Goal: Task Accomplishment & Management: Complete application form

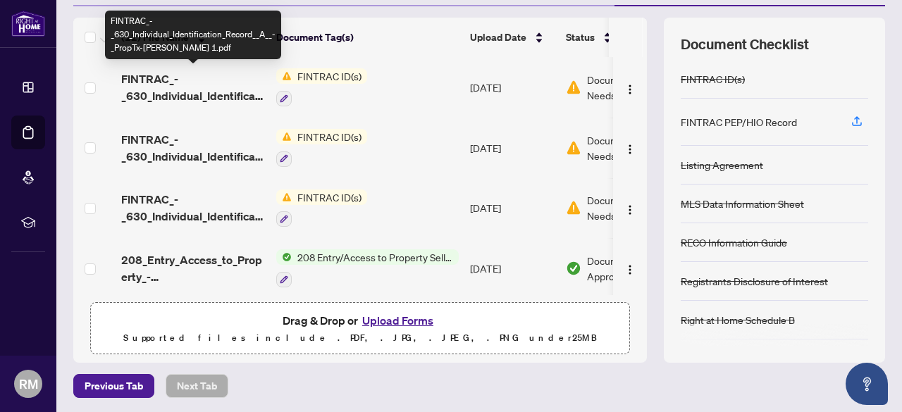
click at [180, 86] on span "FINTRAC_-_630_Individual_Identification_Record__A__-_PropTx-[PERSON_NAME] 1.pdf" at bounding box center [193, 87] width 144 height 34
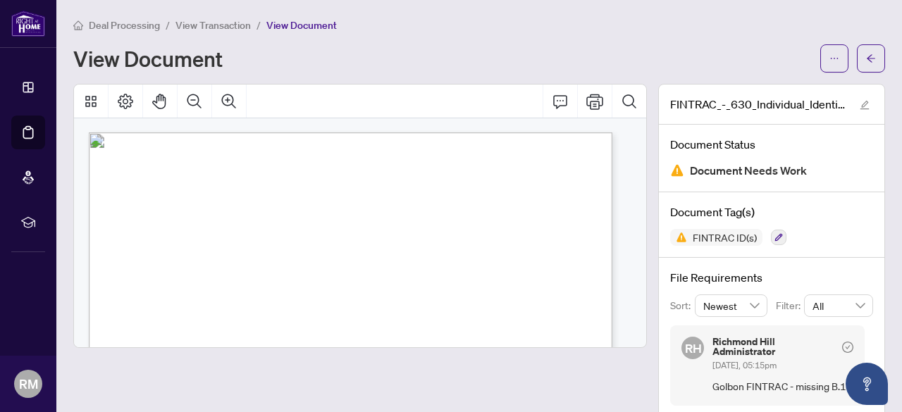
scroll to position [19, 0]
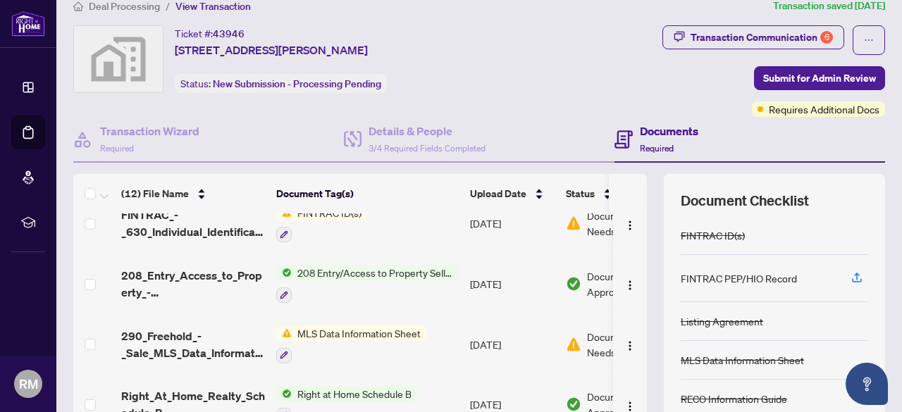
scroll to position [211, 0]
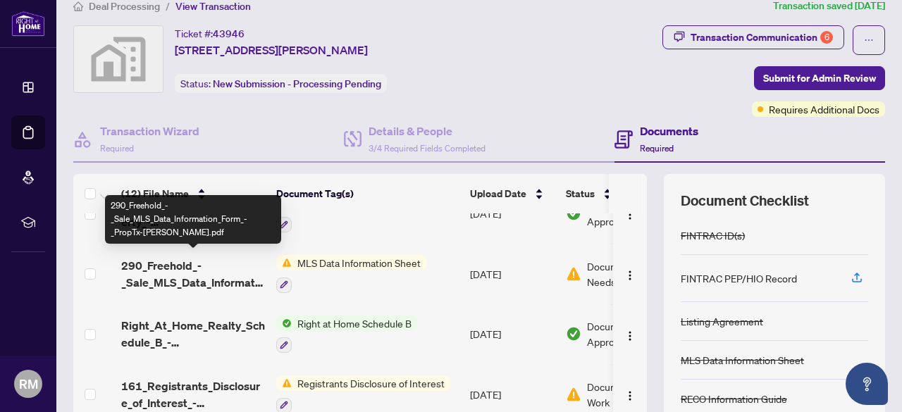
click at [210, 278] on span "290_Freehold_-_Sale_MLS_Data_Information_Form_-_PropTx-[PERSON_NAME].pdf" at bounding box center [193, 274] width 144 height 34
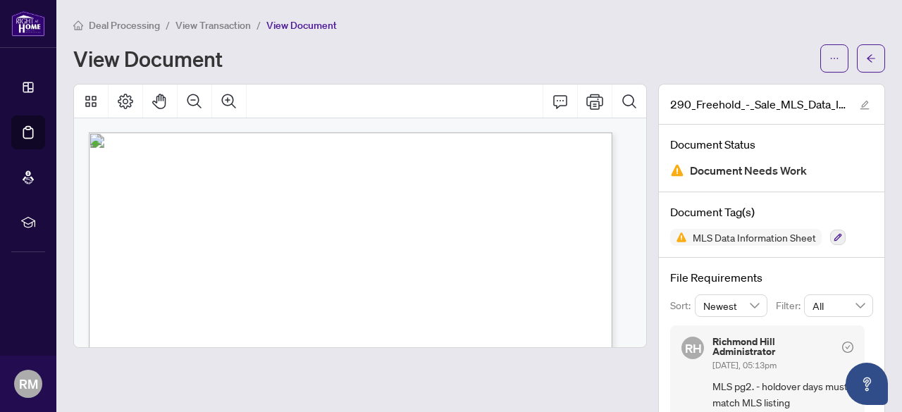
scroll to position [35, 0]
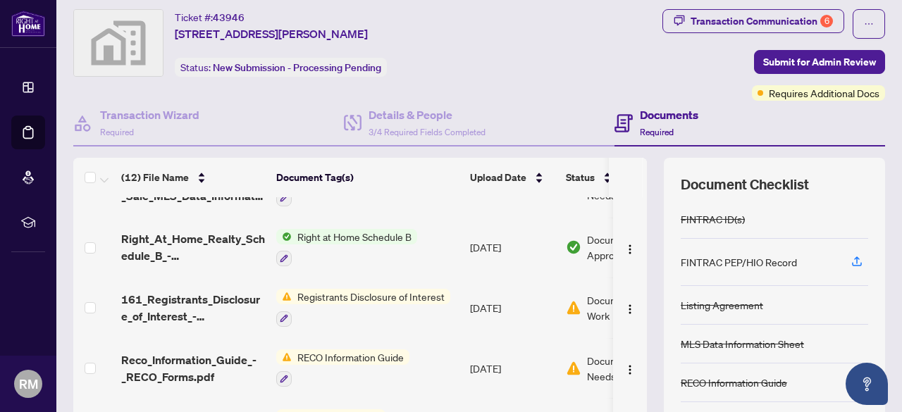
scroll to position [352, 0]
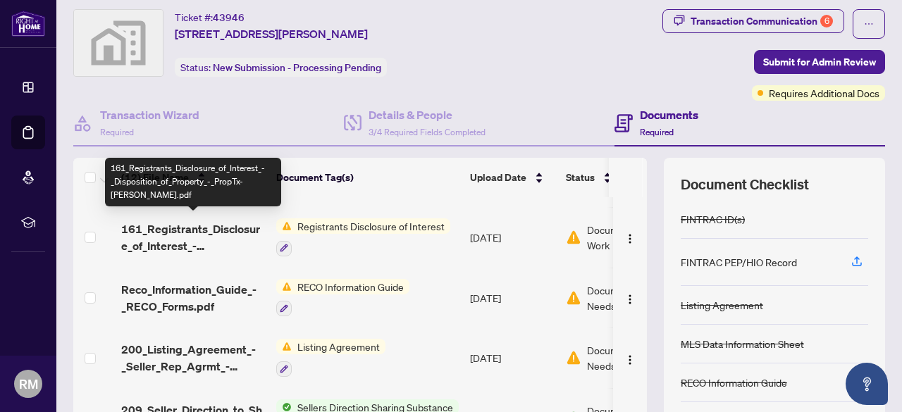
click at [188, 242] on span "161_Registrants_Disclosure_of_Interest_-_Disposition_of_Property_-_PropTx-[PERS…" at bounding box center [193, 238] width 144 height 34
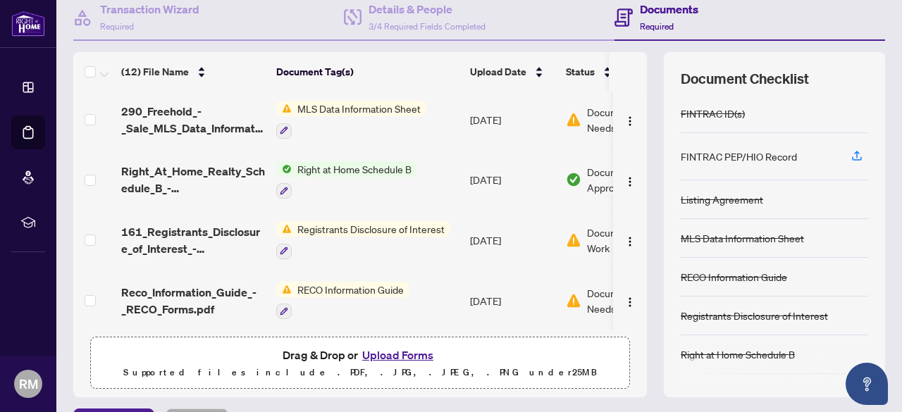
scroll to position [274, 0]
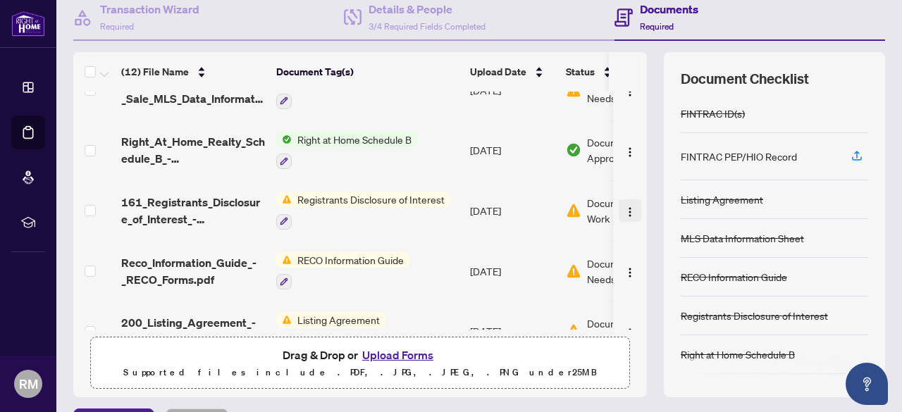
click at [625, 207] on img "button" at bounding box center [630, 212] width 11 height 11
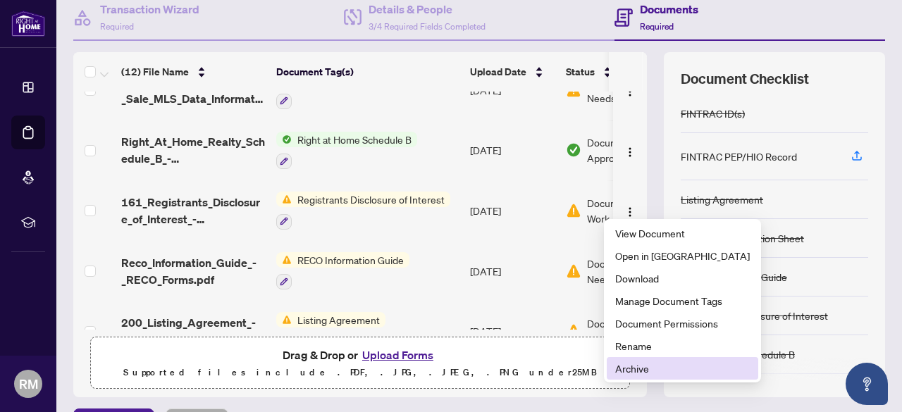
click at [633, 367] on span "Archive" at bounding box center [682, 369] width 135 height 16
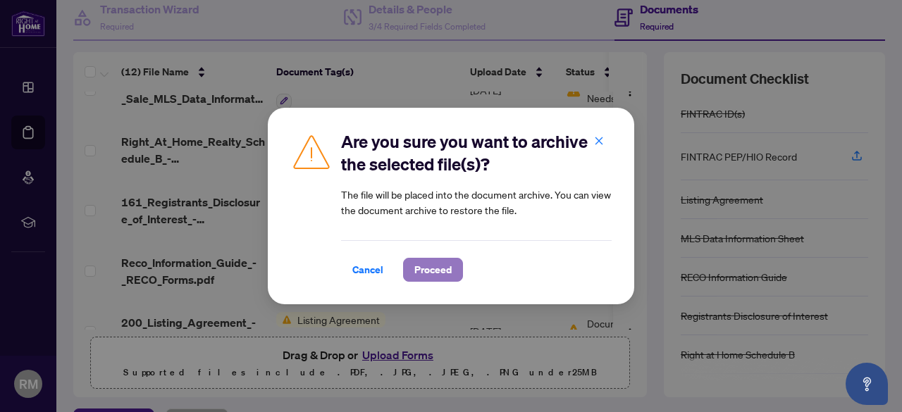
click at [437, 273] on span "Proceed" at bounding box center [433, 270] width 37 height 23
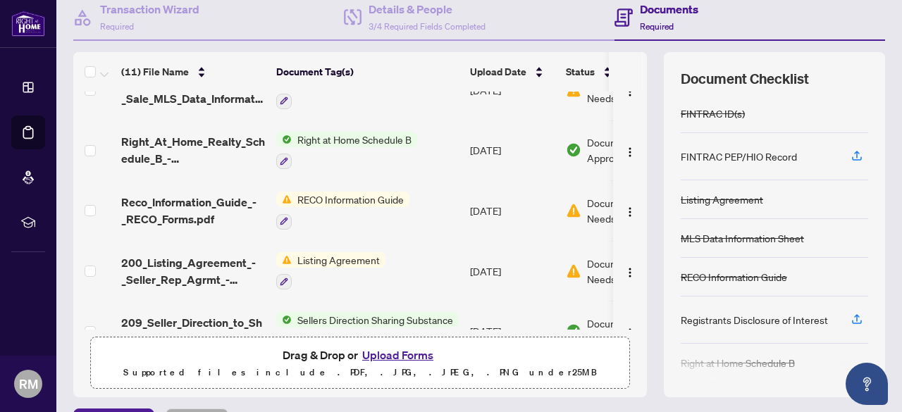
click at [381, 352] on button "Upload Forms" at bounding box center [398, 355] width 80 height 18
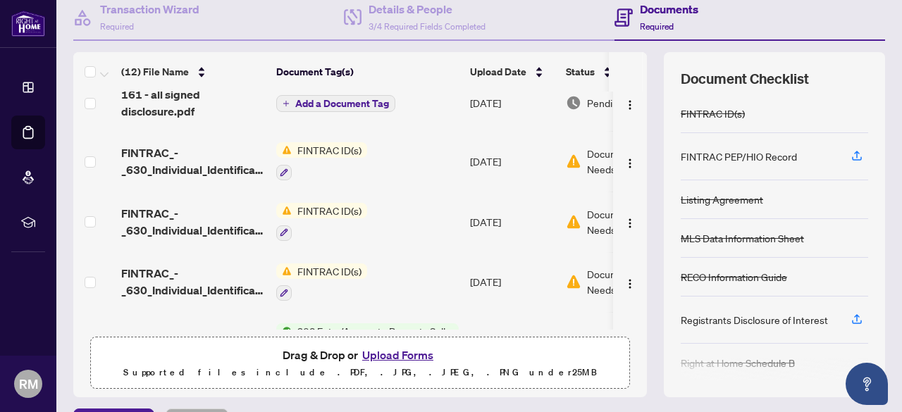
scroll to position [0, 0]
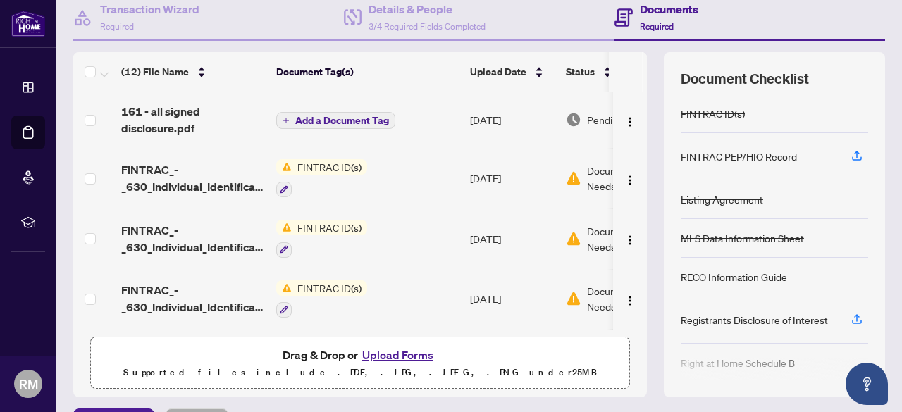
click at [338, 116] on span "Add a Document Tag" at bounding box center [342, 121] width 94 height 10
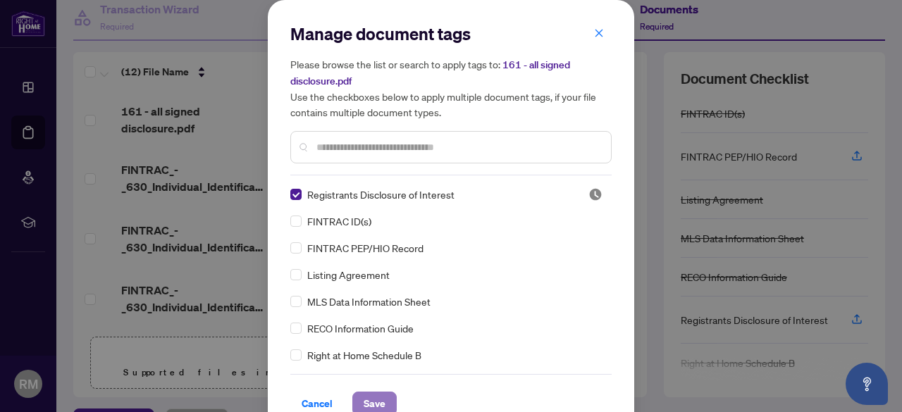
click at [372, 405] on span "Save" at bounding box center [375, 404] width 22 height 23
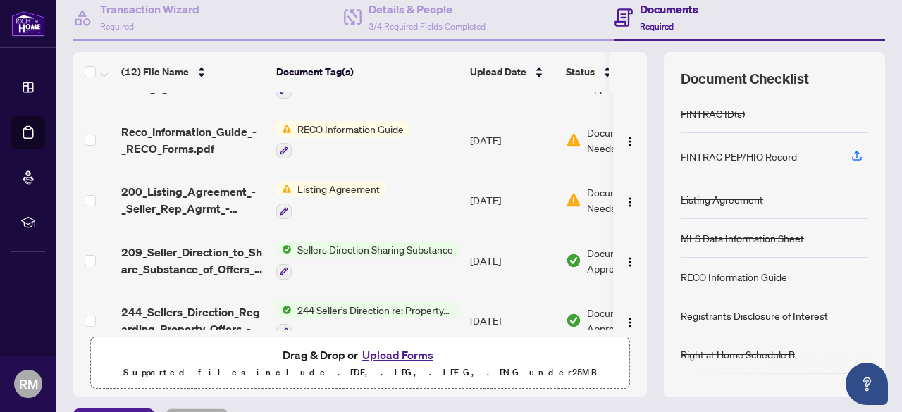
scroll to position [423, 0]
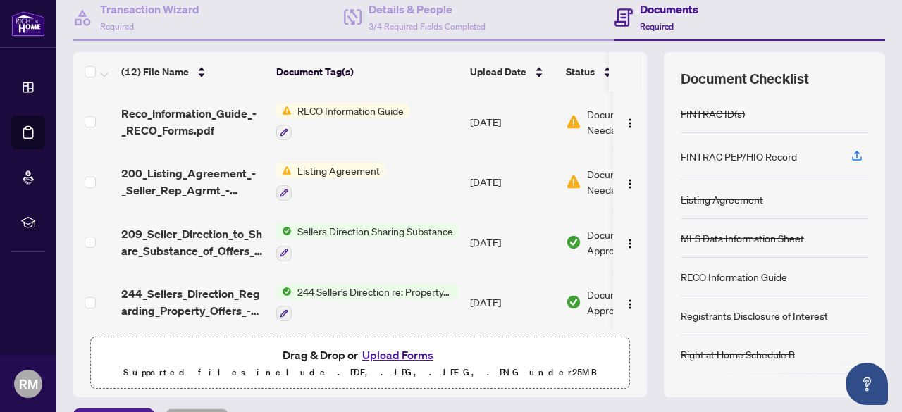
click at [191, 122] on span "Reco_Information_Guide_-_RECO_Forms.pdf" at bounding box center [193, 122] width 144 height 34
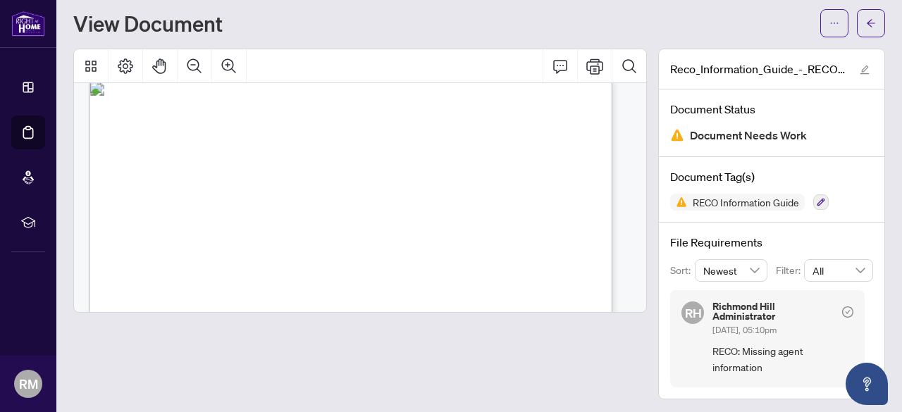
scroll to position [8385, 0]
click at [587, 70] on icon "Print" at bounding box center [595, 66] width 17 height 17
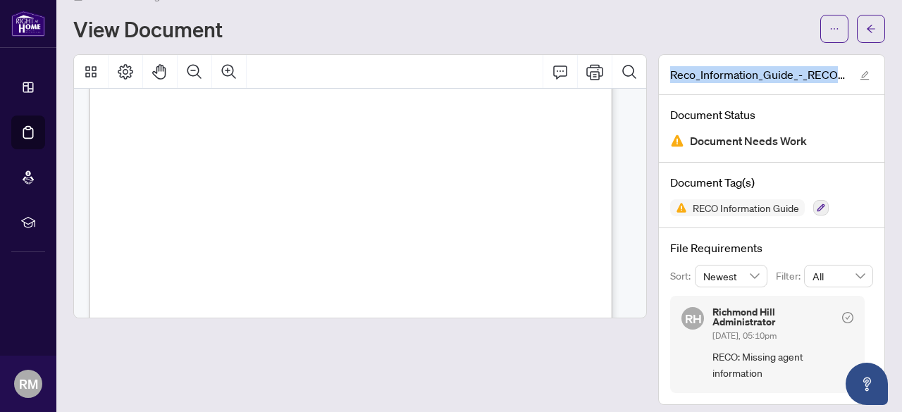
drag, startPoint x: 660, startPoint y: 71, endPoint x: 797, endPoint y: 87, distance: 138.3
click at [797, 87] on div "Reco_Information_Guide_-_RECO_Forms.pdf" at bounding box center [772, 75] width 226 height 40
click at [856, 77] on button "button" at bounding box center [864, 74] width 17 height 17
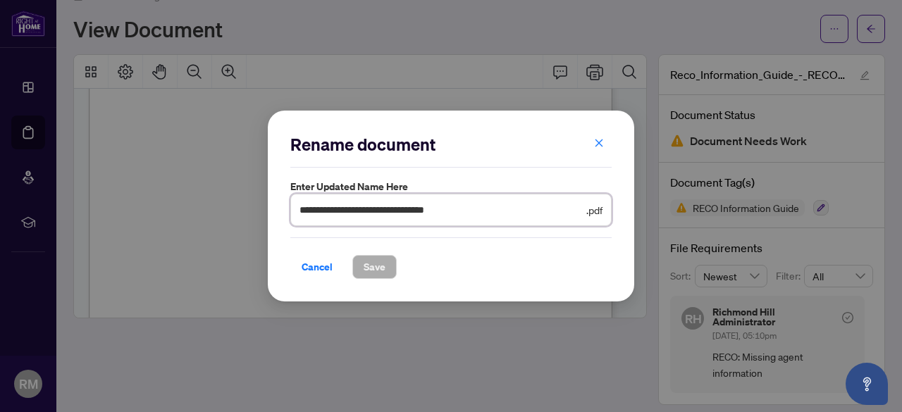
drag, startPoint x: 487, startPoint y: 212, endPoint x: 275, endPoint y: 219, distance: 212.3
click at [275, 219] on div "**********" at bounding box center [451, 207] width 367 height 192
drag, startPoint x: 319, startPoint y: 269, endPoint x: 360, endPoint y: 287, distance: 44.5
click at [318, 269] on span "Cancel" at bounding box center [317, 267] width 31 height 23
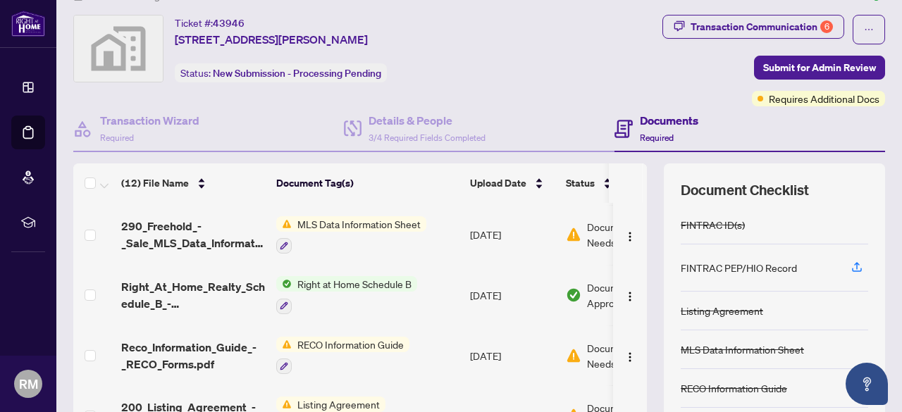
scroll to position [282, 0]
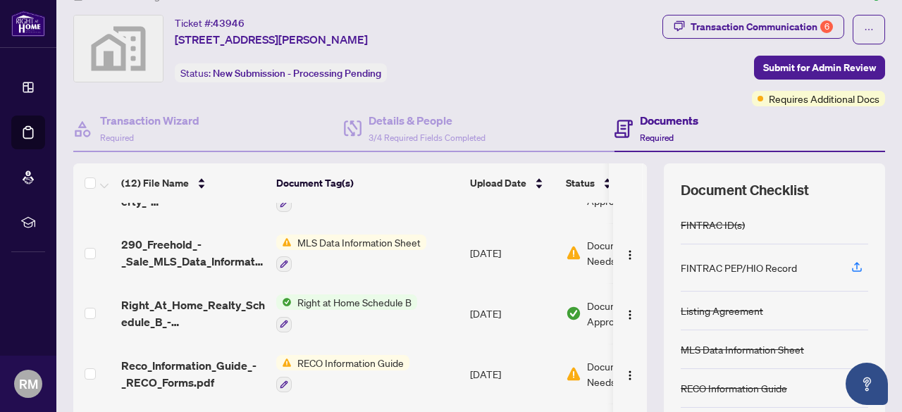
click at [348, 245] on div "MLS Data Information Sheet" at bounding box center [351, 254] width 150 height 38
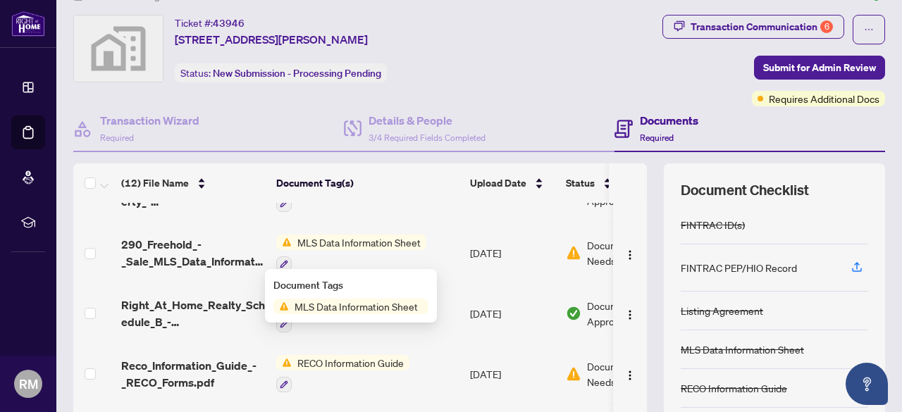
click at [190, 246] on span "290_Freehold_-_Sale_MLS_Data_Information_Form_-_PropTx-[PERSON_NAME].pdf" at bounding box center [193, 253] width 144 height 34
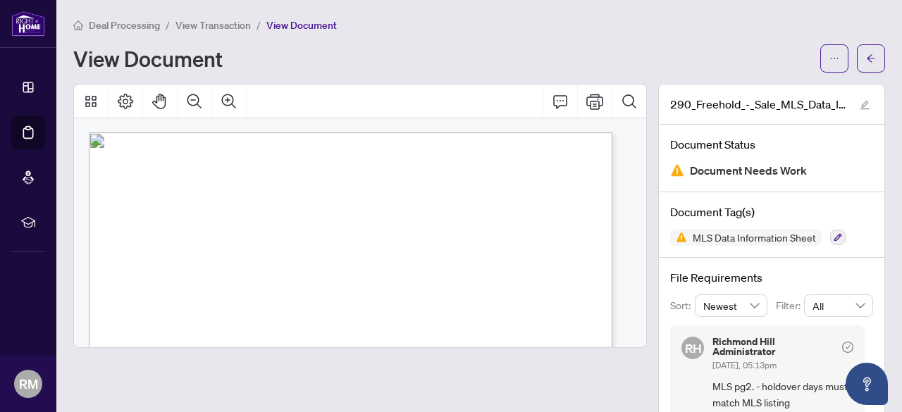
scroll to position [35, 0]
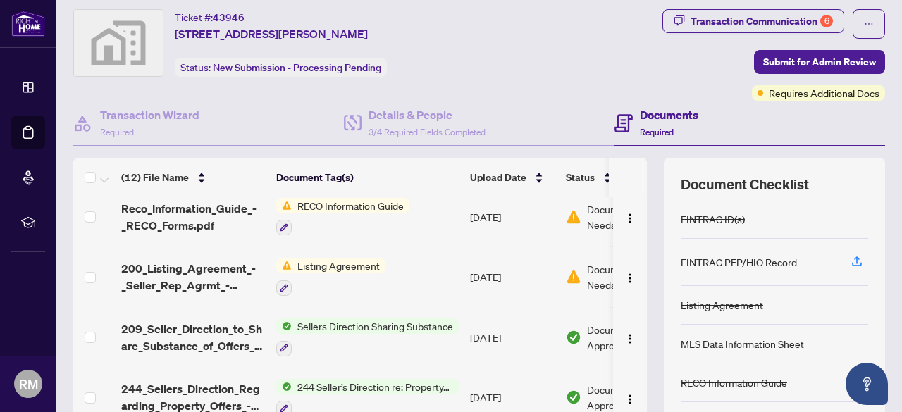
scroll to position [415, 0]
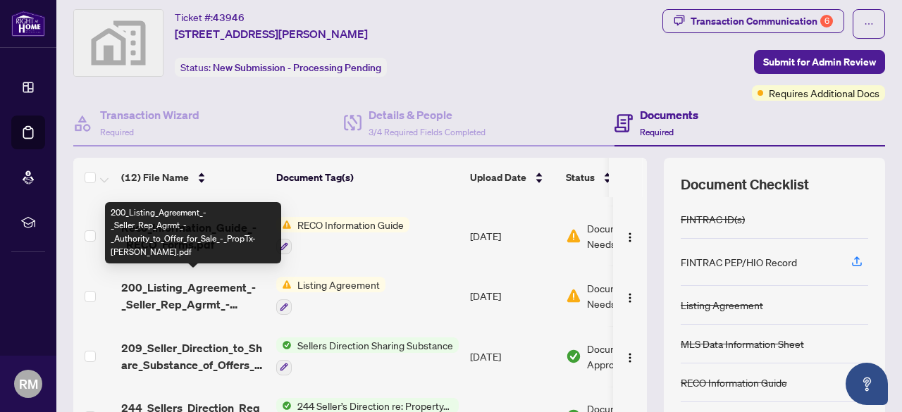
click at [179, 284] on span "200_Listing_Agreement_-_Seller_Rep_Agrmt_-_Authority_to_Offer_for_Sale_-_PropTx…" at bounding box center [193, 296] width 144 height 34
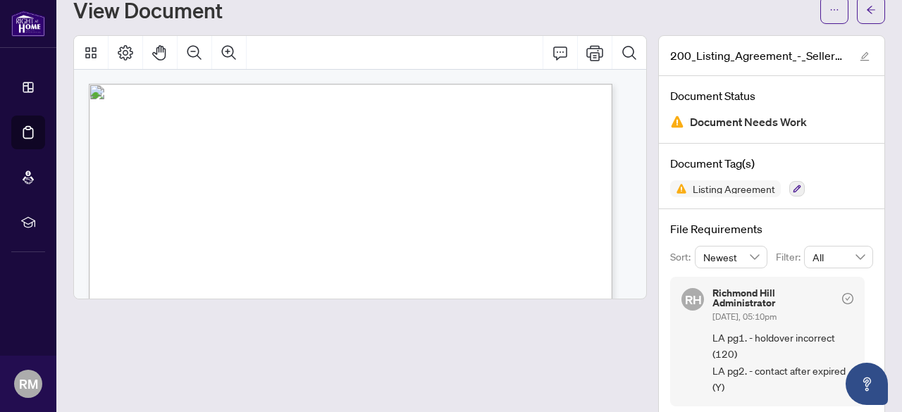
scroll to position [68, 0]
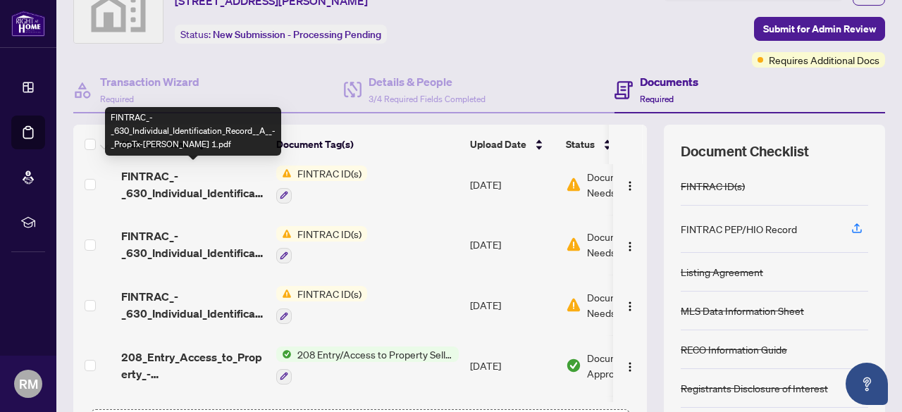
click at [214, 187] on span "FINTRAC_-_630_Individual_Identification_Record__A__-_PropTx-[PERSON_NAME] 1.pdf" at bounding box center [193, 185] width 144 height 34
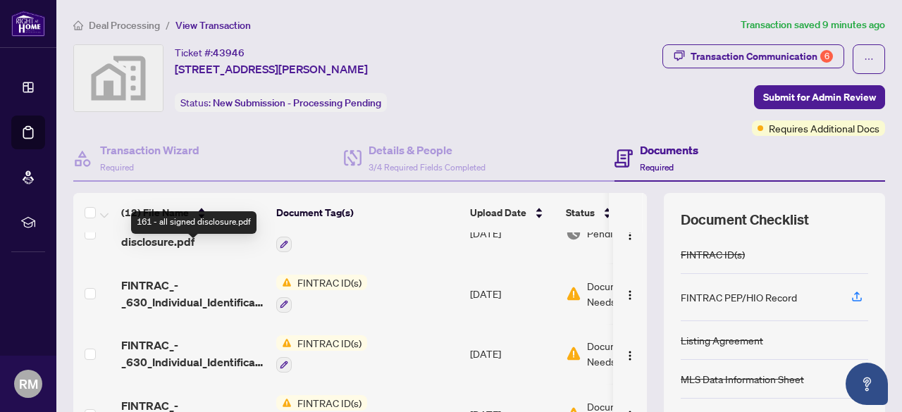
scroll to position [70, 0]
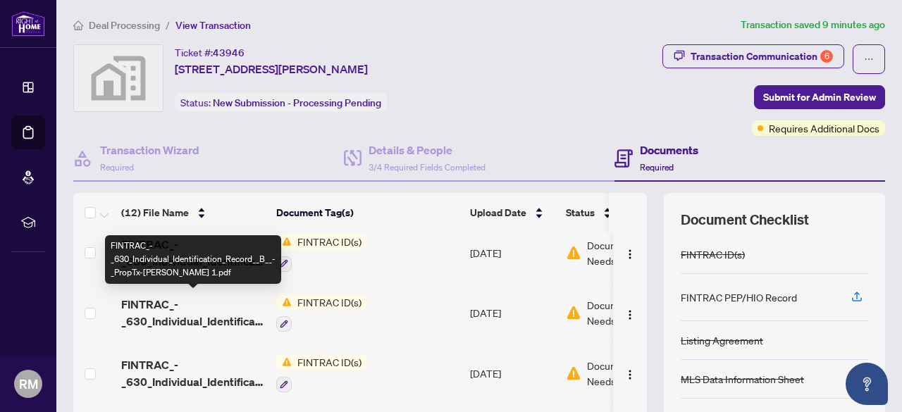
click at [183, 308] on span "FINTRAC_-_630_Individual_Identification_Record__B__-_PropTx-[PERSON_NAME] 1.pdf" at bounding box center [193, 313] width 144 height 34
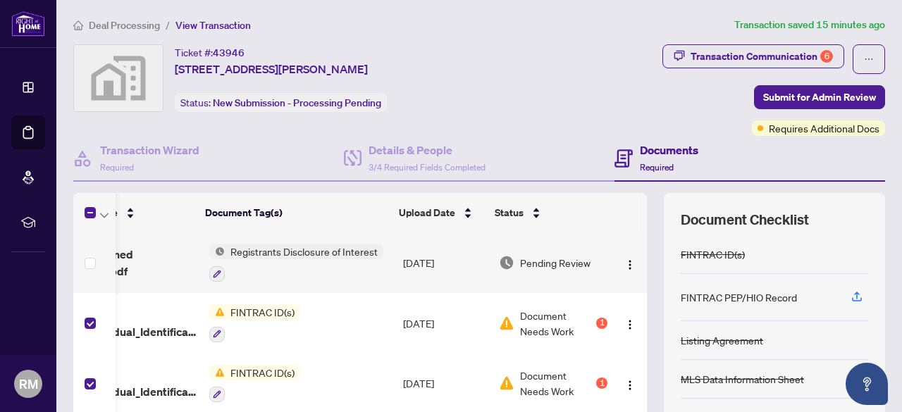
scroll to position [70, 82]
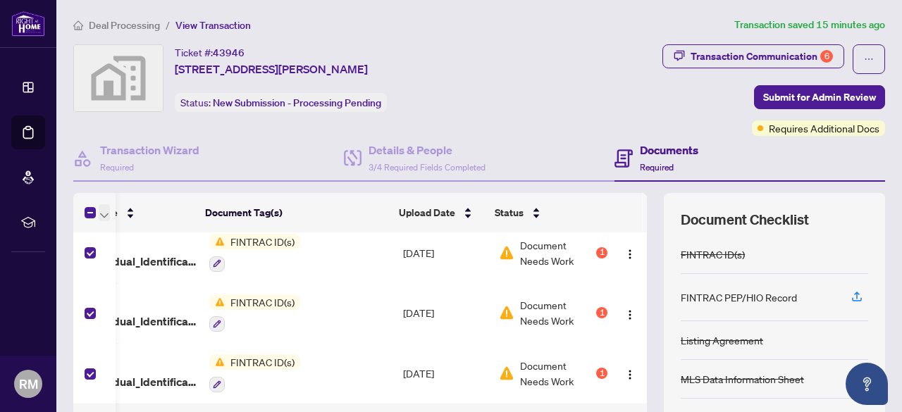
click at [106, 213] on icon "button" at bounding box center [104, 216] width 8 height 6
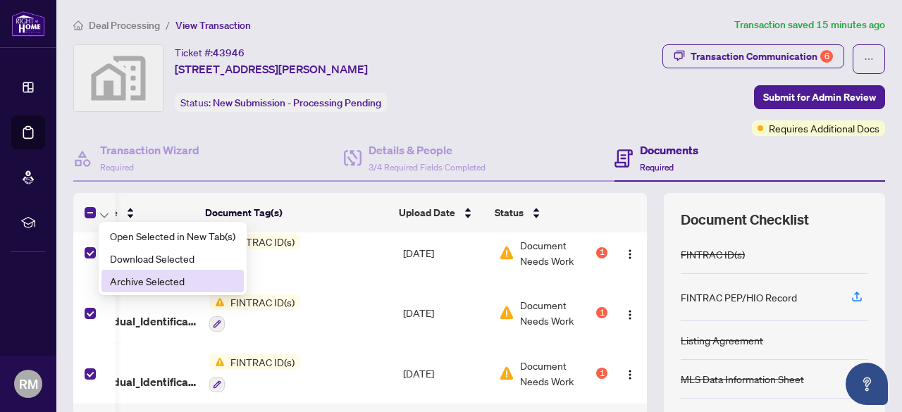
click at [140, 288] on span "Archive Selected" at bounding box center [172, 282] width 125 height 16
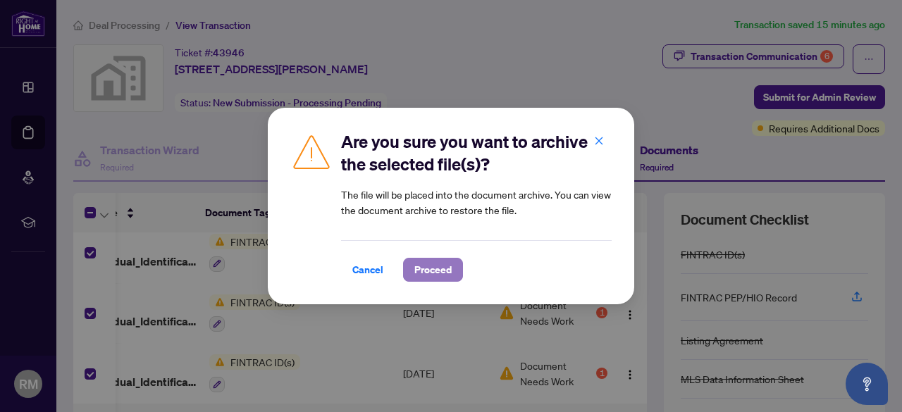
click at [431, 276] on span "Proceed" at bounding box center [433, 270] width 37 height 23
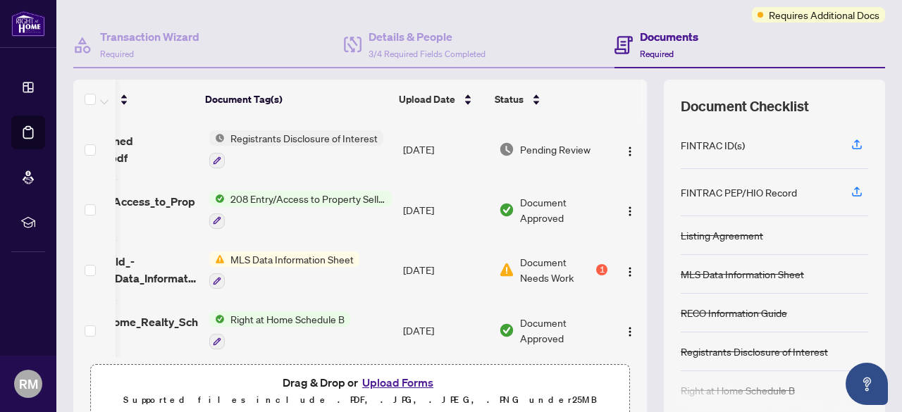
scroll to position [176, 0]
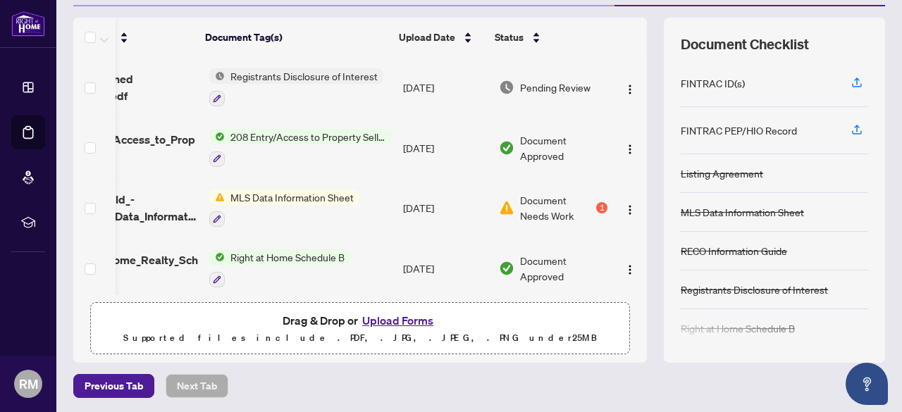
click at [412, 318] on button "Upload Forms" at bounding box center [398, 321] width 80 height 18
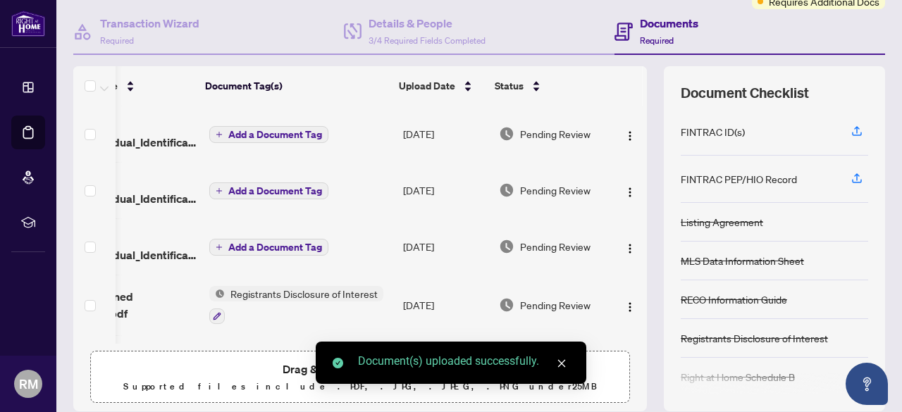
scroll to position [105, 0]
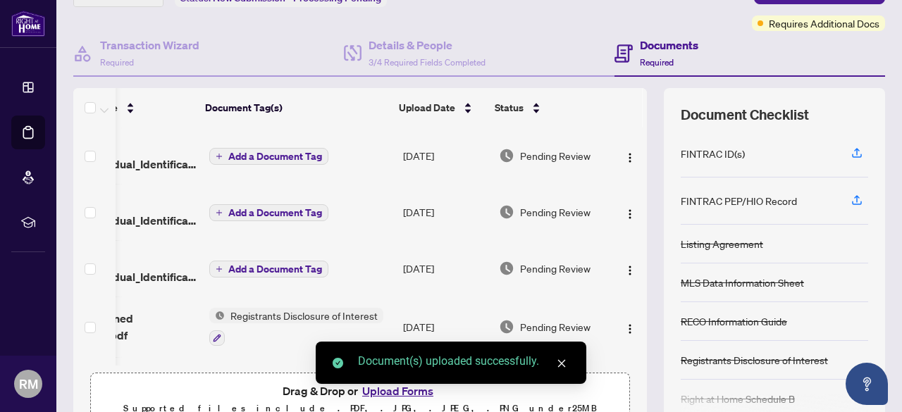
click at [240, 157] on span "Add a Document Tag" at bounding box center [275, 157] width 94 height 10
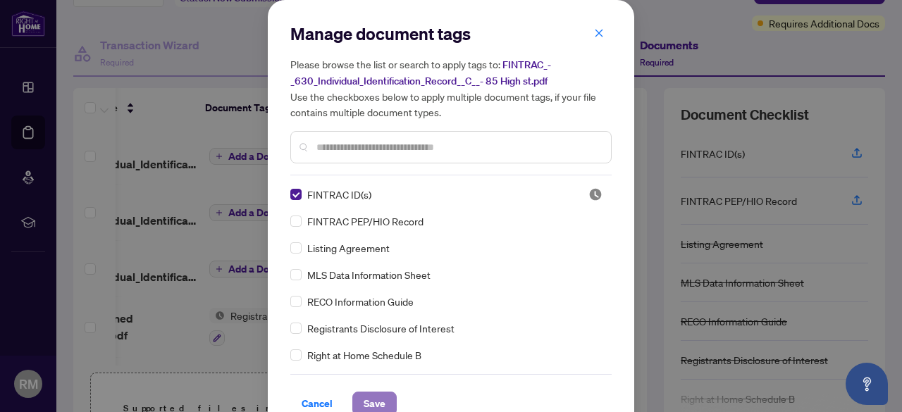
click at [368, 401] on span "Save" at bounding box center [375, 404] width 22 height 23
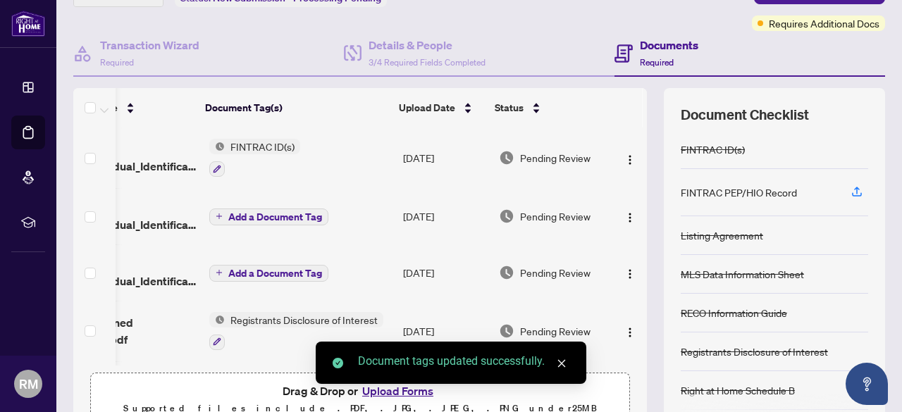
click at [228, 213] on span "Add a Document Tag" at bounding box center [275, 217] width 94 height 10
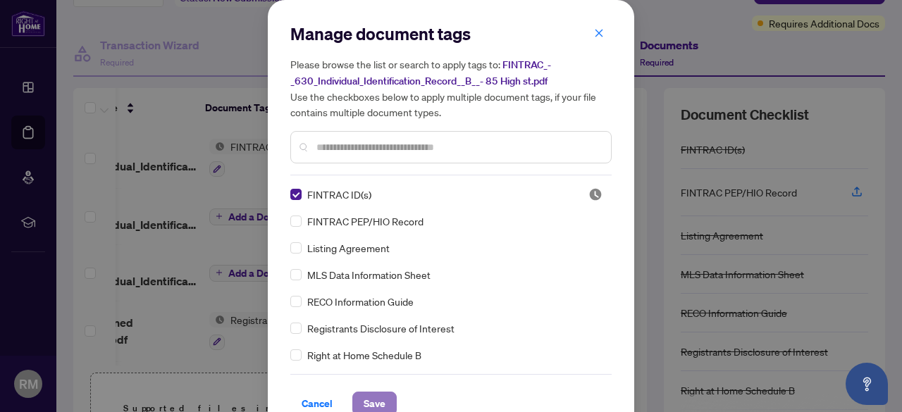
click at [364, 400] on span "Save" at bounding box center [375, 404] width 22 height 23
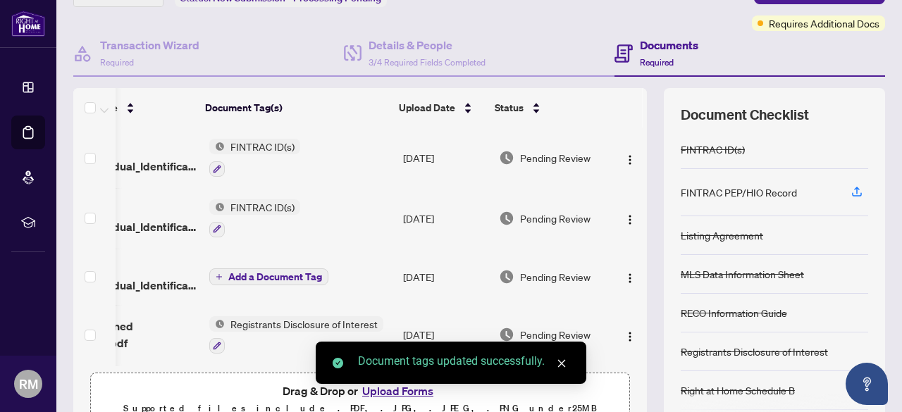
click at [228, 272] on span "Add a Document Tag" at bounding box center [275, 277] width 94 height 10
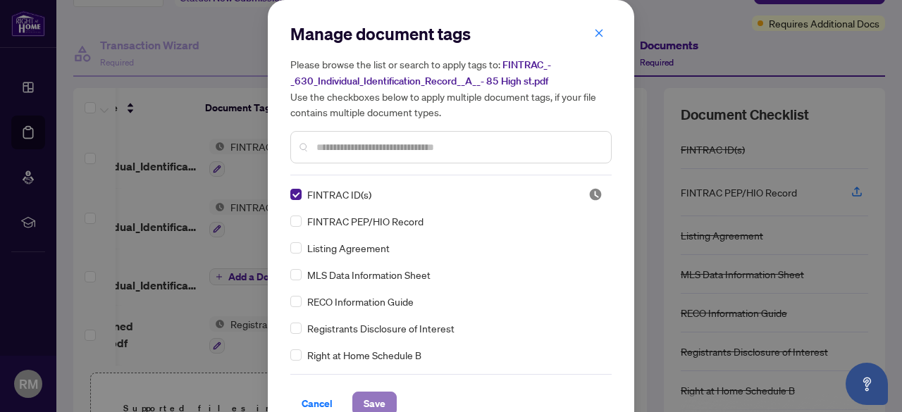
click at [367, 402] on span "Save" at bounding box center [375, 404] width 22 height 23
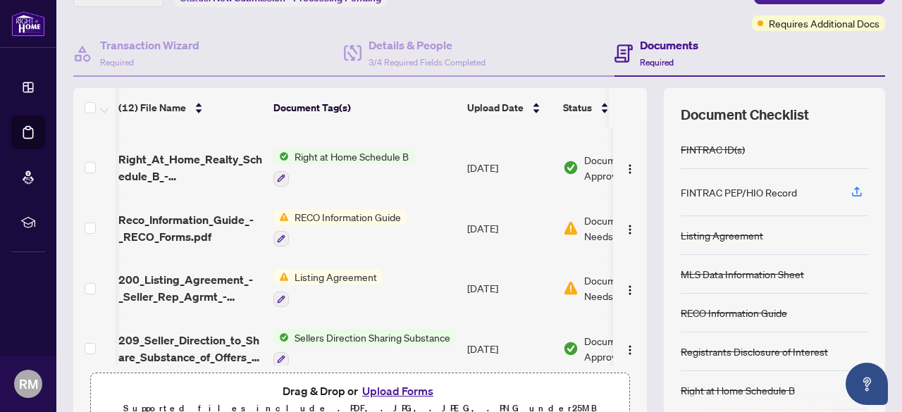
scroll to position [0, 0]
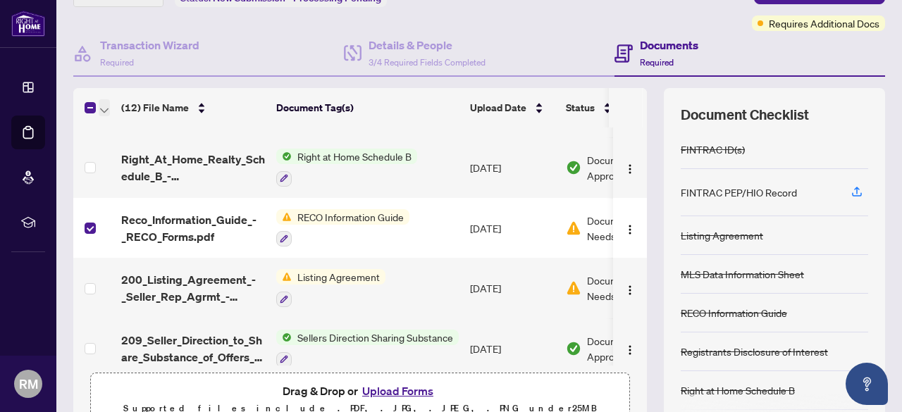
click at [104, 108] on icon "button" at bounding box center [104, 111] width 8 height 6
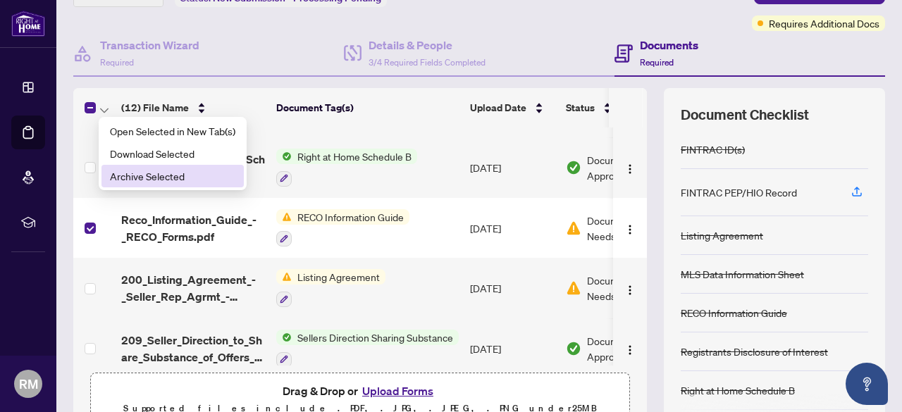
click at [125, 181] on span "Archive Selected" at bounding box center [172, 176] width 125 height 16
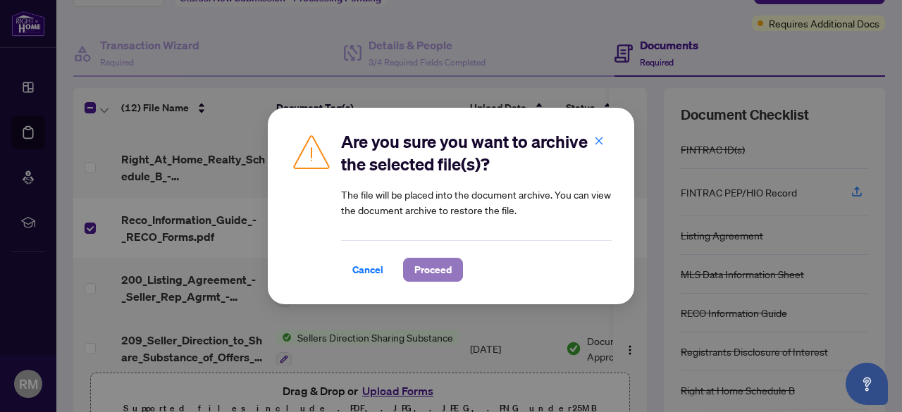
click at [436, 274] on span "Proceed" at bounding box center [433, 270] width 37 height 23
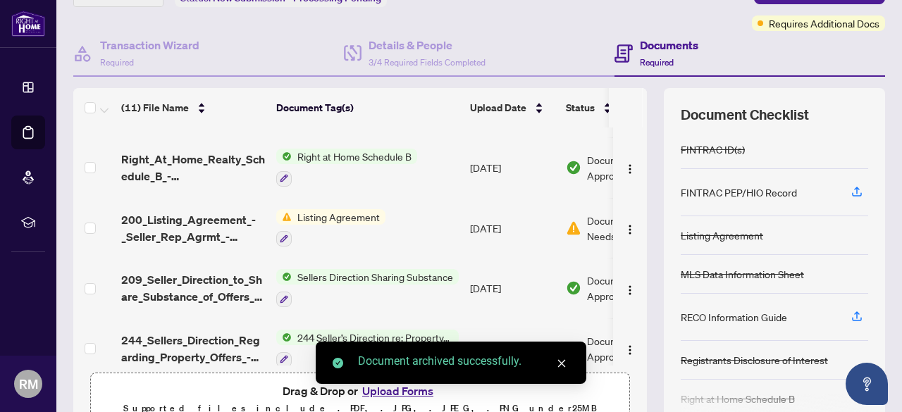
click at [406, 384] on div "Document archived successfully." at bounding box center [451, 363] width 271 height 42
click at [409, 384] on div "Document archived successfully." at bounding box center [451, 363] width 271 height 42
click at [386, 384] on div "Document archived successfully." at bounding box center [451, 363] width 271 height 42
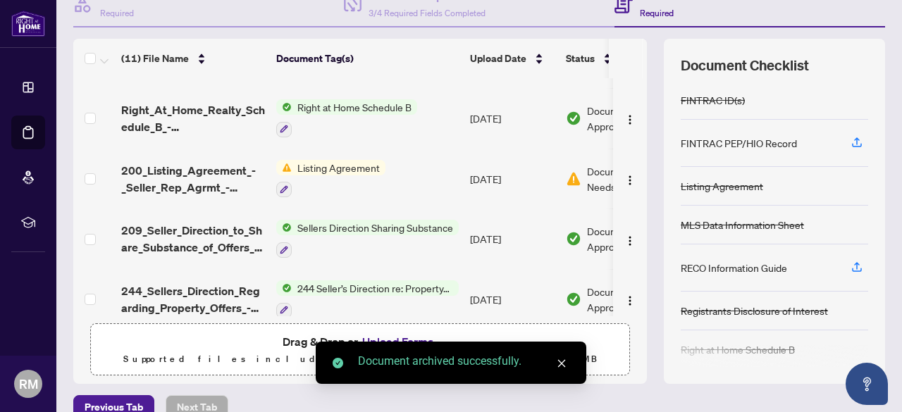
scroll to position [176, 0]
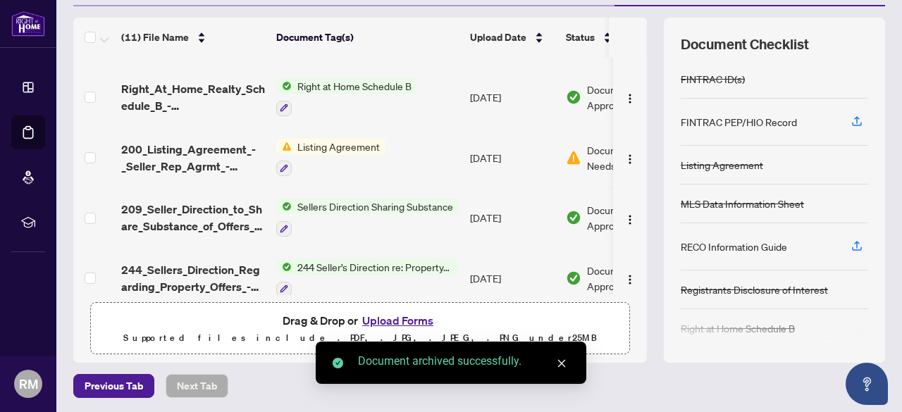
click at [560, 363] on icon "close" at bounding box center [562, 364] width 10 height 10
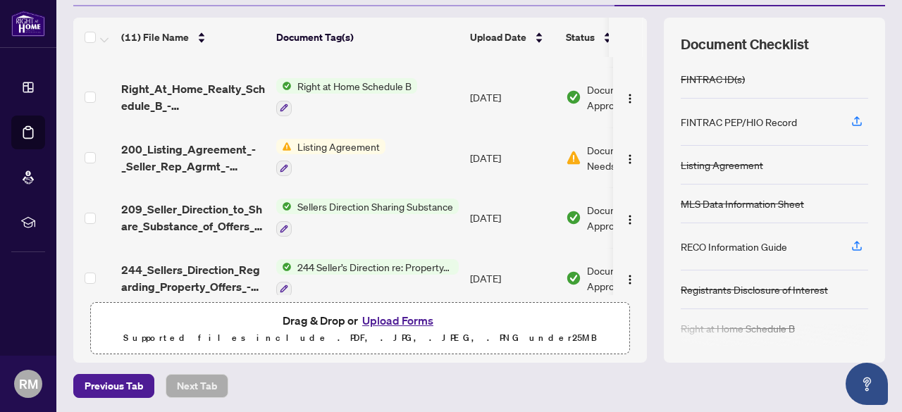
click at [405, 317] on button "Upload Forms" at bounding box center [398, 321] width 80 height 18
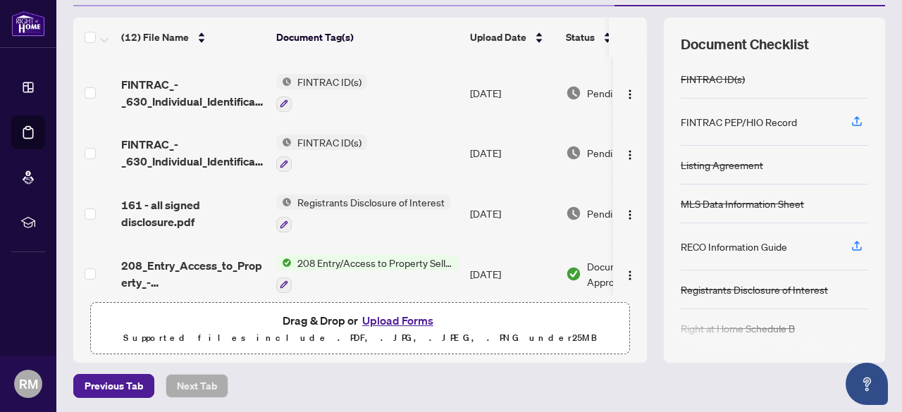
scroll to position [0, 0]
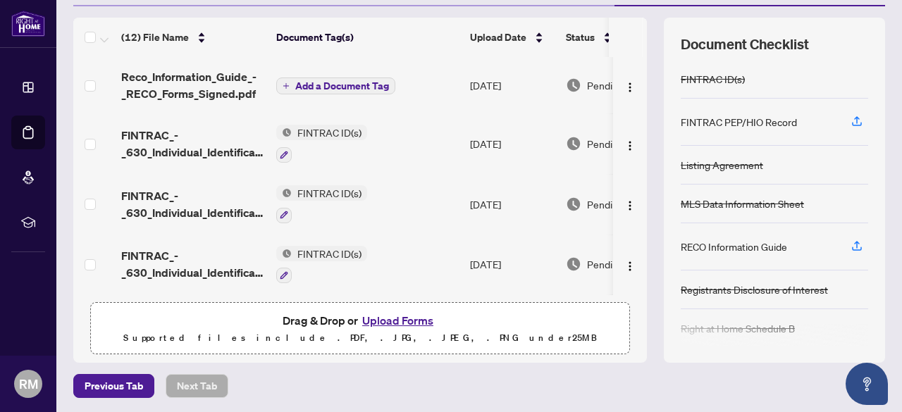
click at [323, 82] on span "Add a Document Tag" at bounding box center [342, 86] width 94 height 10
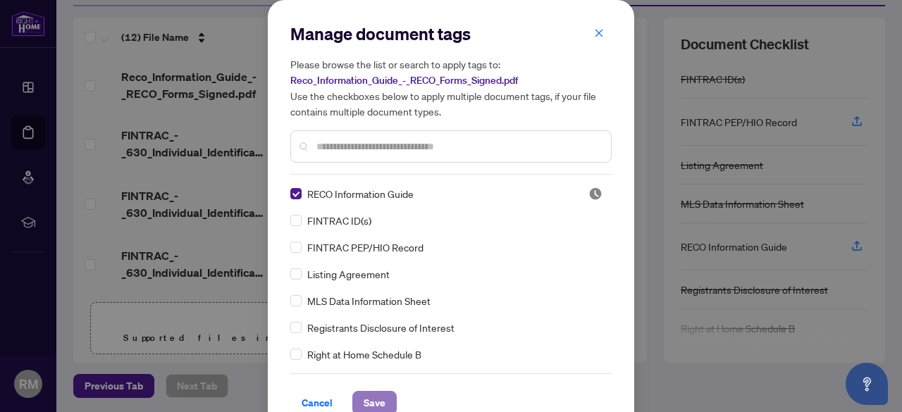
click at [374, 398] on span "Save" at bounding box center [375, 403] width 22 height 23
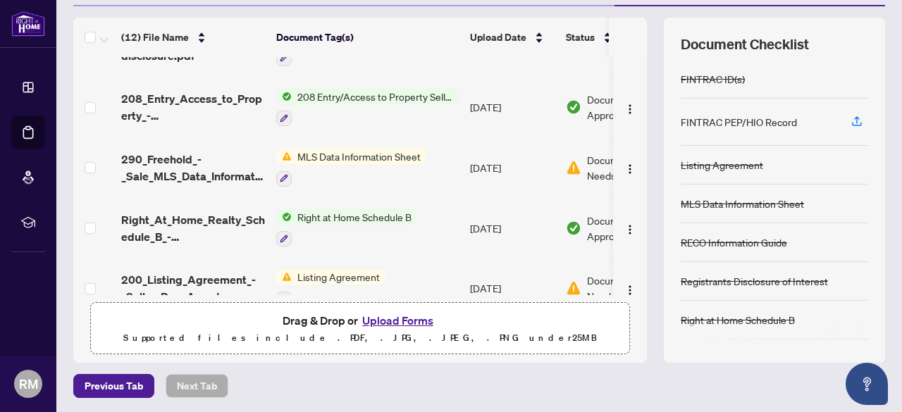
scroll to position [352, 0]
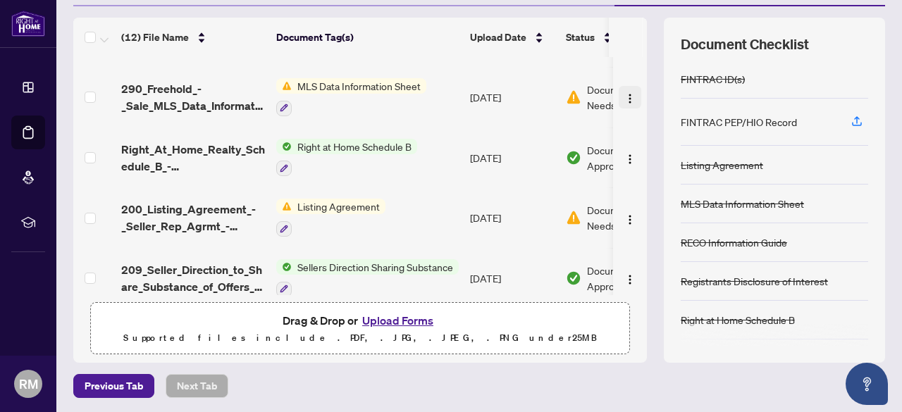
click at [625, 97] on img "button" at bounding box center [630, 98] width 11 height 11
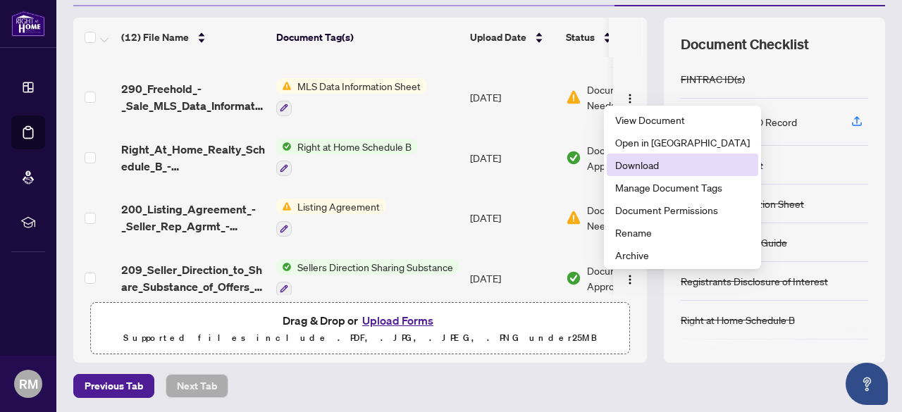
click at [623, 164] on span "Download" at bounding box center [682, 165] width 135 height 16
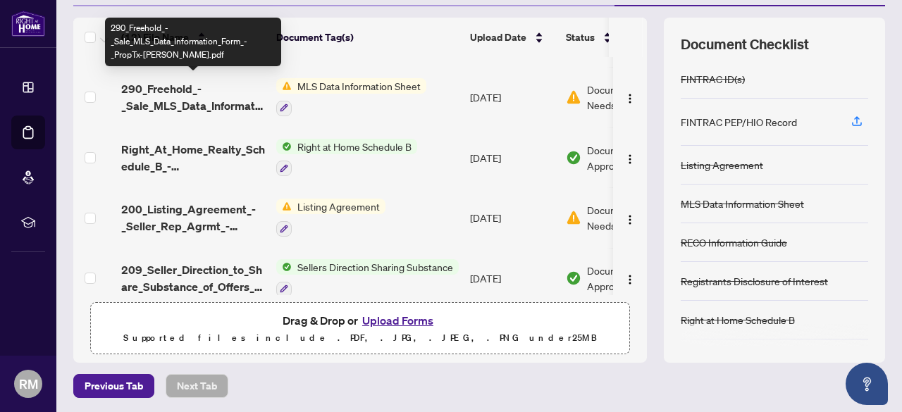
click at [173, 91] on span "290_Freehold_-_Sale_MLS_Data_Information_Form_-_PropTx-[PERSON_NAME].pdf" at bounding box center [193, 97] width 144 height 34
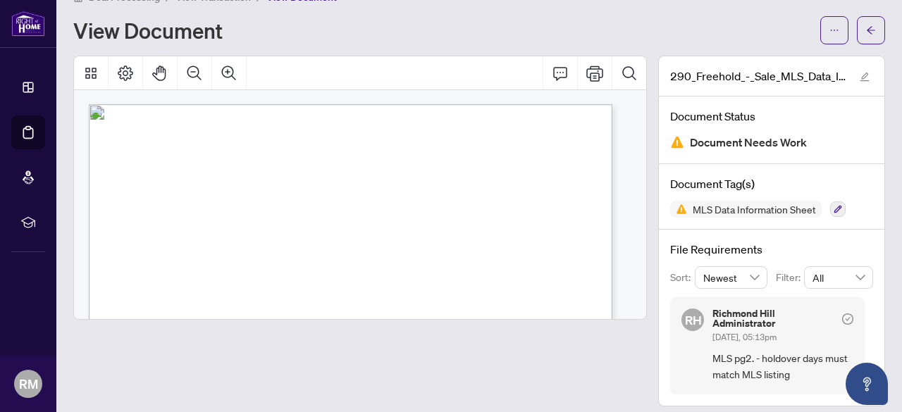
scroll to position [35, 0]
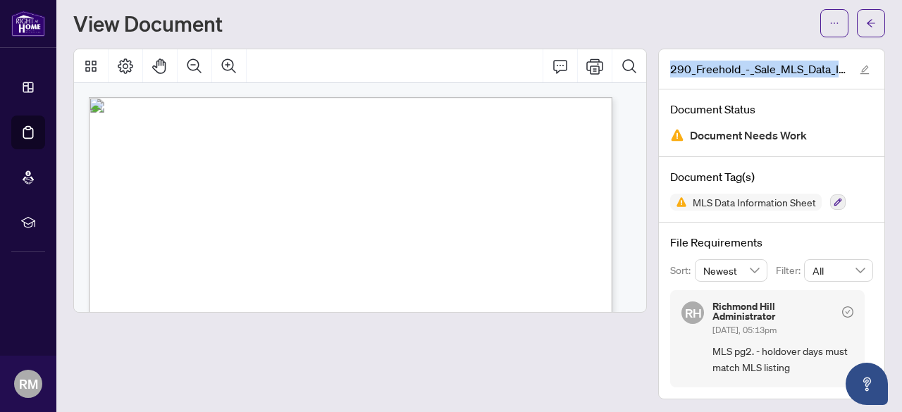
drag, startPoint x: 661, startPoint y: 70, endPoint x: 845, endPoint y: 82, distance: 184.4
click at [845, 82] on div "290_Freehold_-_Sale_MLS_Data_Information_Form_-_PropTx-[PERSON_NAME].pdf" at bounding box center [772, 69] width 226 height 40
click at [860, 68] on icon "edit" at bounding box center [865, 70] width 10 height 10
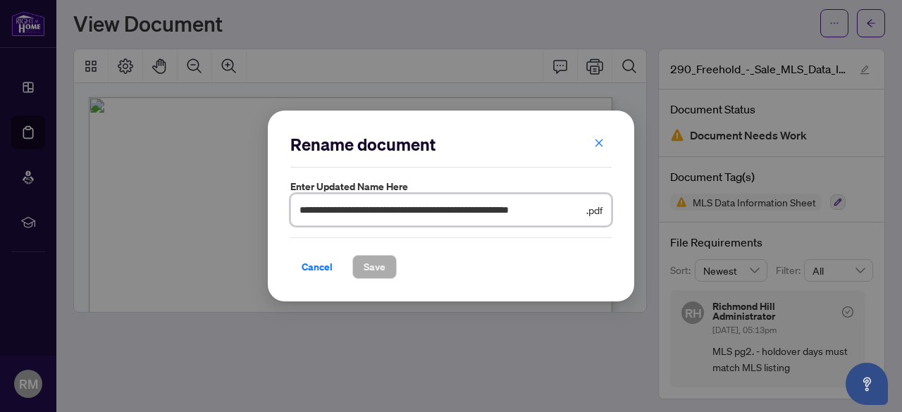
scroll to position [0, 11]
drag, startPoint x: 299, startPoint y: 211, endPoint x: 581, endPoint y: 211, distance: 282.0
click at [581, 211] on input "**********" at bounding box center [442, 210] width 284 height 16
click at [315, 264] on span "Cancel" at bounding box center [317, 267] width 31 height 23
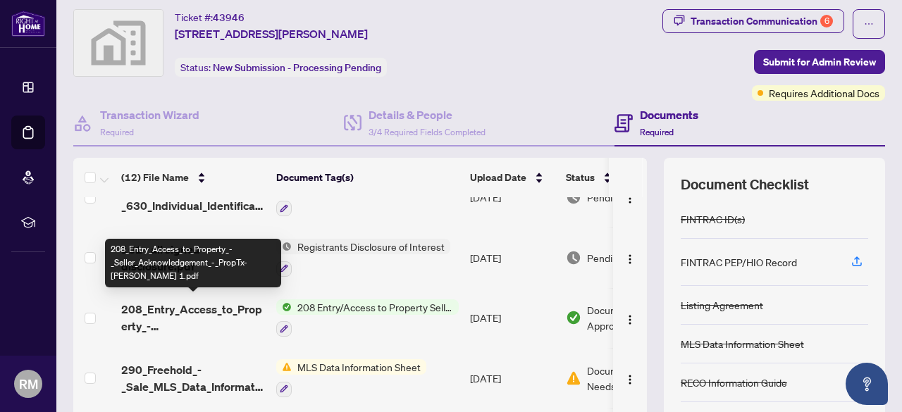
scroll to position [282, 0]
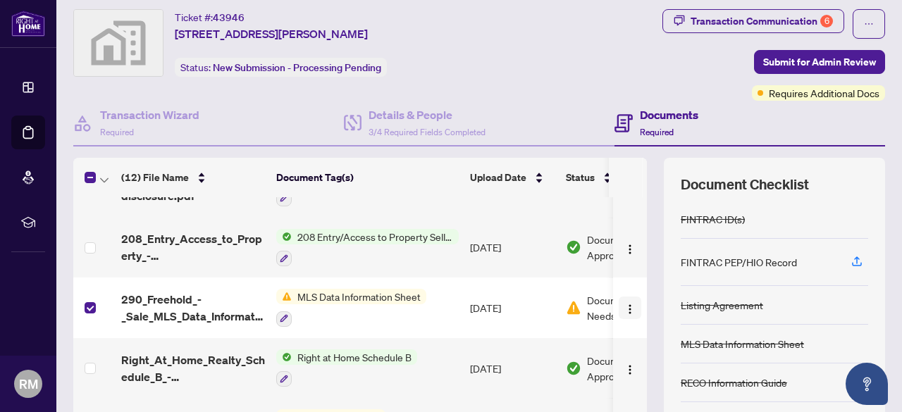
click at [625, 304] on img "button" at bounding box center [630, 309] width 11 height 11
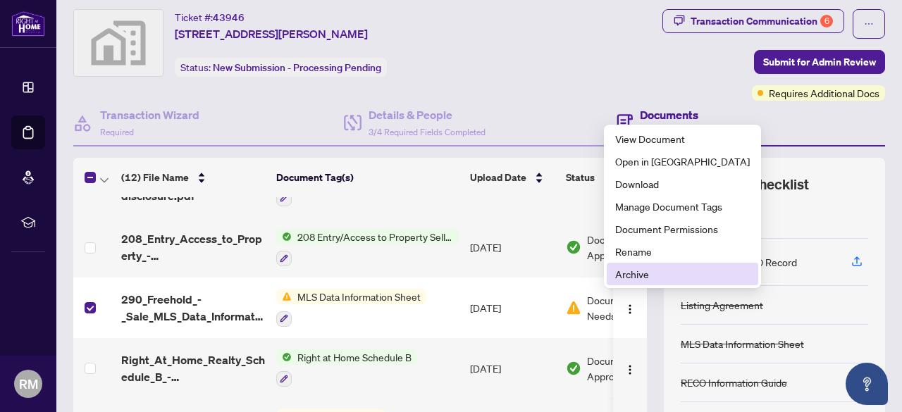
click at [623, 273] on span "Archive" at bounding box center [682, 274] width 135 height 16
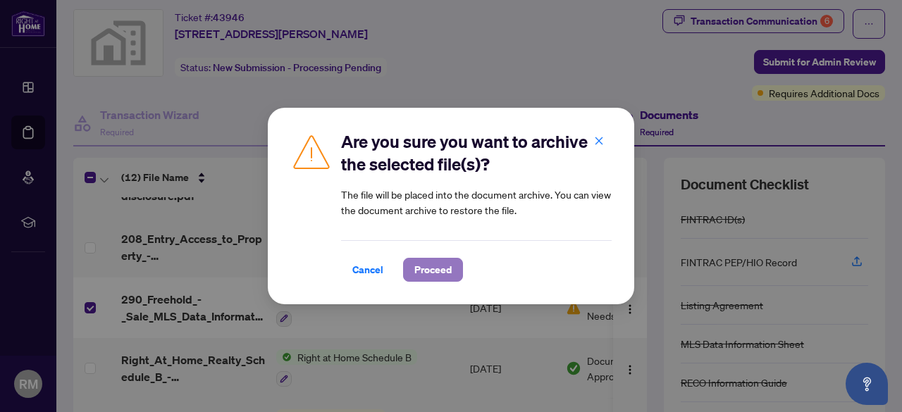
click at [440, 277] on span "Proceed" at bounding box center [433, 270] width 37 height 23
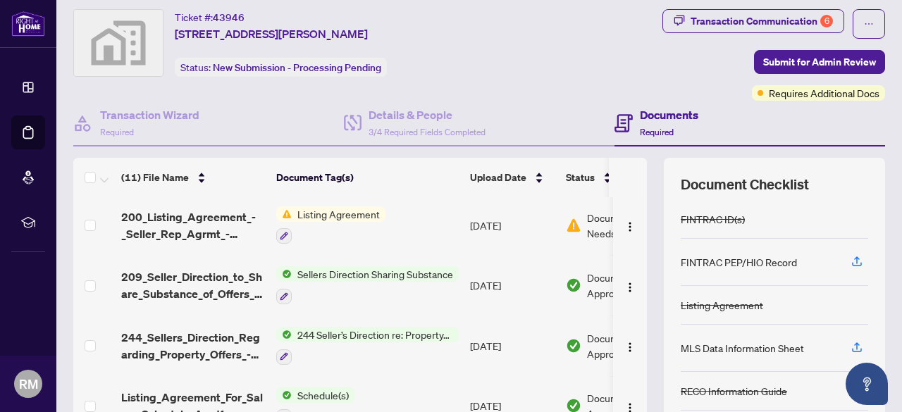
scroll to position [176, 0]
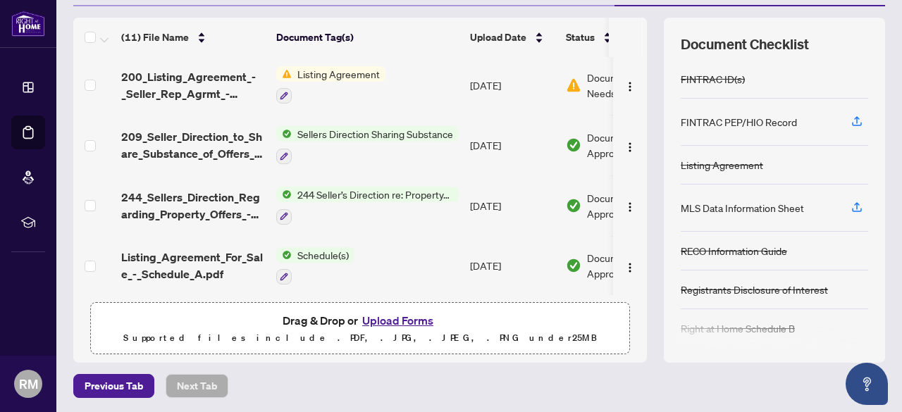
click at [379, 320] on button "Upload Forms" at bounding box center [398, 321] width 80 height 18
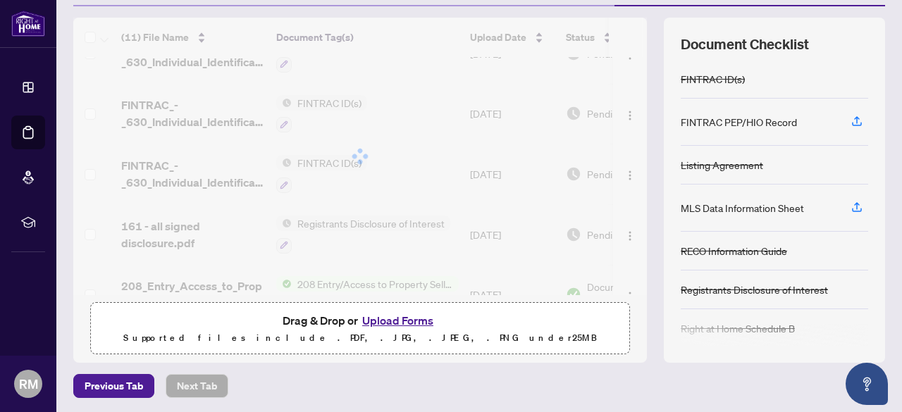
scroll to position [0, 0]
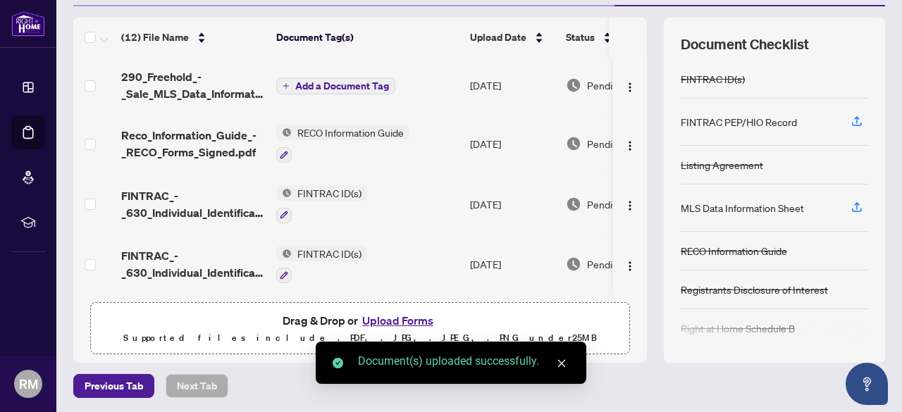
click at [348, 82] on span "Add a Document Tag" at bounding box center [342, 86] width 94 height 10
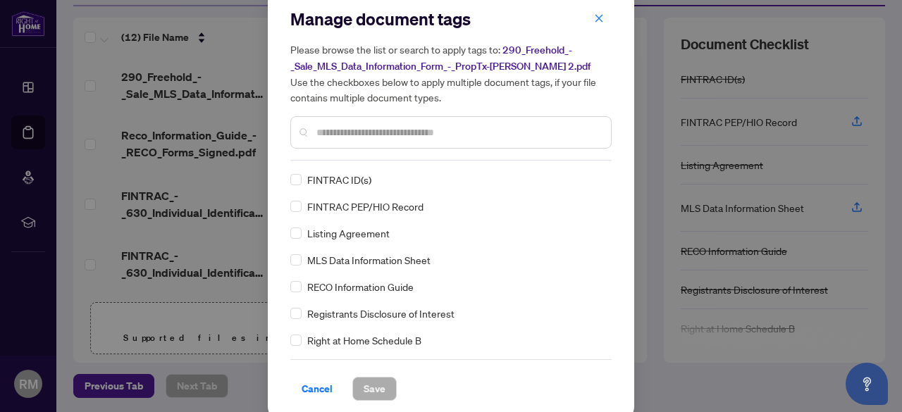
scroll to position [23, 0]
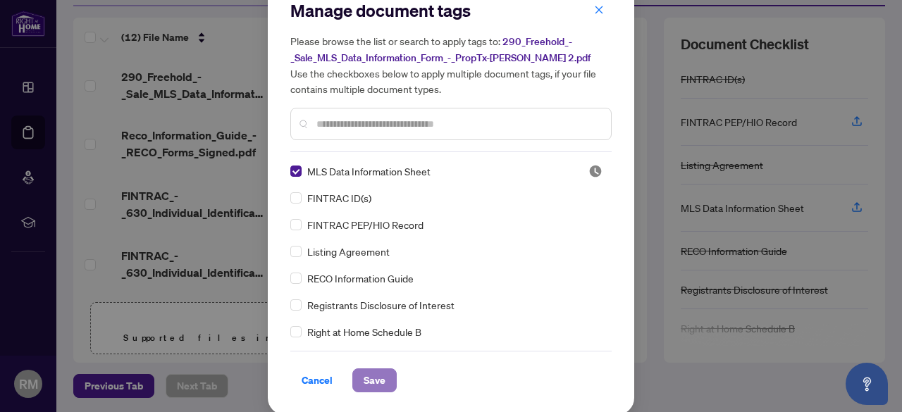
click at [369, 377] on span "Save" at bounding box center [375, 380] width 22 height 23
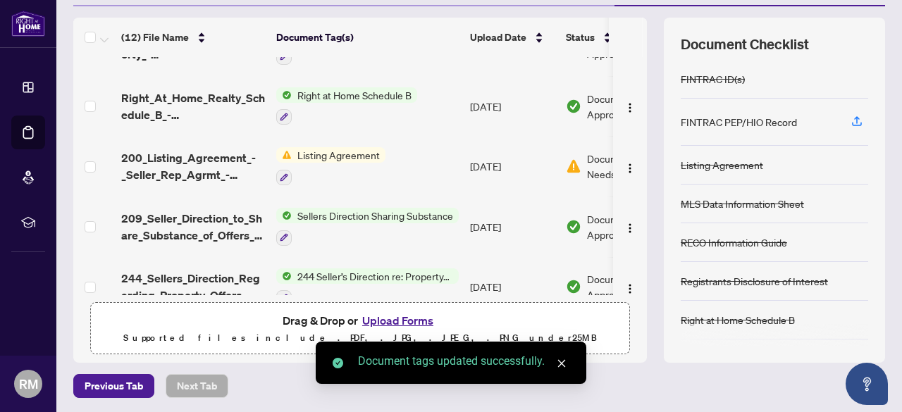
scroll to position [423, 0]
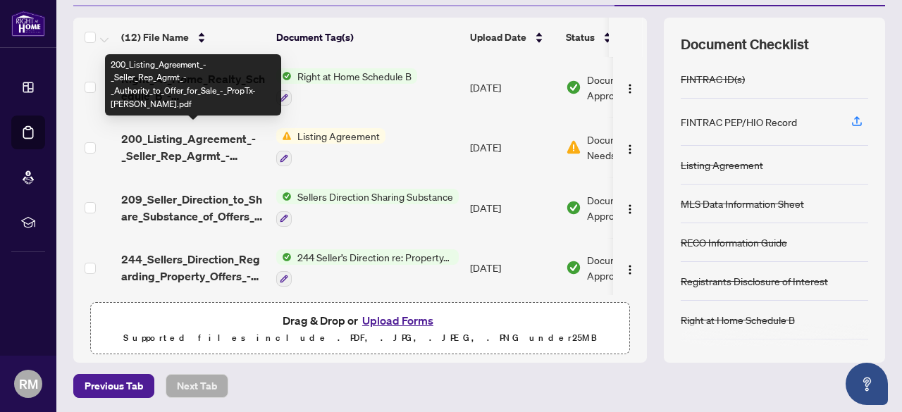
click at [186, 130] on span "200_Listing_Agreement_-_Seller_Rep_Agrmt_-_Authority_to_Offer_for_Sale_-_PropTx…" at bounding box center [193, 147] width 144 height 34
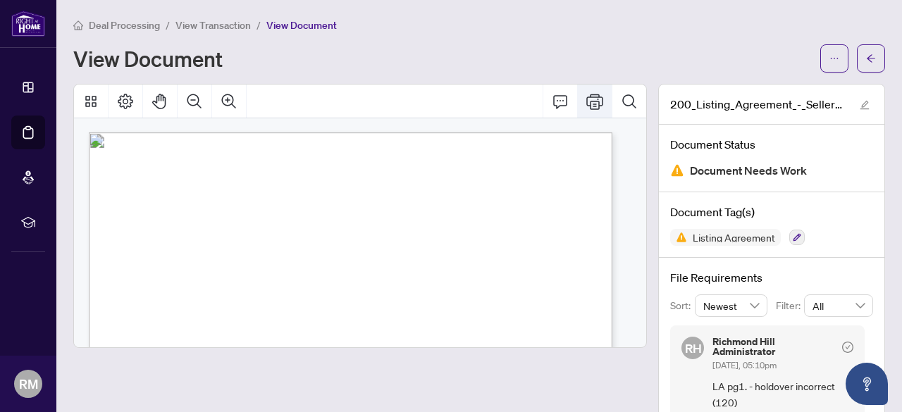
click at [589, 102] on icon "Print" at bounding box center [595, 102] width 17 height 16
click at [861, 106] on icon "edit" at bounding box center [865, 105] width 9 height 9
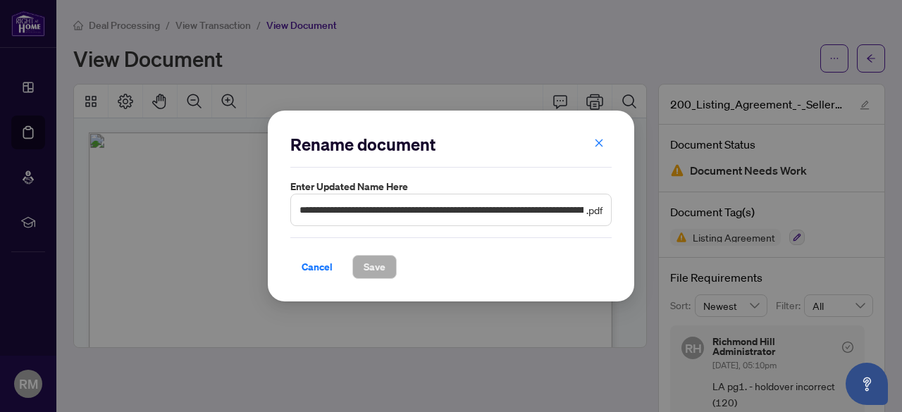
click at [297, 211] on span "**********" at bounding box center [450, 210] width 321 height 32
click at [300, 211] on input "**********" at bounding box center [442, 210] width 284 height 16
drag, startPoint x: 583, startPoint y: 211, endPoint x: 527, endPoint y: 214, distance: 55.8
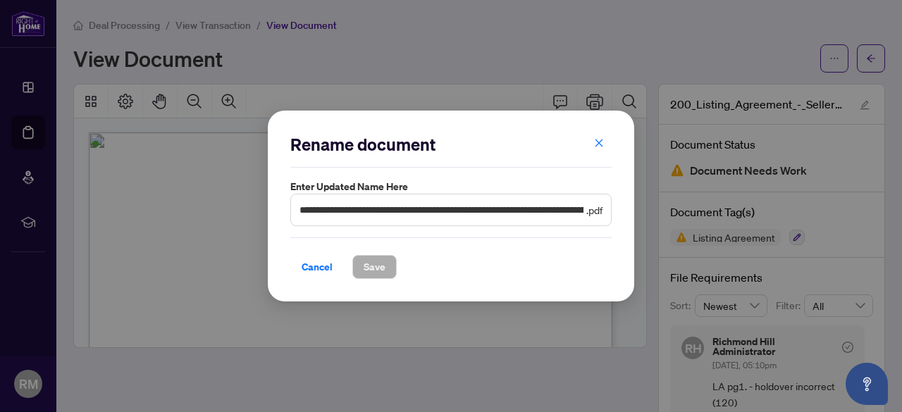
click at [527, 214] on span "**********" at bounding box center [450, 210] width 321 height 32
drag, startPoint x: 297, startPoint y: 211, endPoint x: 438, endPoint y: 213, distance: 140.3
click at [438, 213] on span "**********" at bounding box center [450, 210] width 321 height 32
click at [334, 218] on input "**********" at bounding box center [442, 210] width 284 height 16
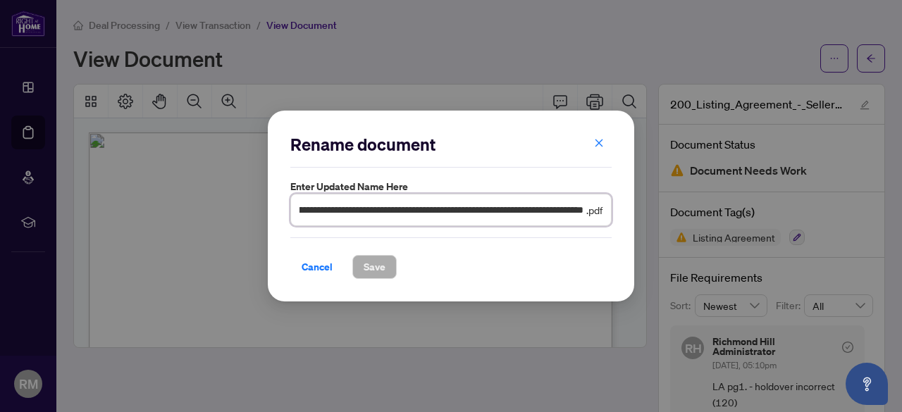
drag, startPoint x: 299, startPoint y: 211, endPoint x: 584, endPoint y: 222, distance: 285.0
click at [584, 222] on span "**********" at bounding box center [450, 210] width 321 height 32
click at [319, 267] on span "Cancel" at bounding box center [317, 267] width 31 height 23
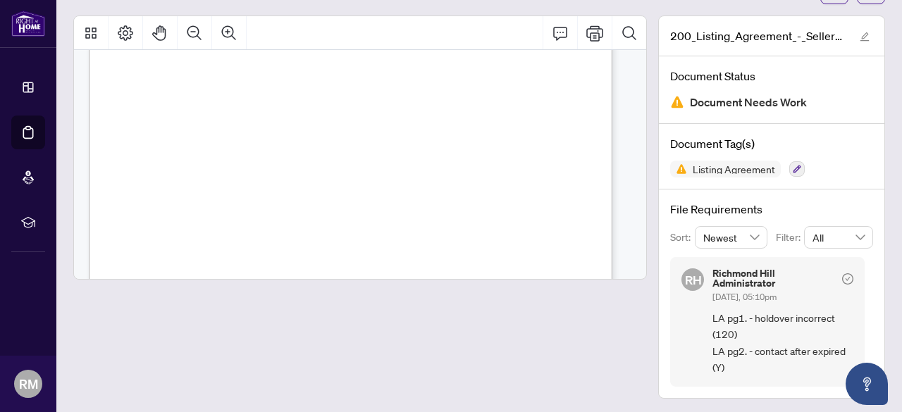
scroll to position [0, 0]
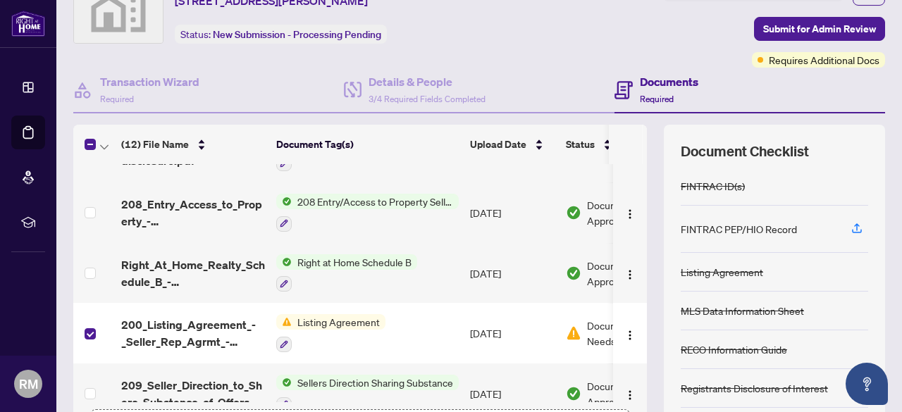
scroll to position [344, 0]
click at [625, 330] on img "button" at bounding box center [630, 335] width 11 height 11
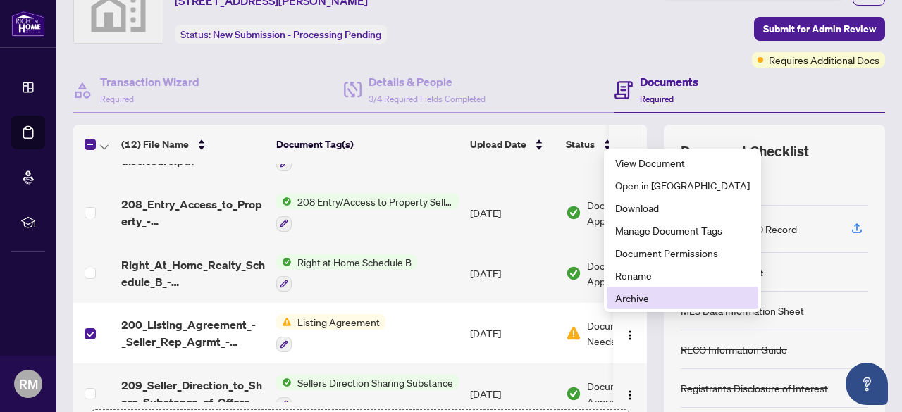
click at [620, 297] on span "Archive" at bounding box center [682, 298] width 135 height 16
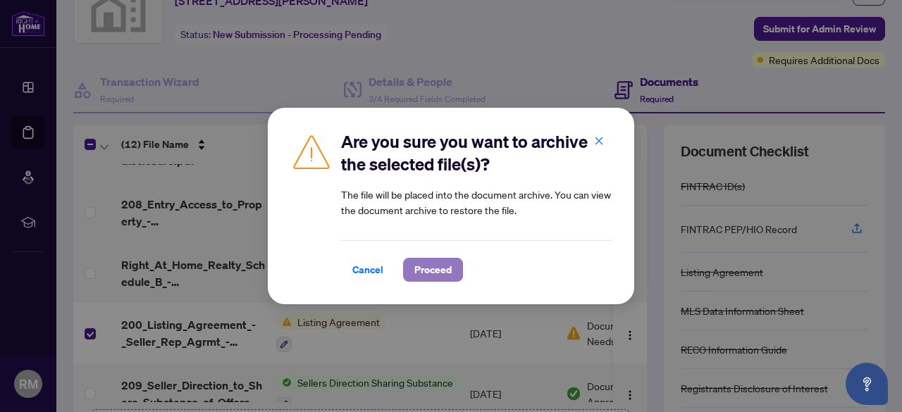
click at [443, 269] on span "Proceed" at bounding box center [433, 270] width 37 height 23
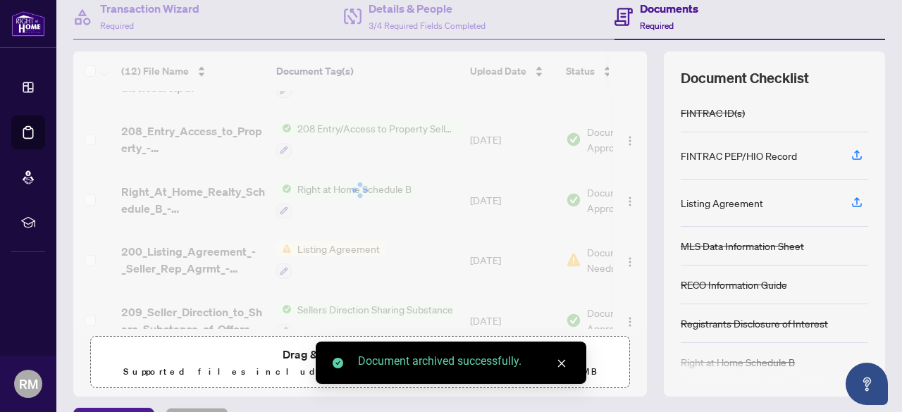
scroll to position [176, 0]
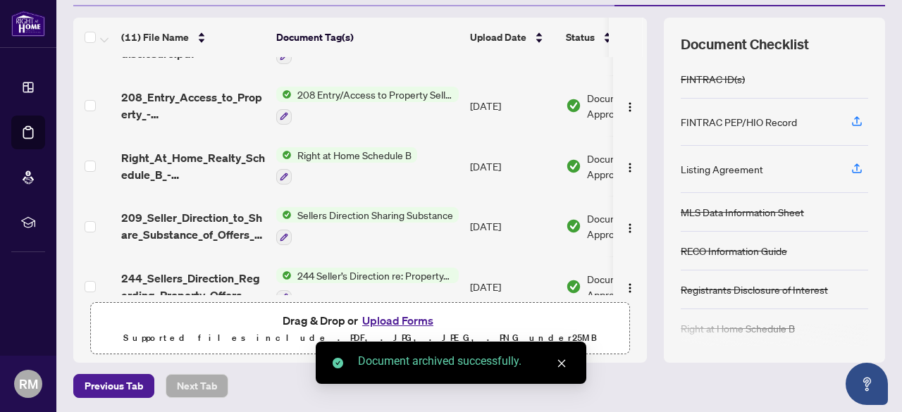
click at [563, 368] on icon "close" at bounding box center [562, 364] width 10 height 10
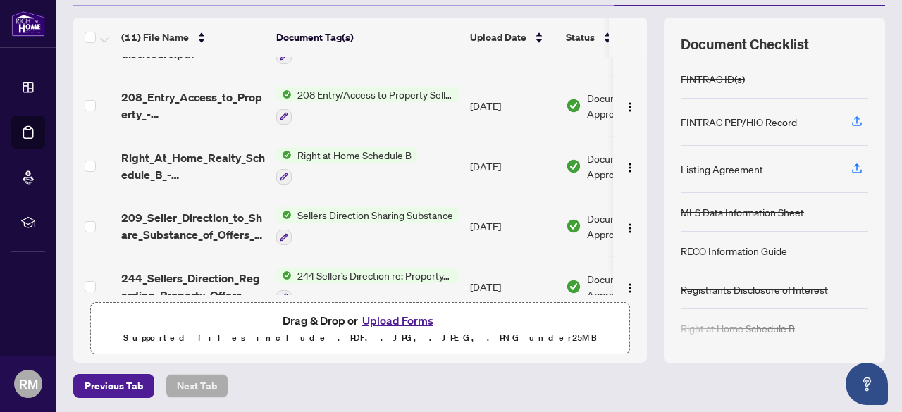
click at [419, 322] on button "Upload Forms" at bounding box center [398, 321] width 80 height 18
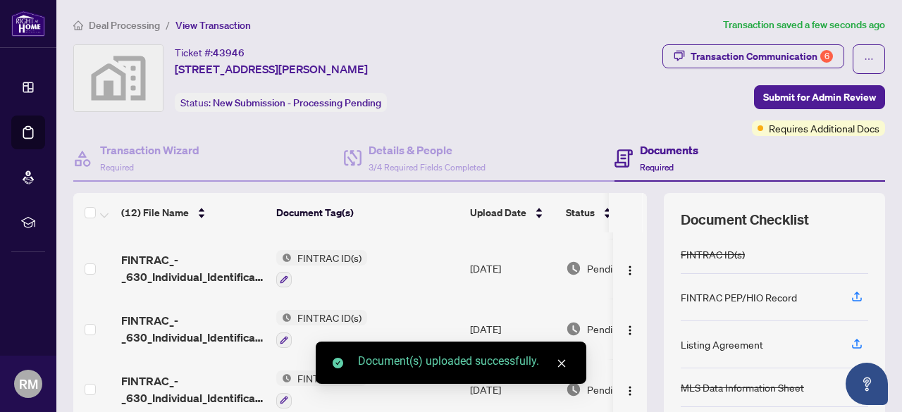
scroll to position [0, 0]
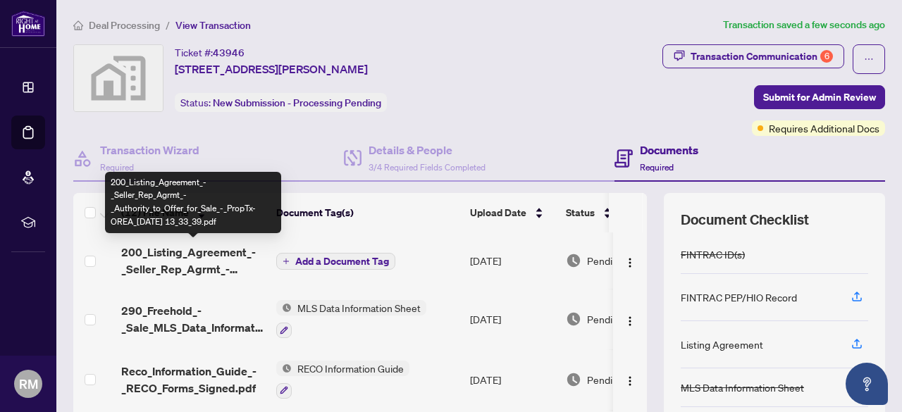
click at [225, 256] on span "200_Listing_Agreement_-_Seller_Rep_Agrmt_-_Authority_to_Offer_for_Sale_-_PropTx…" at bounding box center [193, 261] width 144 height 34
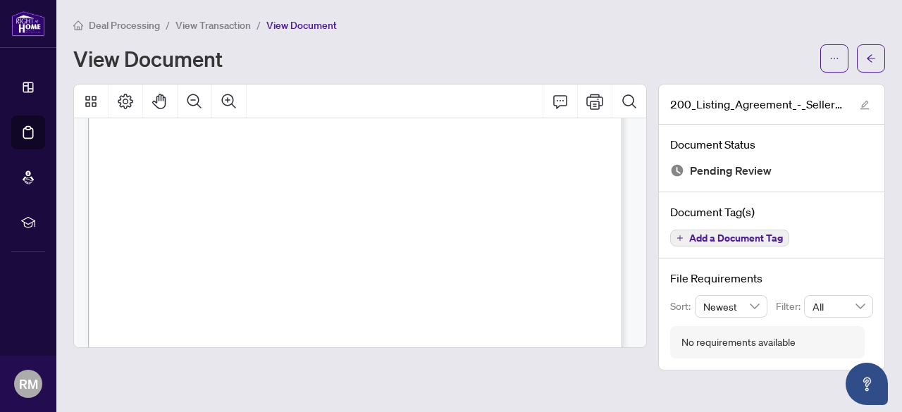
scroll to position [423, 0]
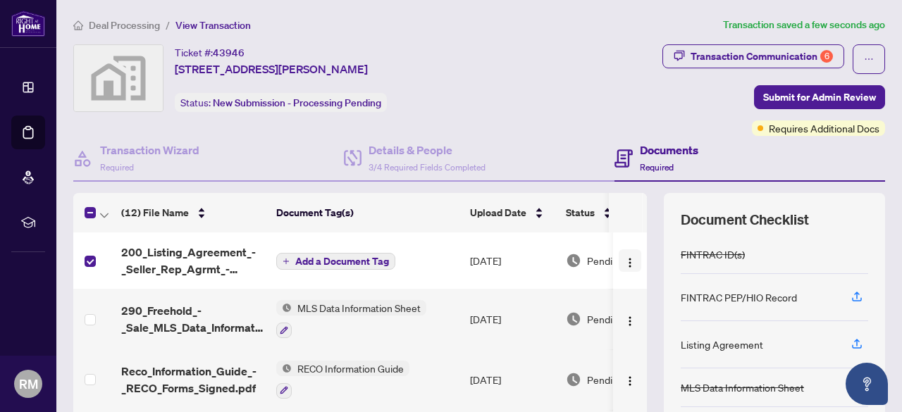
click at [625, 260] on img "button" at bounding box center [630, 262] width 11 height 11
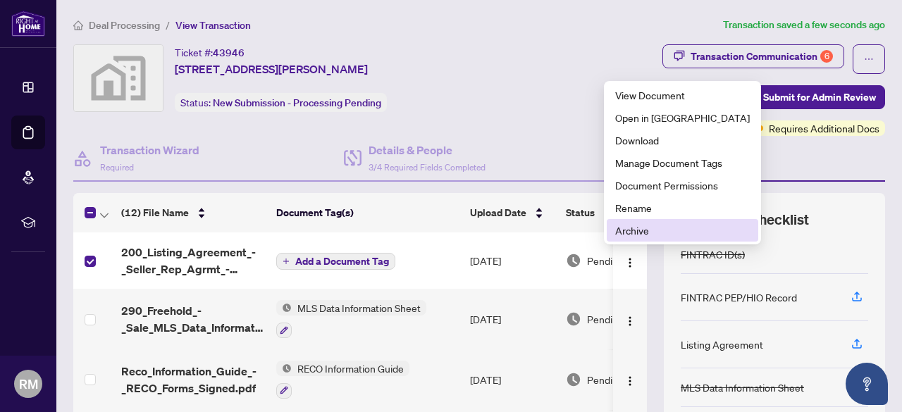
click at [620, 233] on span "Archive" at bounding box center [682, 231] width 135 height 16
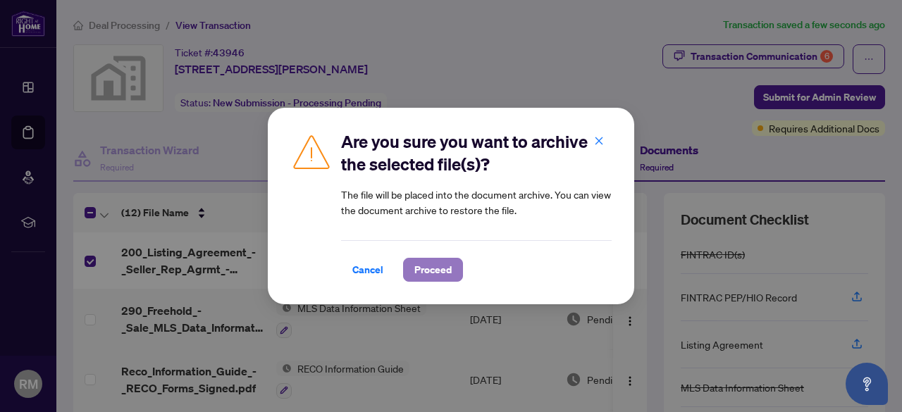
click at [437, 269] on span "Proceed" at bounding box center [433, 270] width 37 height 23
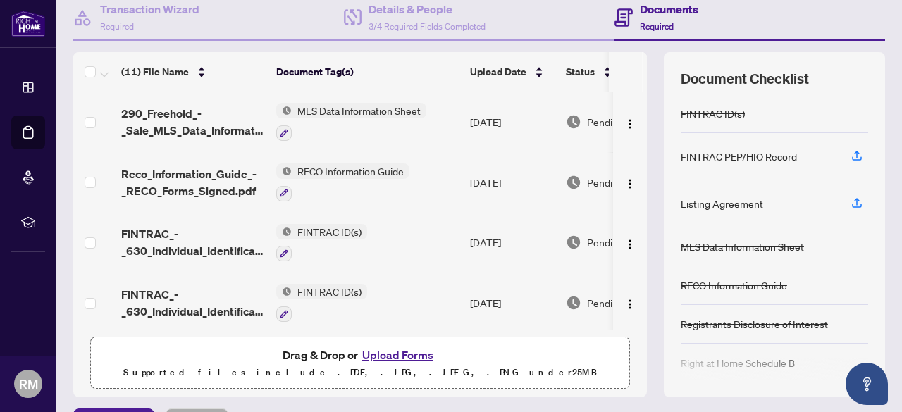
scroll to position [176, 0]
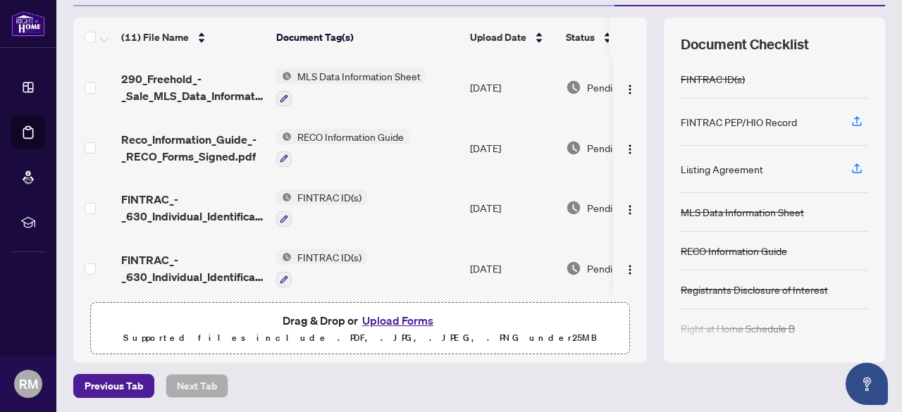
click at [391, 317] on button "Upload Forms" at bounding box center [398, 321] width 80 height 18
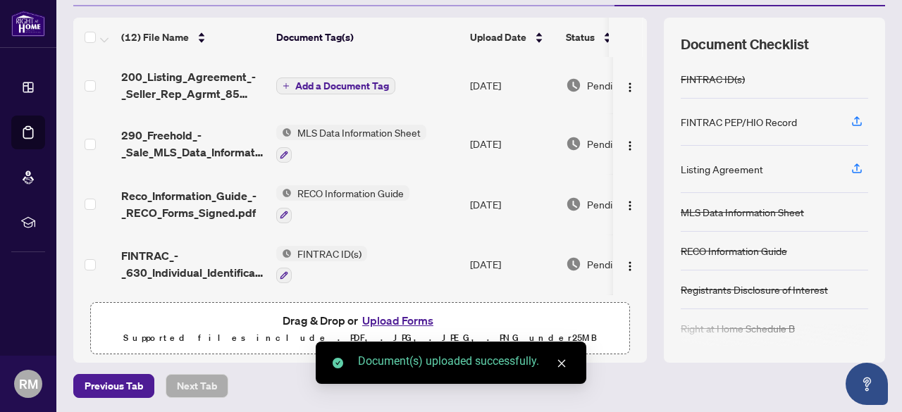
click at [563, 363] on icon "close" at bounding box center [562, 364] width 8 height 8
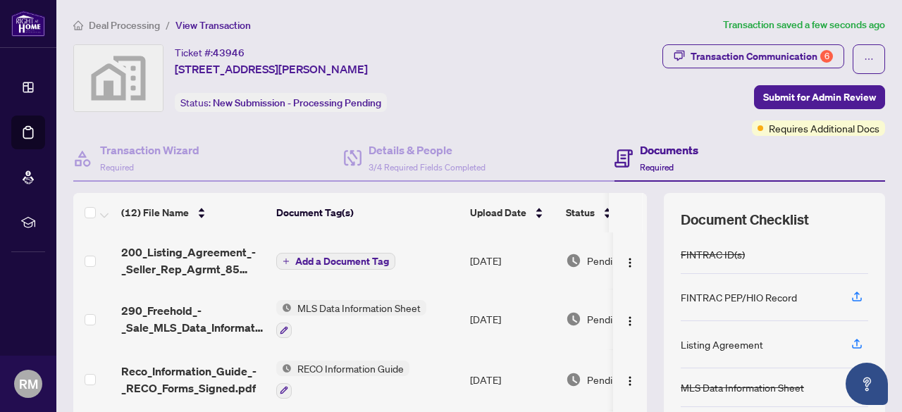
scroll to position [70, 0]
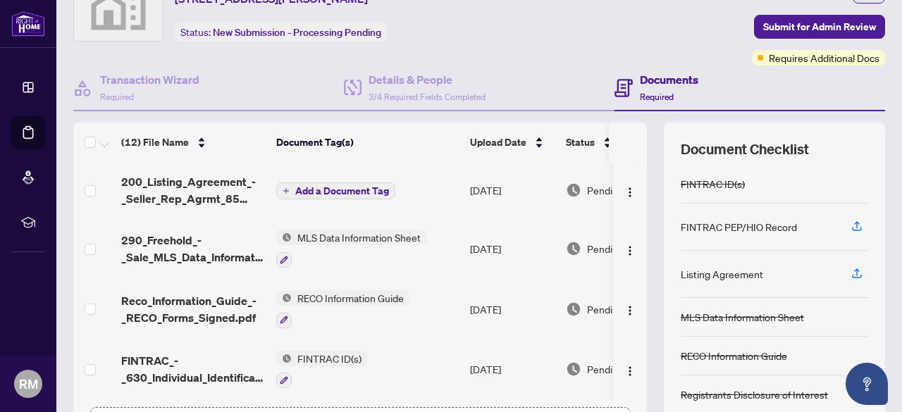
click at [328, 194] on span "Add a Document Tag" at bounding box center [342, 191] width 94 height 10
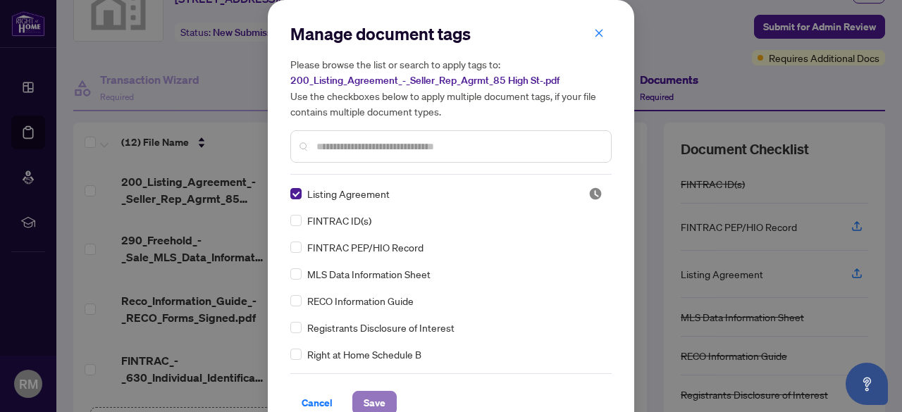
click at [368, 404] on span "Save" at bounding box center [375, 403] width 22 height 23
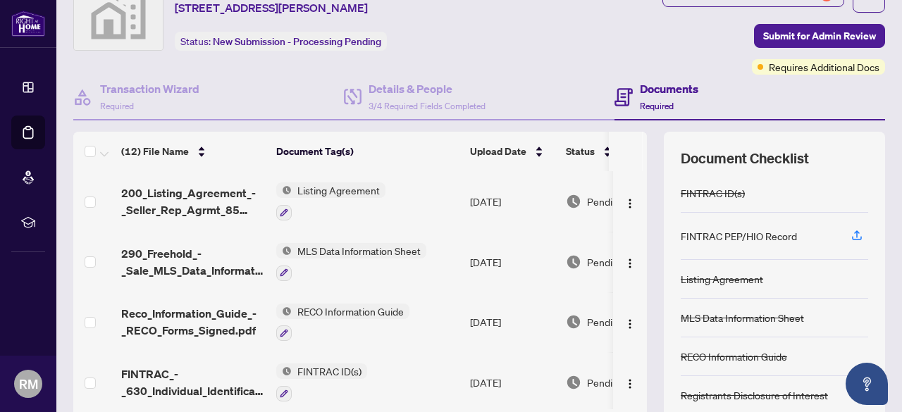
scroll to position [0, 0]
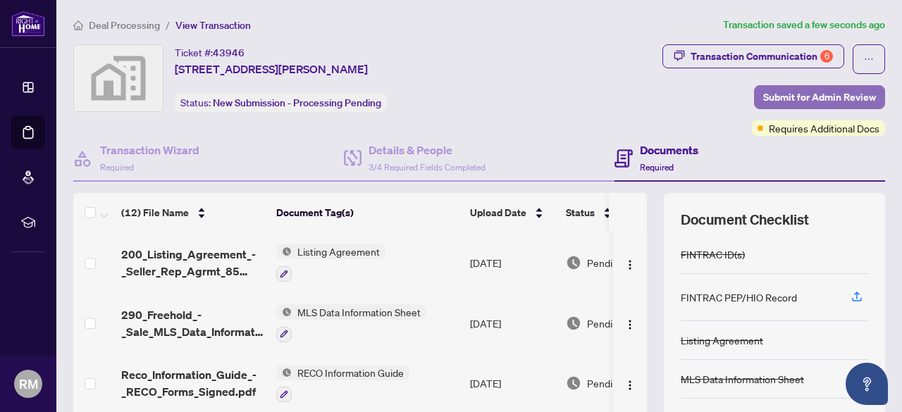
click at [805, 92] on span "Submit for Admin Review" at bounding box center [819, 97] width 113 height 23
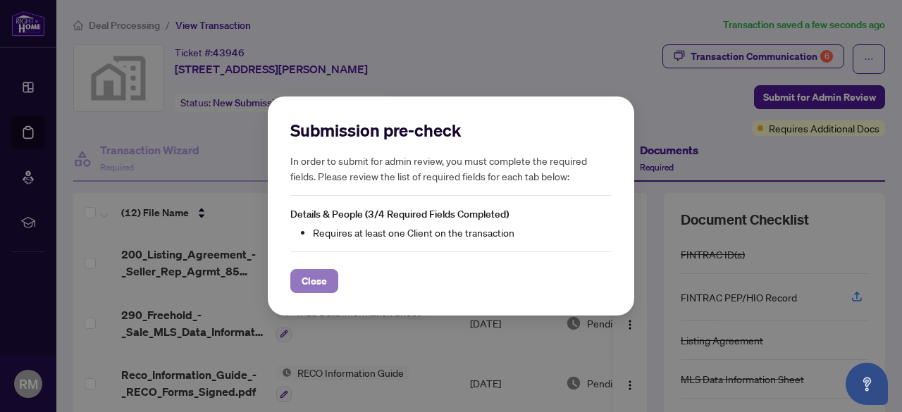
click at [317, 282] on span "Close" at bounding box center [314, 281] width 25 height 23
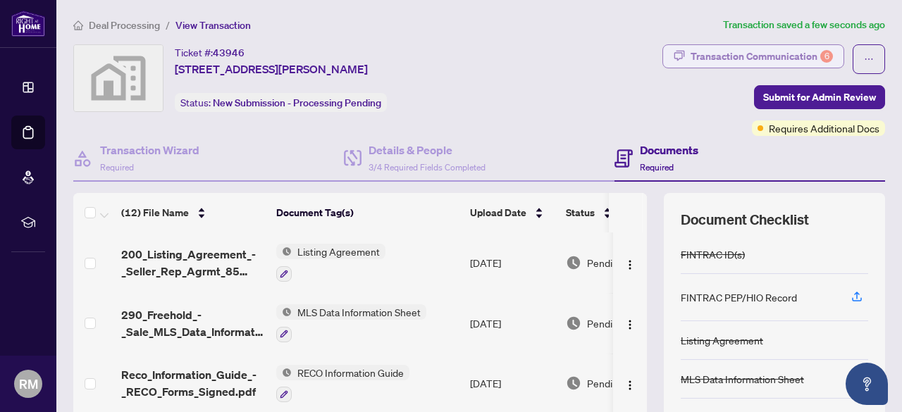
click at [696, 54] on div "Transaction Communication 6" at bounding box center [762, 56] width 142 height 23
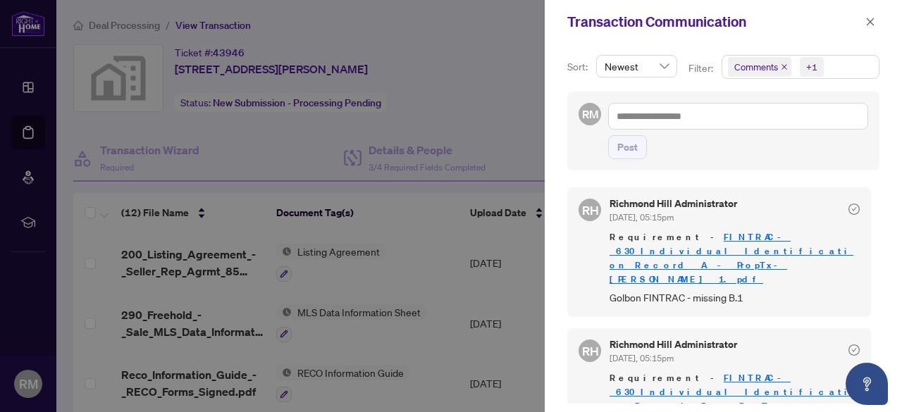
drag, startPoint x: 845, startPoint y: 213, endPoint x: 840, endPoint y: 205, distance: 9.2
click at [849, 211] on icon "check-circle" at bounding box center [854, 209] width 11 height 11
click at [459, 125] on div at bounding box center [451, 206] width 902 height 412
click at [868, 23] on icon "close" at bounding box center [871, 22] width 10 height 10
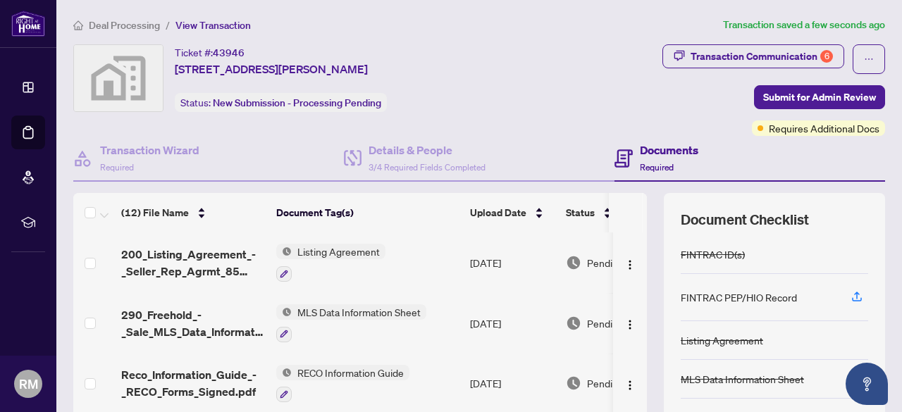
click at [790, 131] on span "Requires Additional Docs" at bounding box center [824, 129] width 111 height 16
click at [719, 101] on div "Transaction Communication 6 Submit for Admin Review Requires Additional Docs" at bounding box center [707, 90] width 358 height 92
click at [788, 94] on span "Submit for Admin Review" at bounding box center [819, 97] width 113 height 23
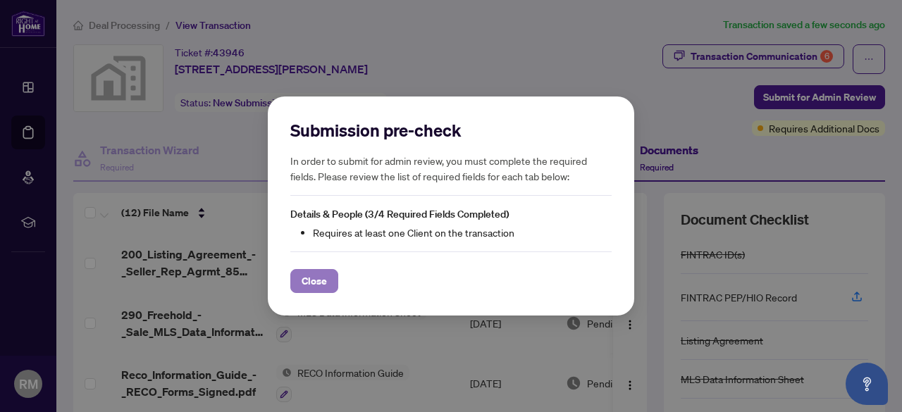
click at [320, 281] on span "Close" at bounding box center [314, 281] width 25 height 23
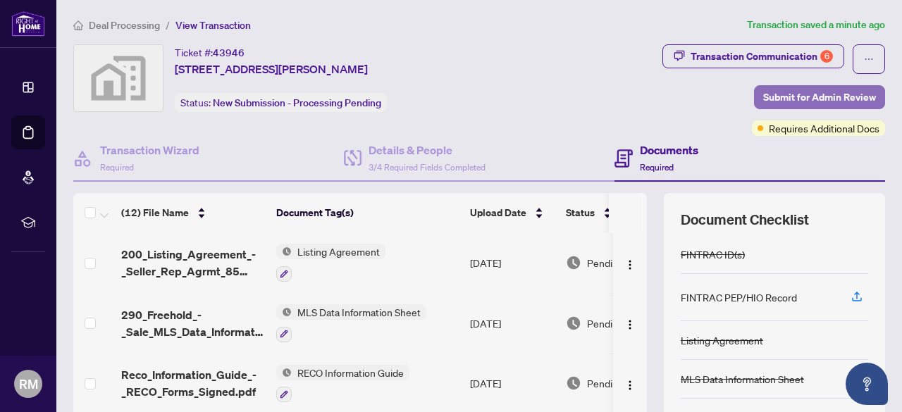
click at [776, 97] on span "Submit for Admin Review" at bounding box center [819, 97] width 113 height 23
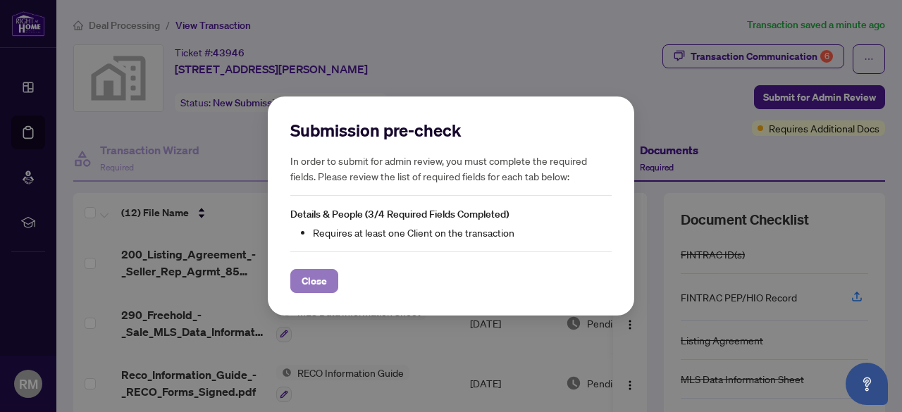
click at [305, 285] on span "Close" at bounding box center [314, 281] width 25 height 23
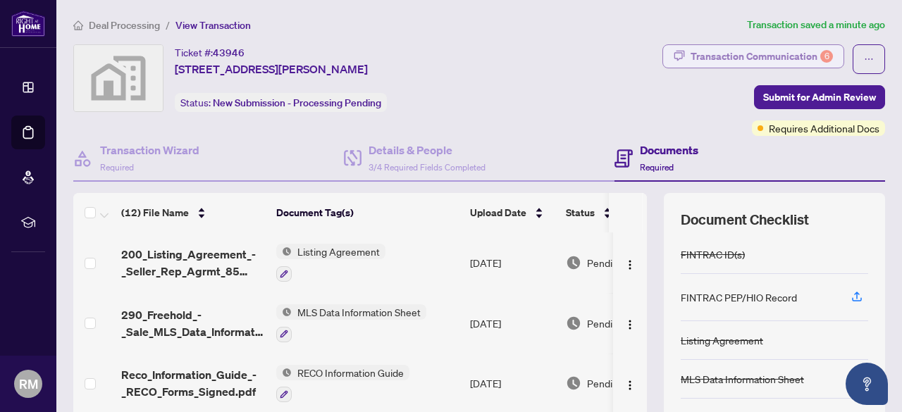
click at [715, 45] on div "Transaction Communication 6" at bounding box center [762, 56] width 142 height 23
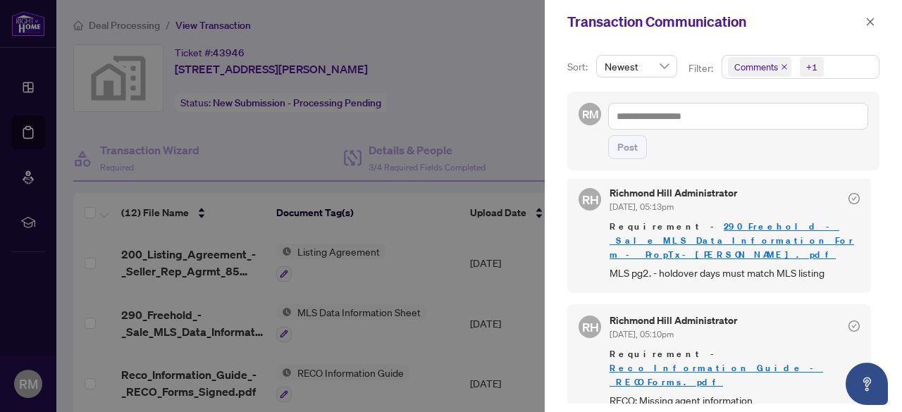
scroll to position [491, 0]
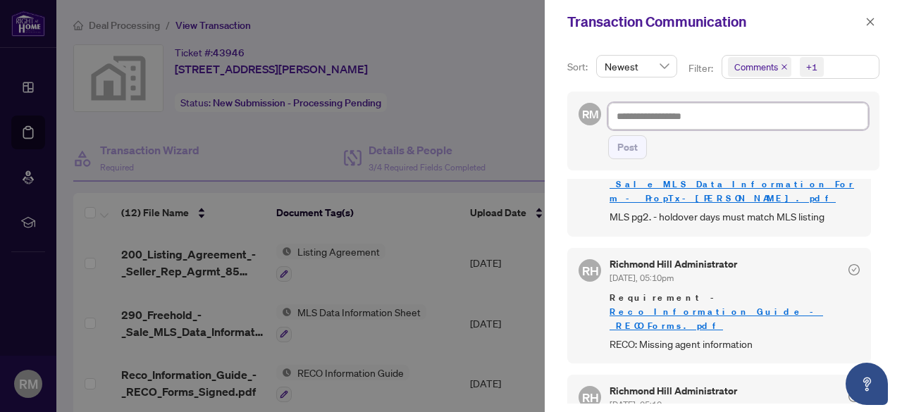
click at [662, 125] on textarea at bounding box center [738, 116] width 260 height 26
type textarea "*"
type textarea "**"
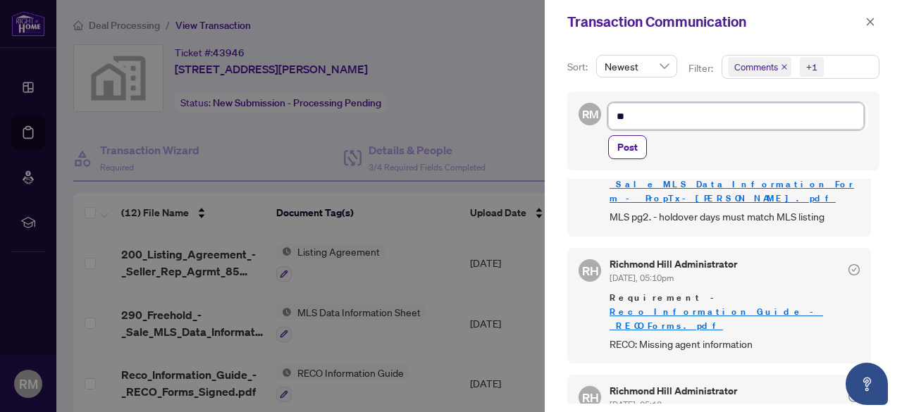
type textarea "***"
type textarea "*****"
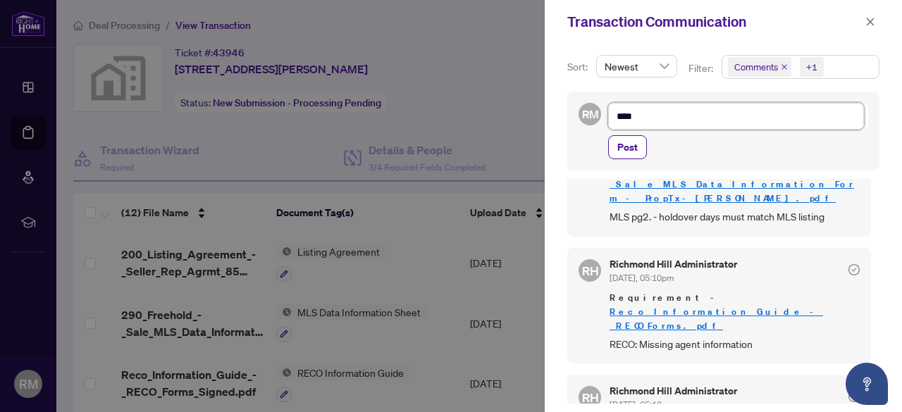
type textarea "*****"
type textarea "******"
type textarea "*******"
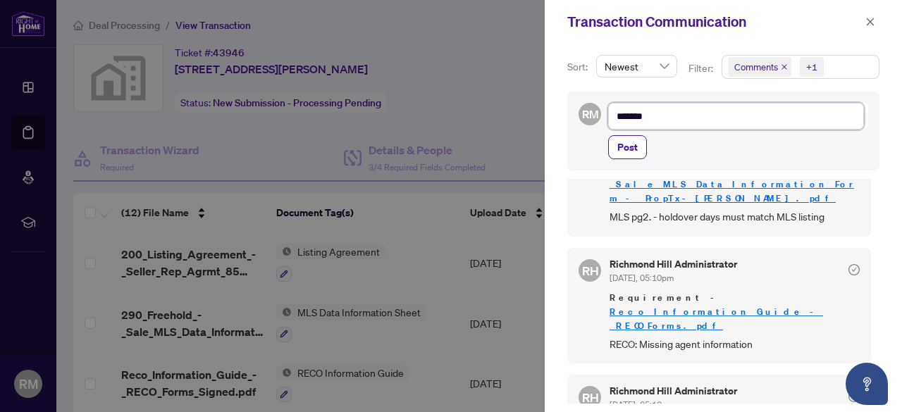
type textarea "********"
type textarea "*********"
type textarea "**********"
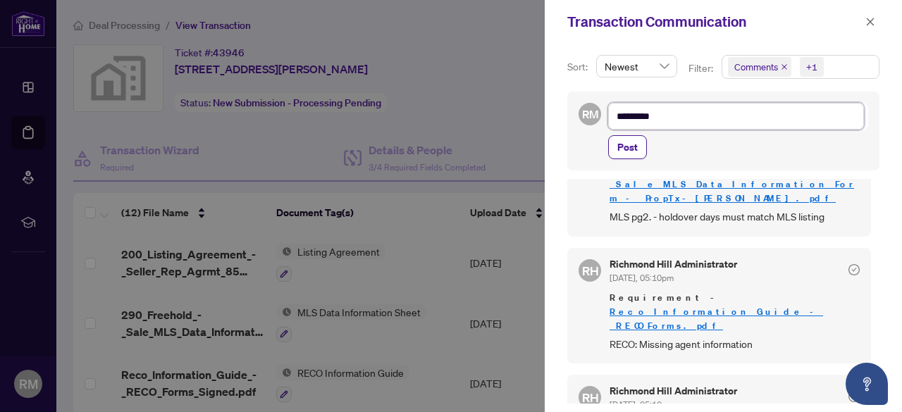
type textarea "**********"
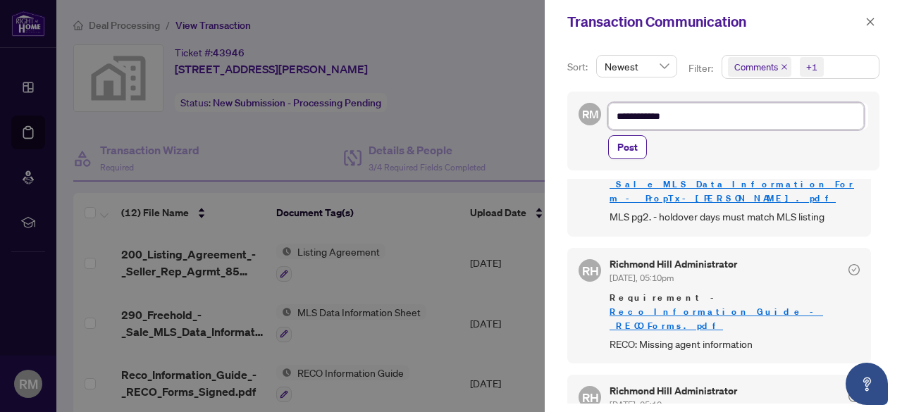
type textarea "**********"
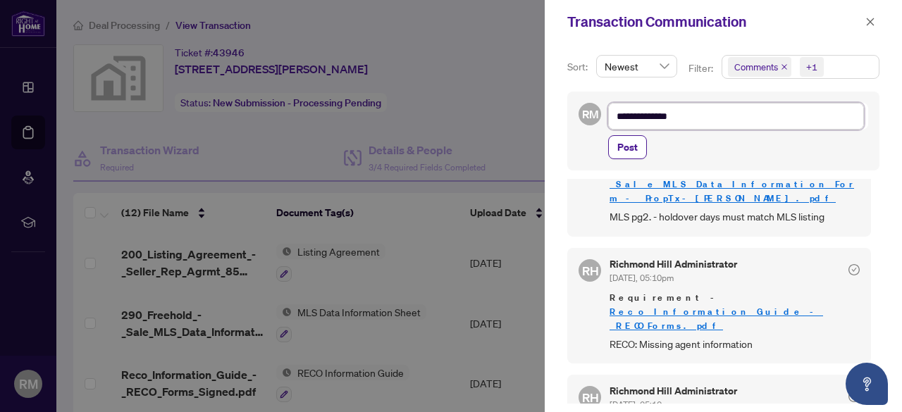
type textarea "**********"
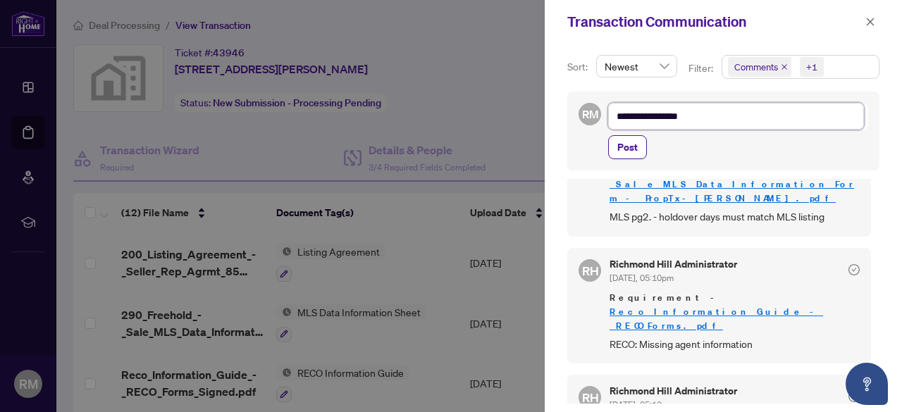
type textarea "**********"
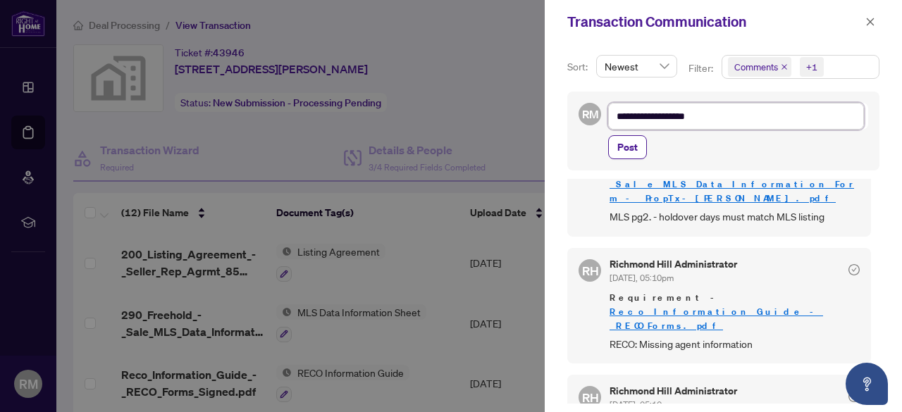
type textarea "**********"
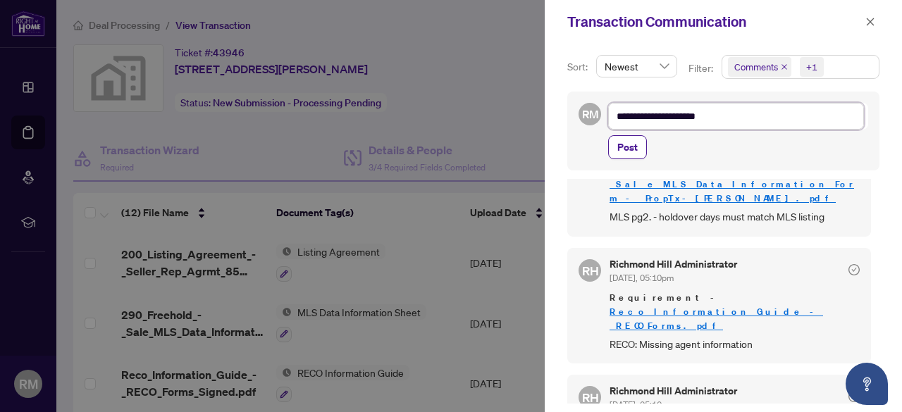
type textarea "**********"
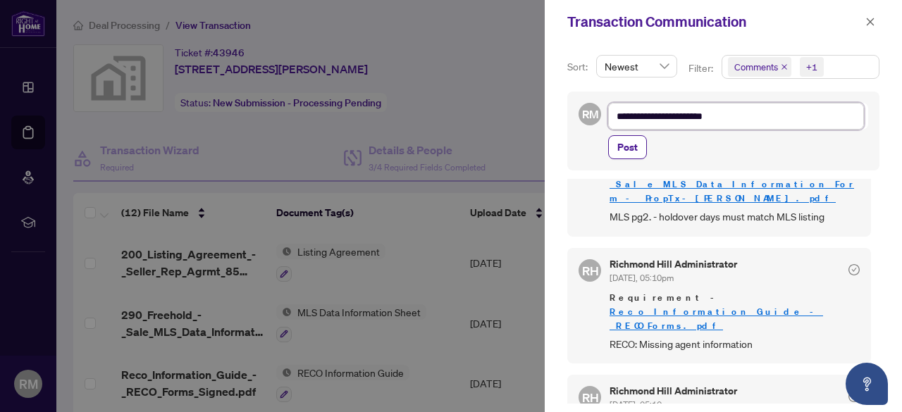
type textarea "**********"
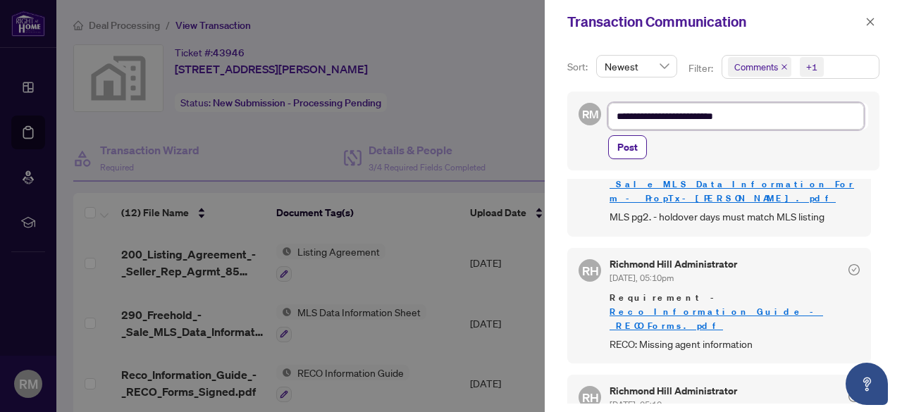
type textarea "**********"
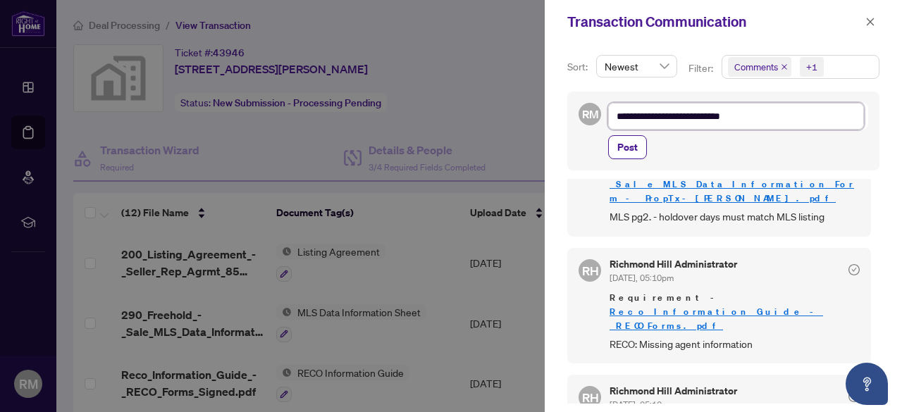
type textarea "**********"
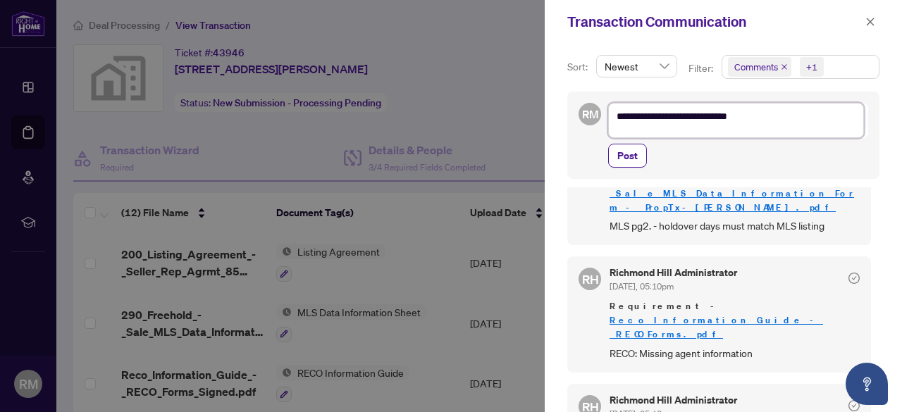
scroll to position [0, 0]
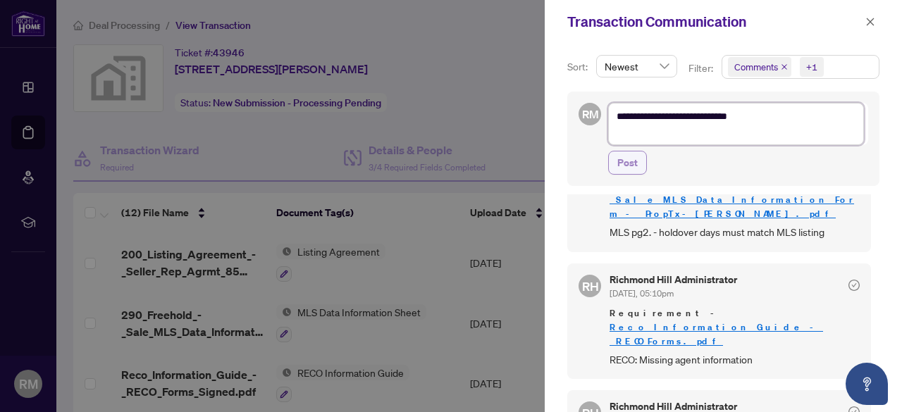
type textarea "**********"
click at [627, 167] on span "Post" at bounding box center [628, 163] width 20 height 23
type textarea "**********"
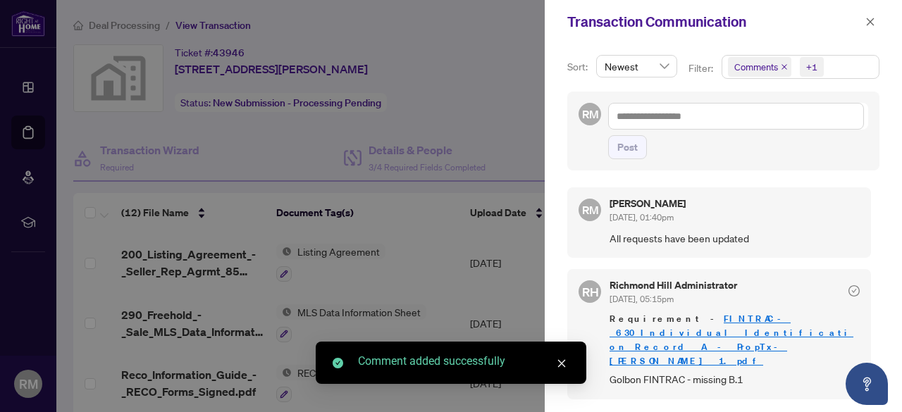
click at [525, 132] on div at bounding box center [451, 206] width 902 height 412
click at [873, 21] on icon "close" at bounding box center [871, 22] width 10 height 10
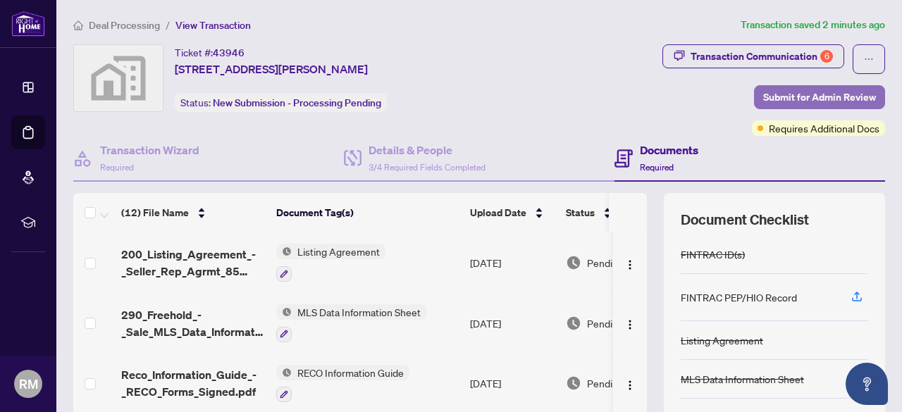
click at [791, 94] on span "Submit for Admin Review" at bounding box center [819, 97] width 113 height 23
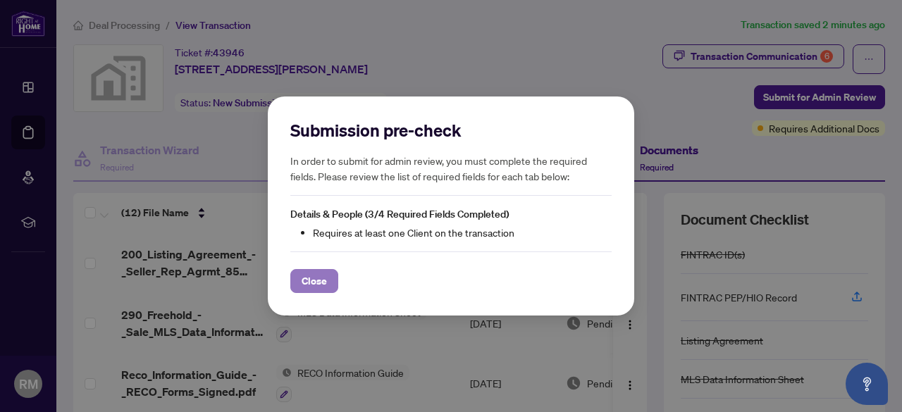
click at [316, 281] on span "Close" at bounding box center [314, 281] width 25 height 23
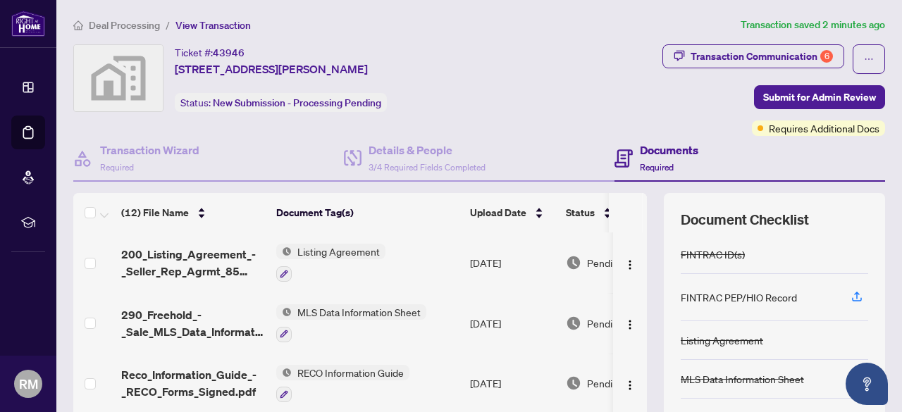
click at [218, 25] on span "View Transaction" at bounding box center [213, 25] width 75 height 13
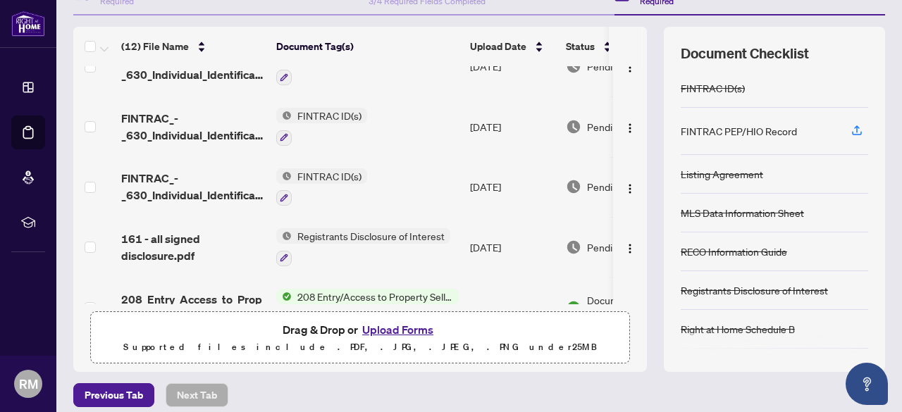
scroll to position [176, 0]
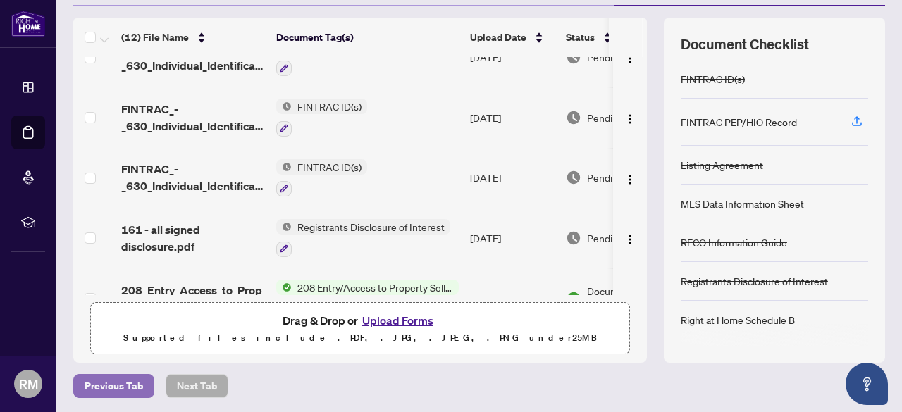
click at [125, 386] on span "Previous Tab" at bounding box center [114, 386] width 59 height 23
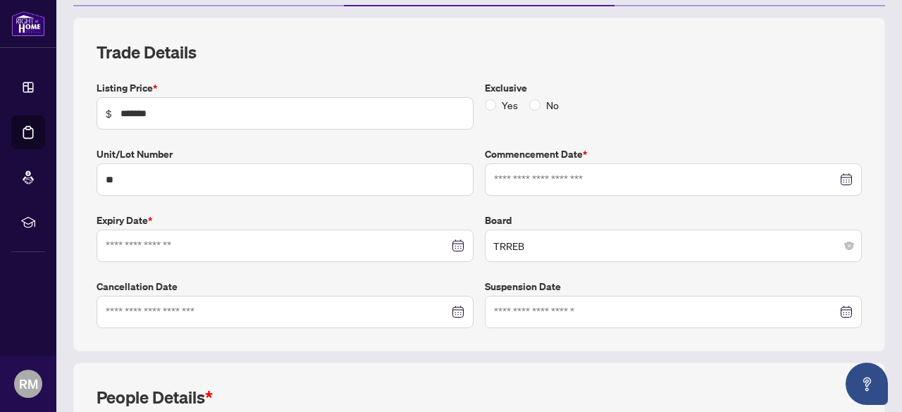
type input "**********"
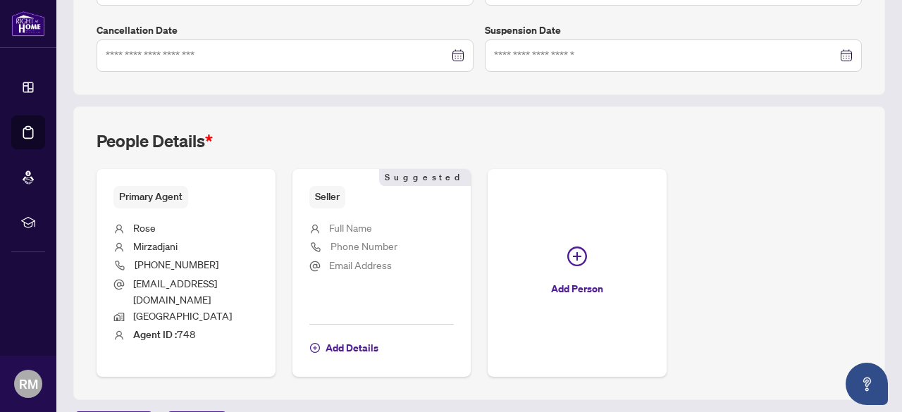
scroll to position [453, 0]
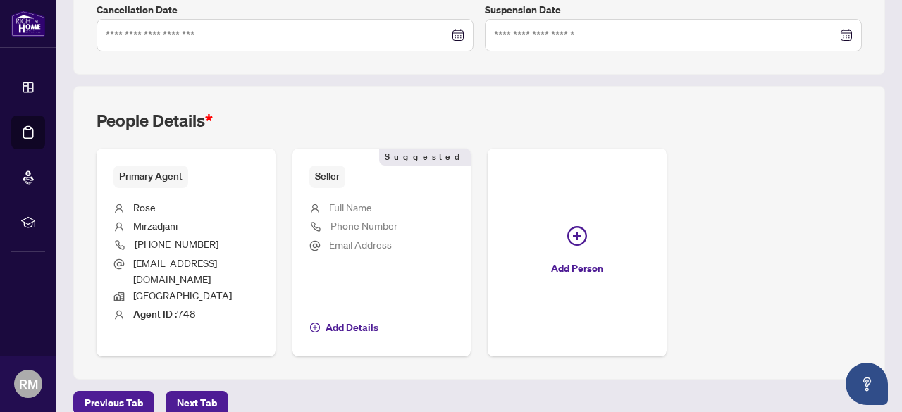
click at [372, 203] on span "Full Name" at bounding box center [350, 207] width 43 height 13
click at [379, 317] on span "Add Details" at bounding box center [352, 328] width 53 height 23
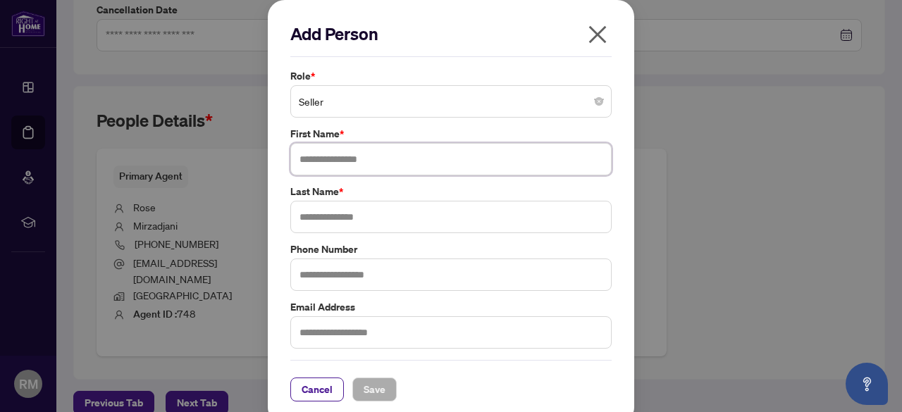
click at [369, 157] on input "text" at bounding box center [450, 159] width 321 height 32
type input "******"
type input "**********"
click at [358, 335] on input "text" at bounding box center [450, 333] width 321 height 32
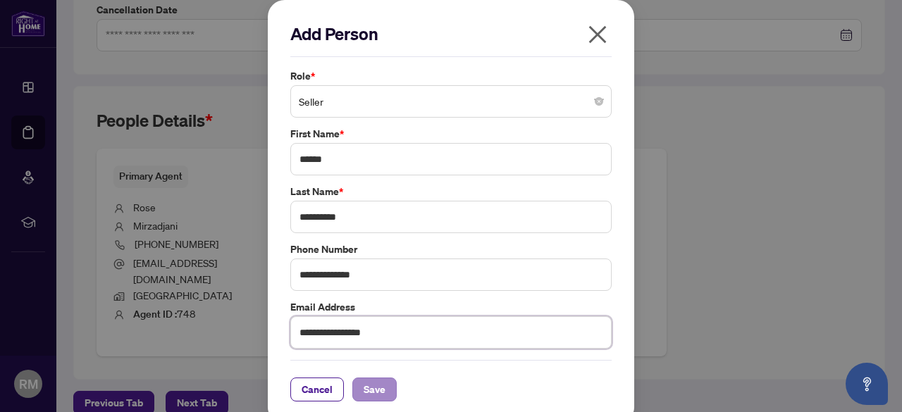
type input "**********"
click at [369, 379] on span "Save" at bounding box center [375, 390] width 22 height 23
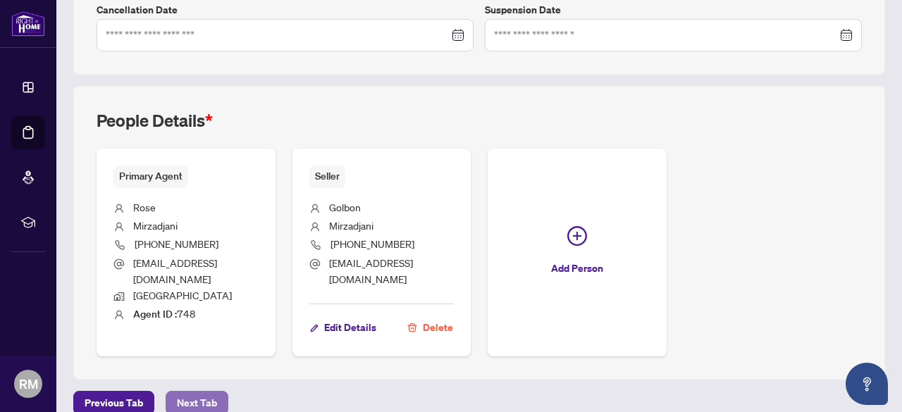
click at [203, 392] on span "Next Tab" at bounding box center [197, 403] width 40 height 23
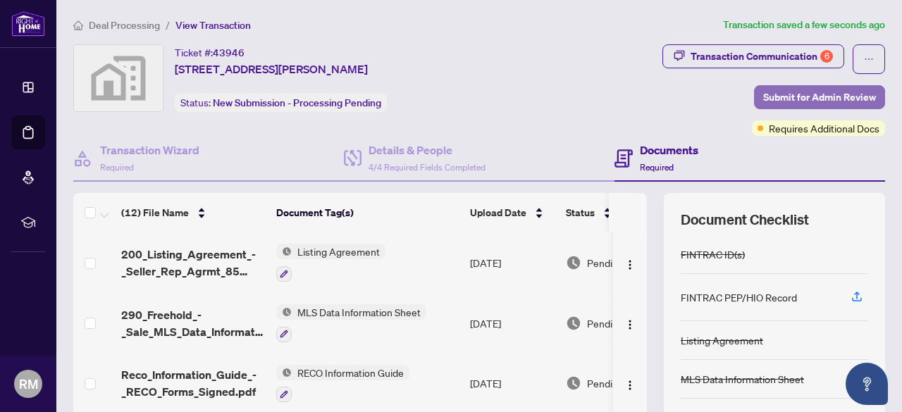
click at [773, 103] on span "Submit for Admin Review" at bounding box center [819, 97] width 113 height 23
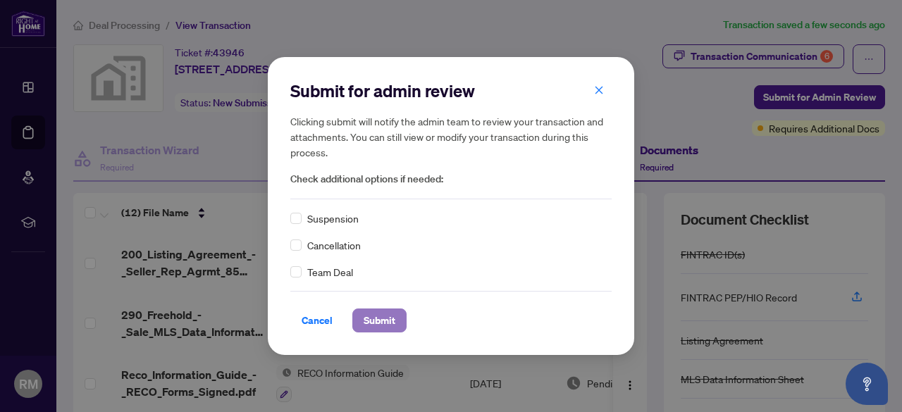
click at [379, 329] on span "Submit" at bounding box center [380, 320] width 32 height 23
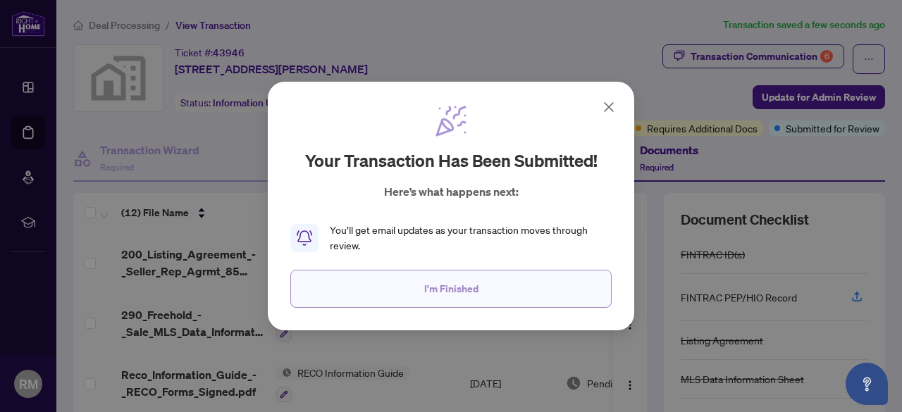
click at [435, 291] on span "I'm Finished" at bounding box center [451, 289] width 54 height 23
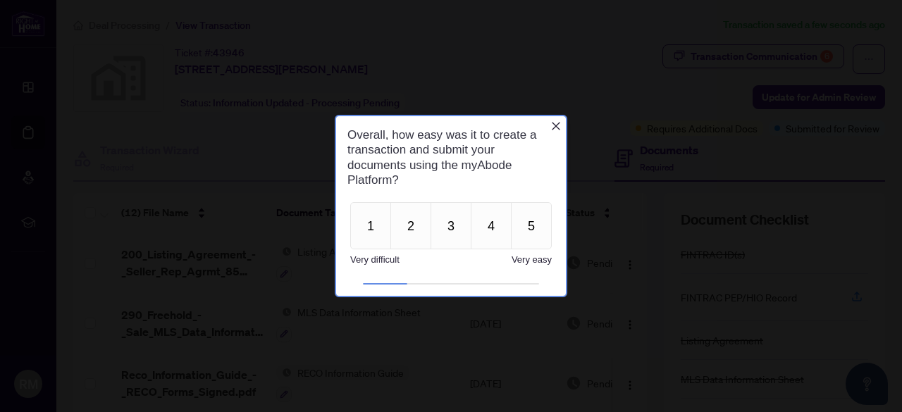
click at [556, 123] on icon "Close button" at bounding box center [556, 126] width 11 height 11
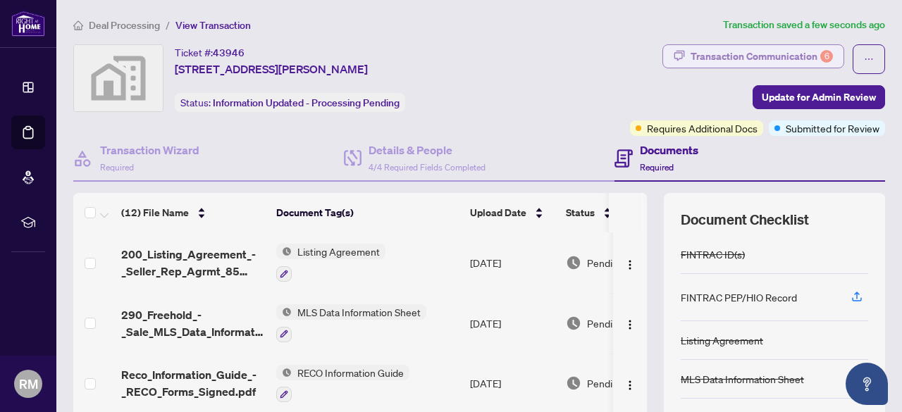
click at [739, 61] on div "Transaction Communication 6" at bounding box center [762, 56] width 142 height 23
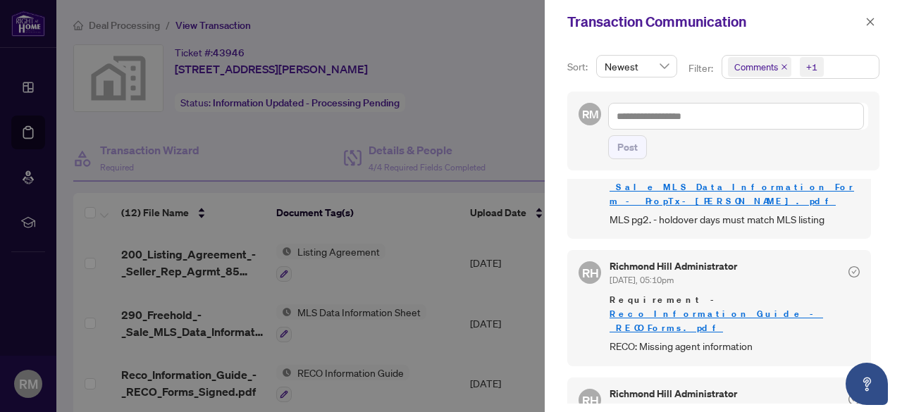
scroll to position [572, 0]
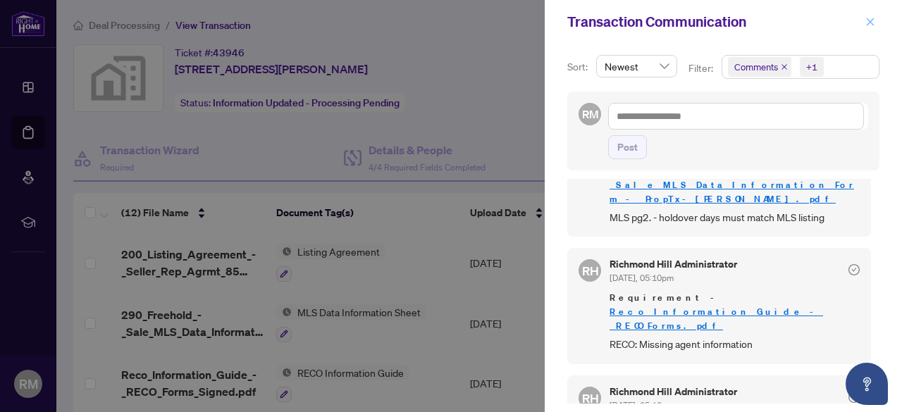
click at [869, 22] on icon "close" at bounding box center [871, 22] width 10 height 10
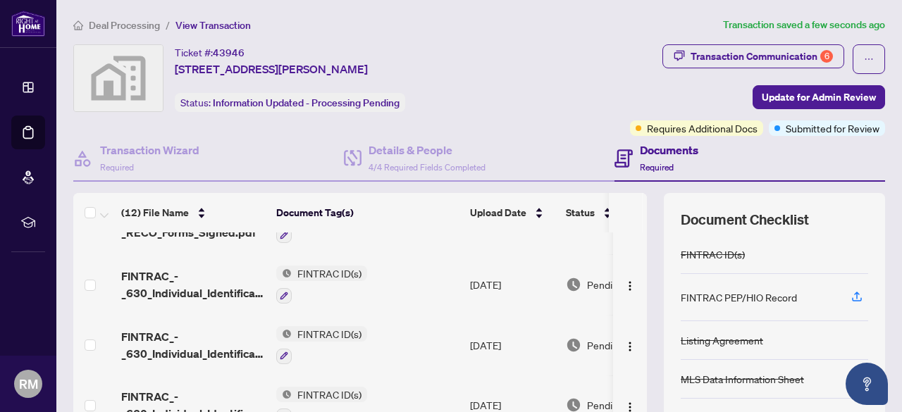
scroll to position [0, 0]
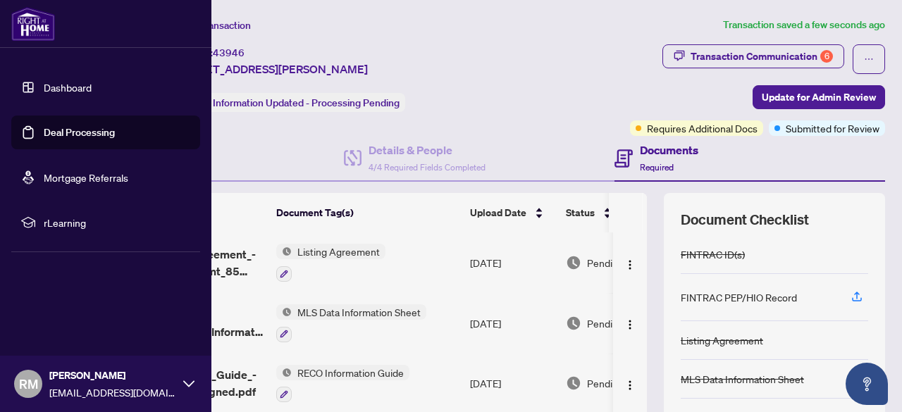
click at [44, 136] on link "Deal Processing" at bounding box center [79, 132] width 71 height 13
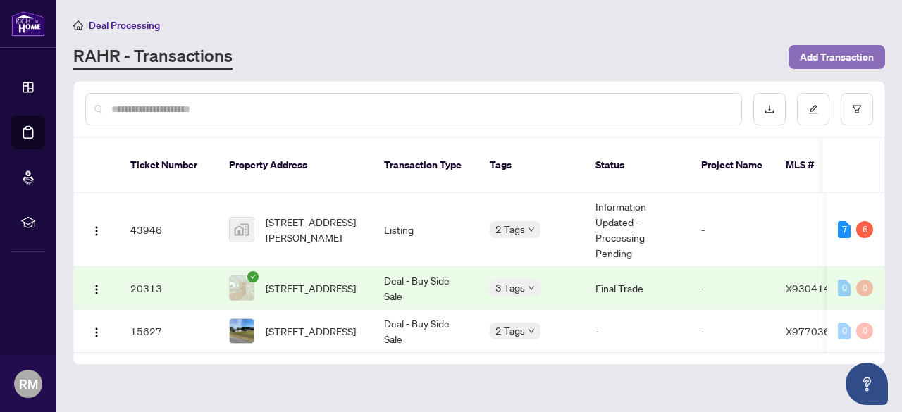
click at [835, 57] on span "Add Transaction" at bounding box center [837, 57] width 74 height 23
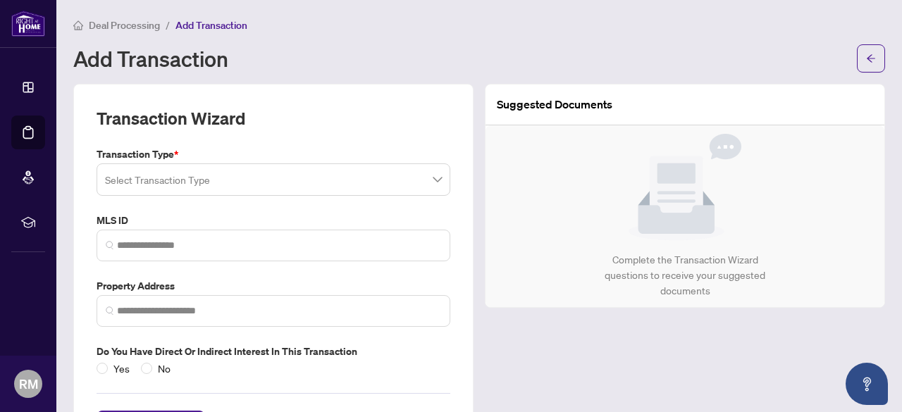
click at [282, 190] on input "search" at bounding box center [267, 181] width 324 height 31
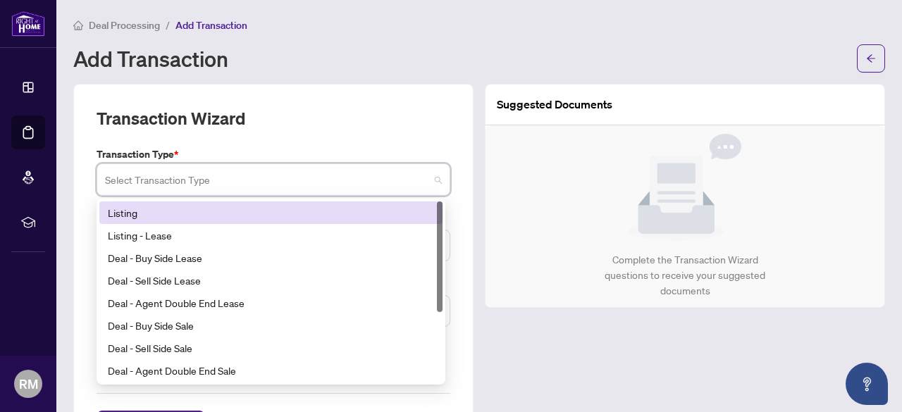
click at [268, 208] on div "Listing" at bounding box center [271, 213] width 326 height 16
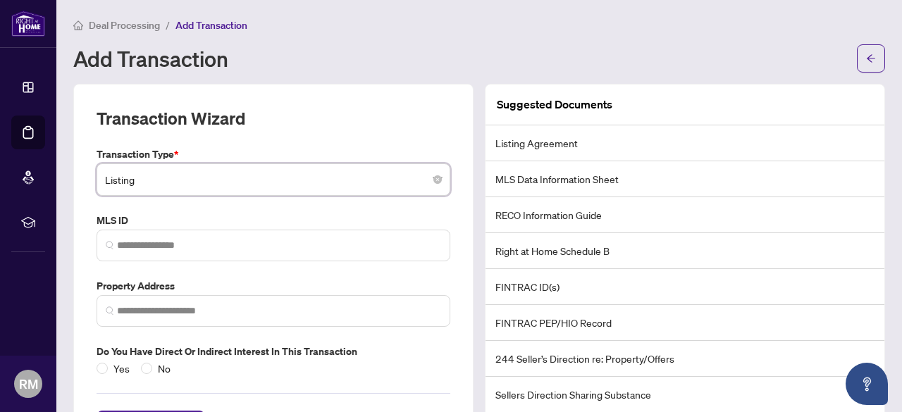
scroll to position [59, 0]
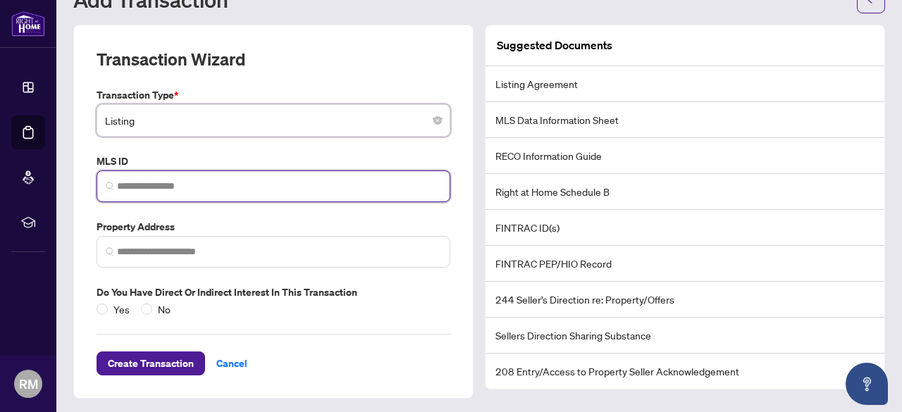
click at [230, 180] on input "search" at bounding box center [279, 186] width 324 height 15
paste input "*********"
type input "*********"
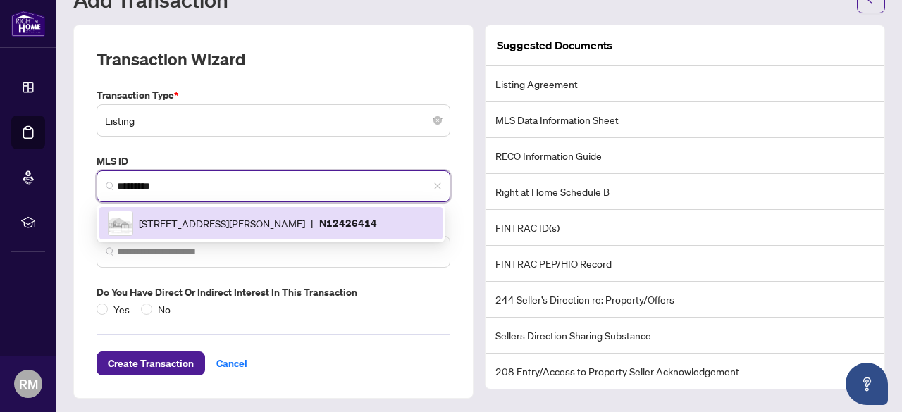
click at [188, 222] on span "[STREET_ADDRESS][PERSON_NAME]" at bounding box center [222, 224] width 166 height 16
type input "**********"
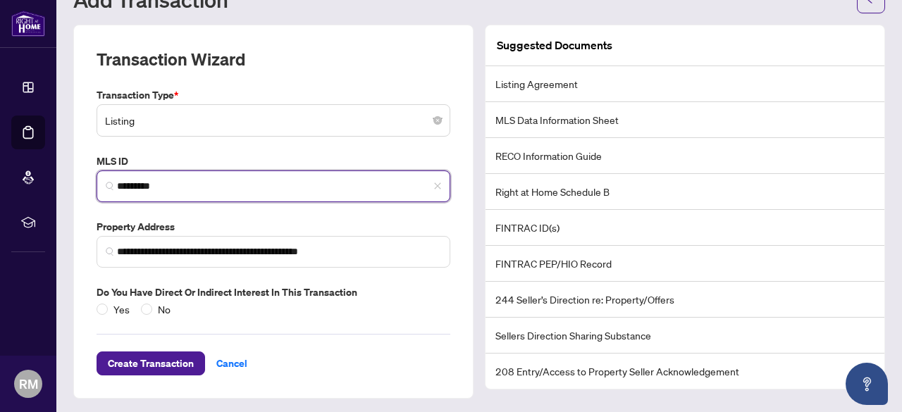
type input "*********"
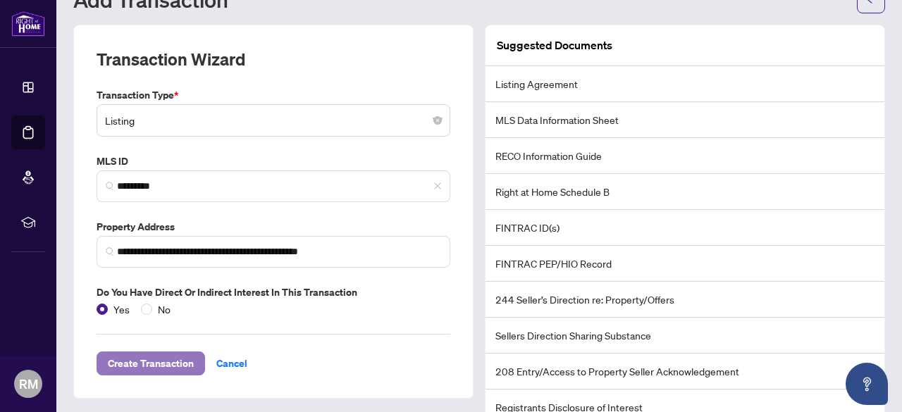
click at [153, 365] on span "Create Transaction" at bounding box center [151, 363] width 86 height 23
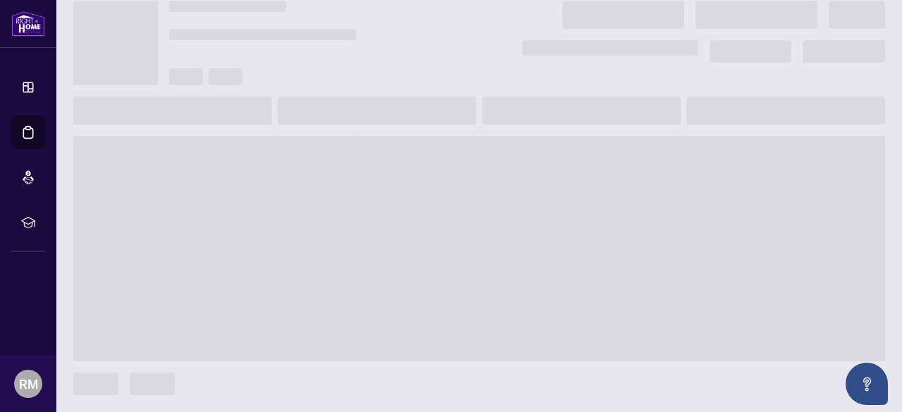
scroll to position [42, 0]
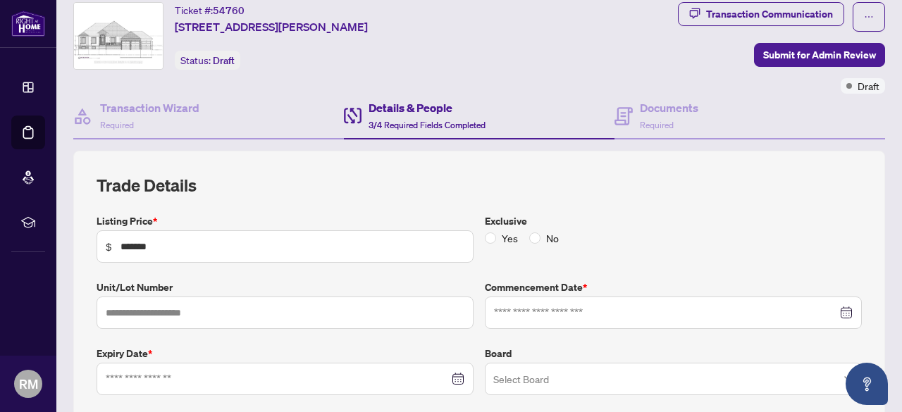
type input "**********"
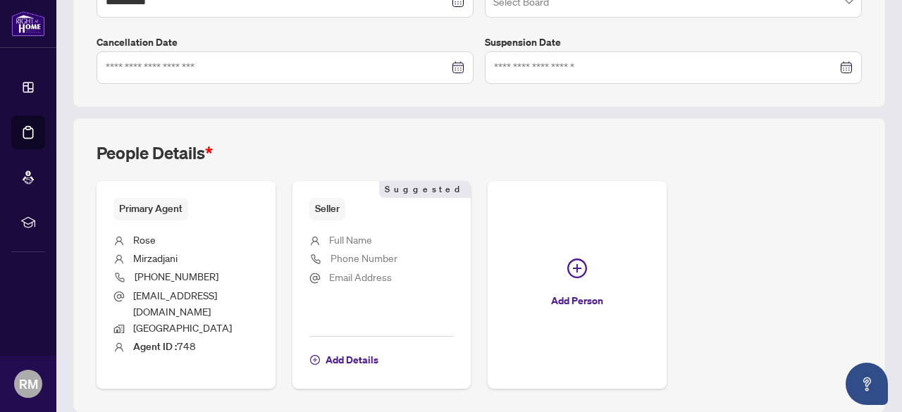
scroll to position [453, 0]
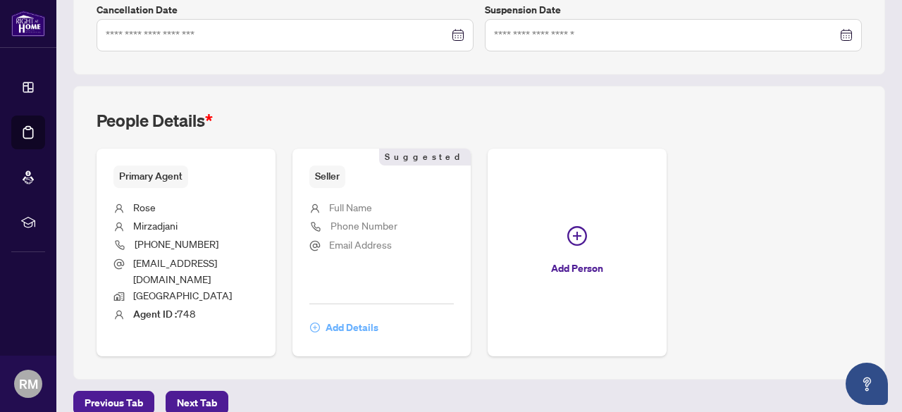
click at [379, 317] on span "Add Details" at bounding box center [352, 328] width 53 height 23
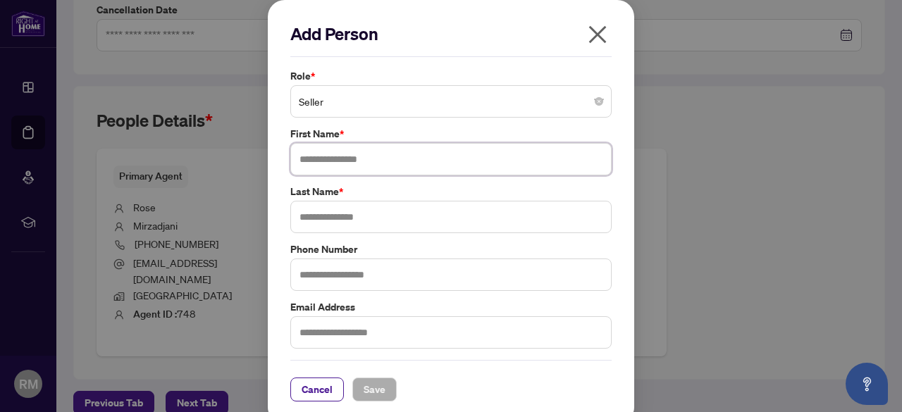
click at [360, 159] on input "text" at bounding box center [450, 159] width 321 height 32
type input "******"
type input "**********"
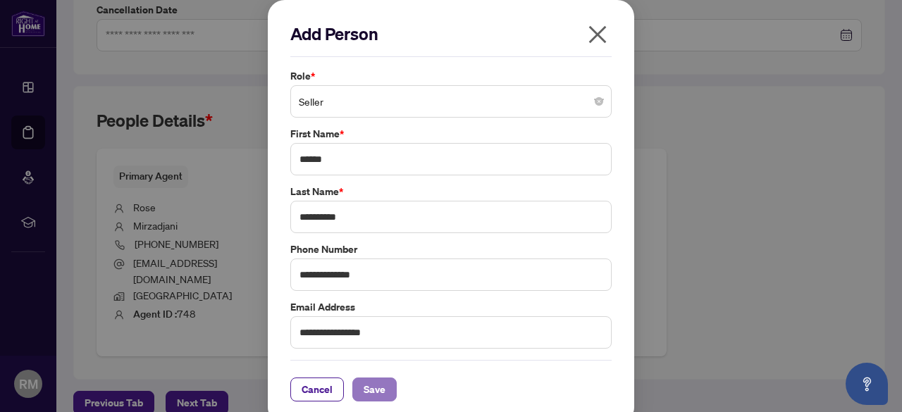
click at [369, 381] on span "Save" at bounding box center [375, 390] width 22 height 23
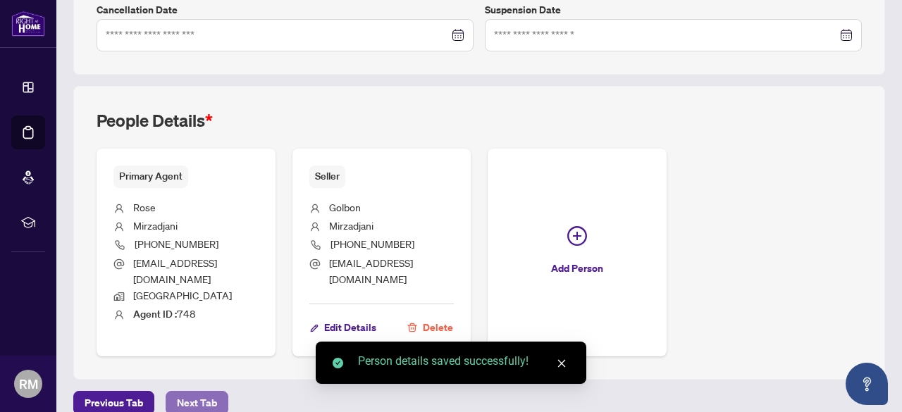
click at [186, 392] on span "Next Tab" at bounding box center [197, 403] width 40 height 23
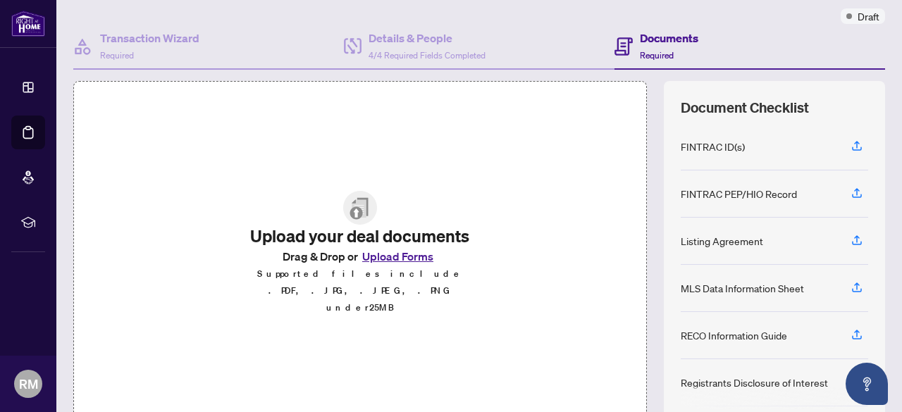
scroll to position [141, 0]
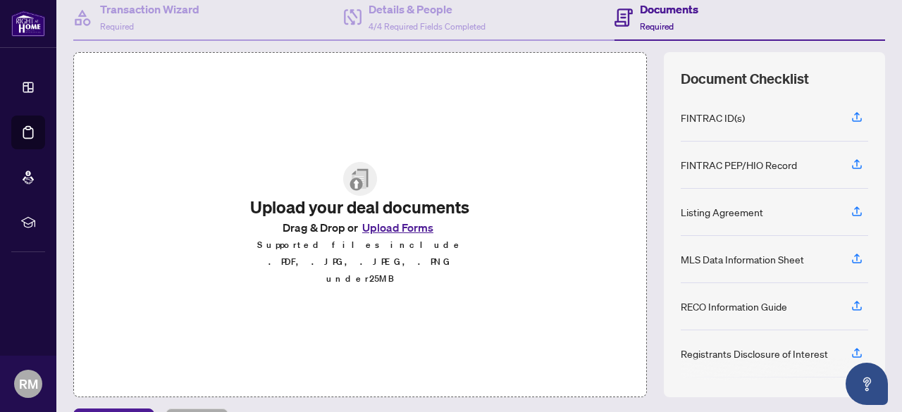
click at [410, 237] on button "Upload Forms" at bounding box center [398, 228] width 80 height 18
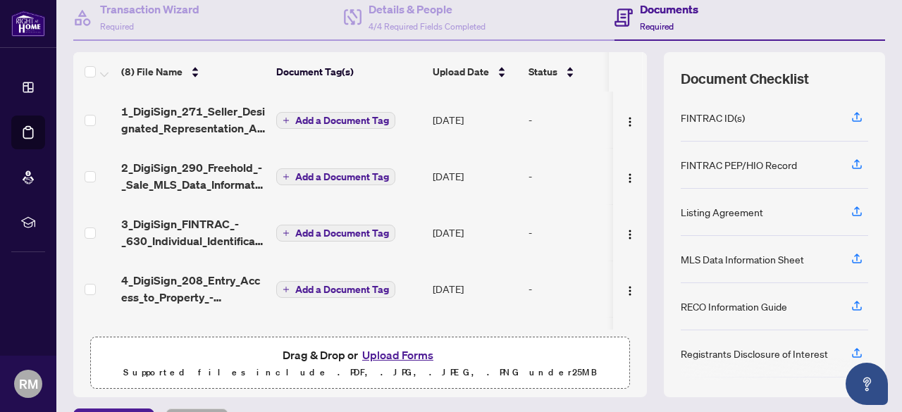
click at [351, 120] on span "Add a Document Tag" at bounding box center [342, 121] width 94 height 10
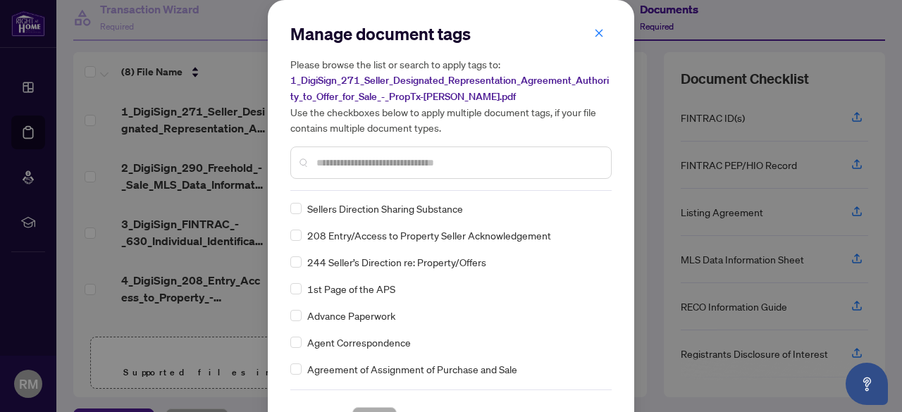
scroll to position [0, 0]
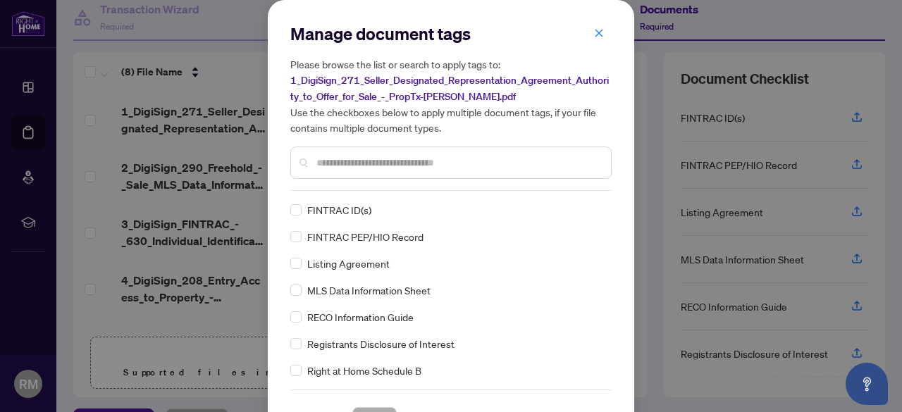
click at [415, 167] on input "text" at bounding box center [458, 163] width 283 height 16
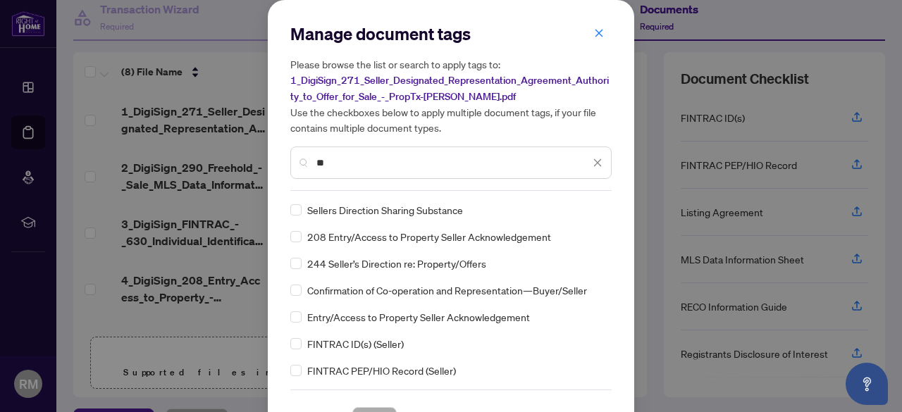
type input "*"
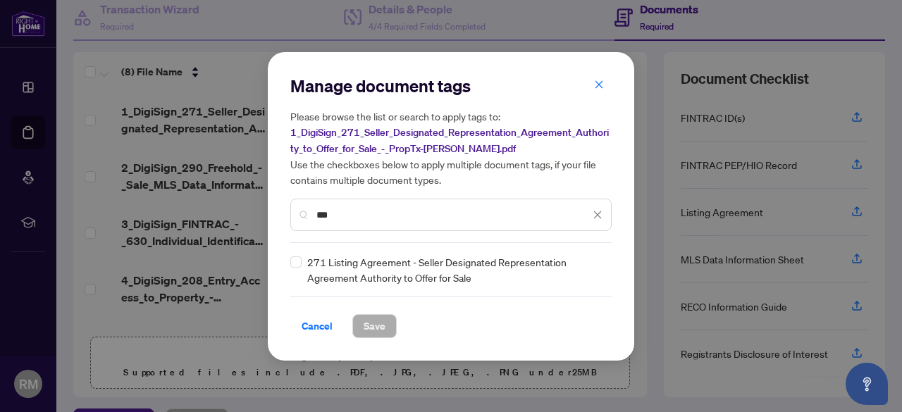
type input "***"
click at [405, 262] on span "271 Listing Agreement - Seller Designated Representation Agreement Authority to…" at bounding box center [455, 269] width 296 height 31
click at [370, 326] on span "Save" at bounding box center [375, 326] width 22 height 23
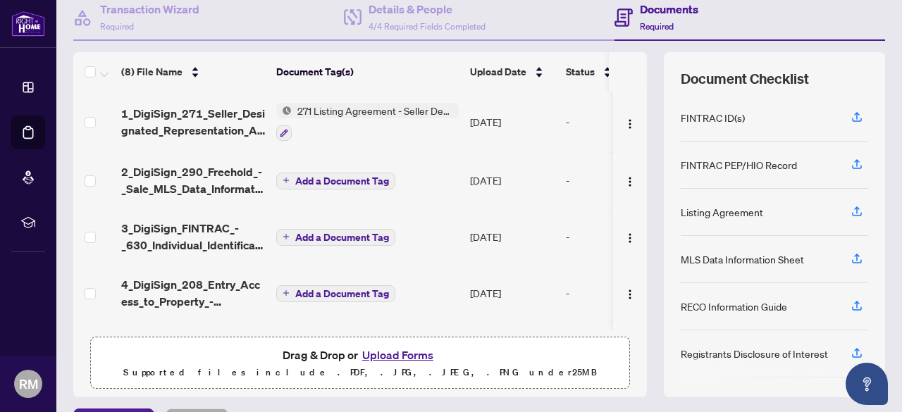
click at [331, 182] on span "Add a Document Tag" at bounding box center [342, 181] width 94 height 10
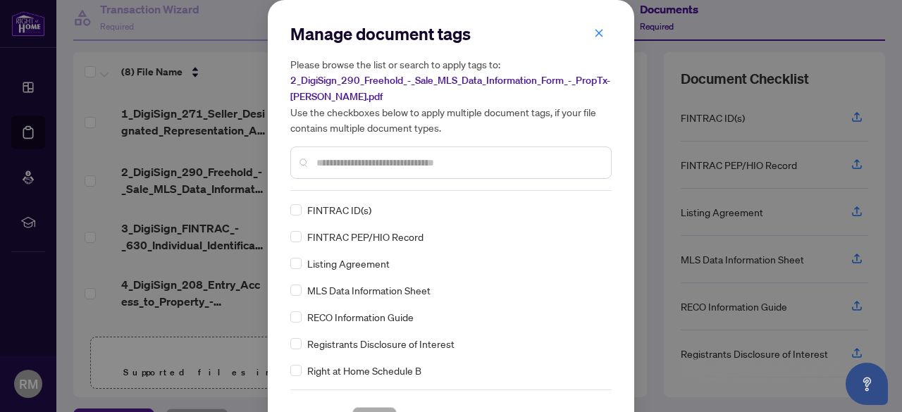
click at [331, 173] on div at bounding box center [450, 163] width 321 height 32
click at [330, 159] on input "text" at bounding box center [458, 163] width 283 height 16
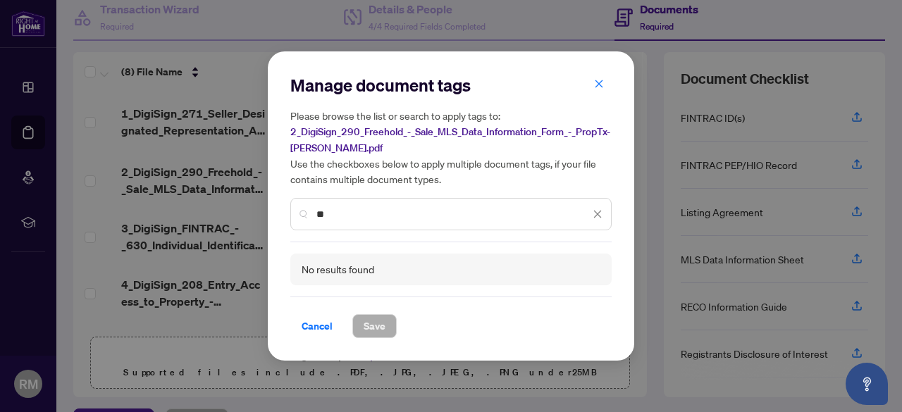
type input "*"
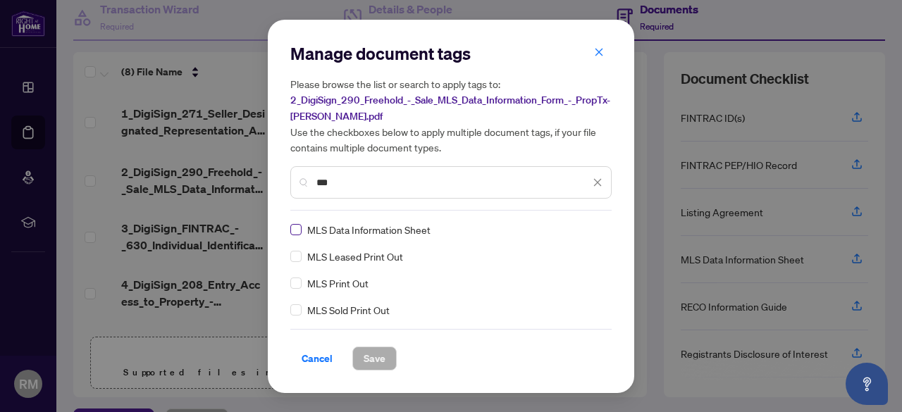
type input "***"
click at [371, 360] on span "Save" at bounding box center [375, 359] width 22 height 23
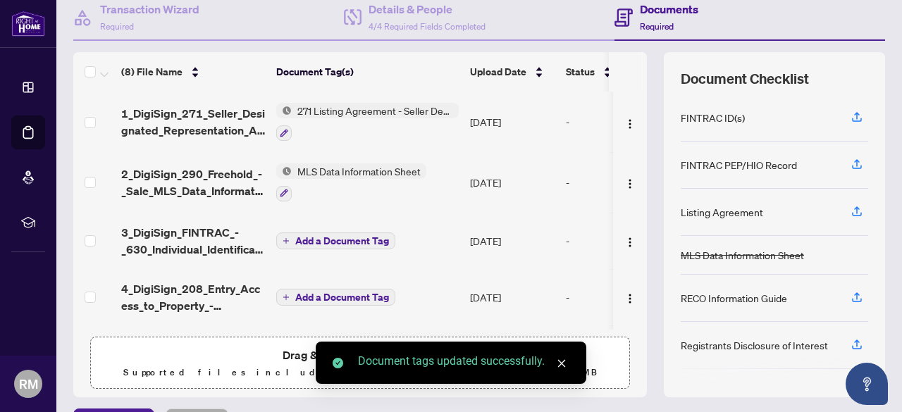
click at [319, 240] on span "Add a Document Tag" at bounding box center [342, 241] width 94 height 10
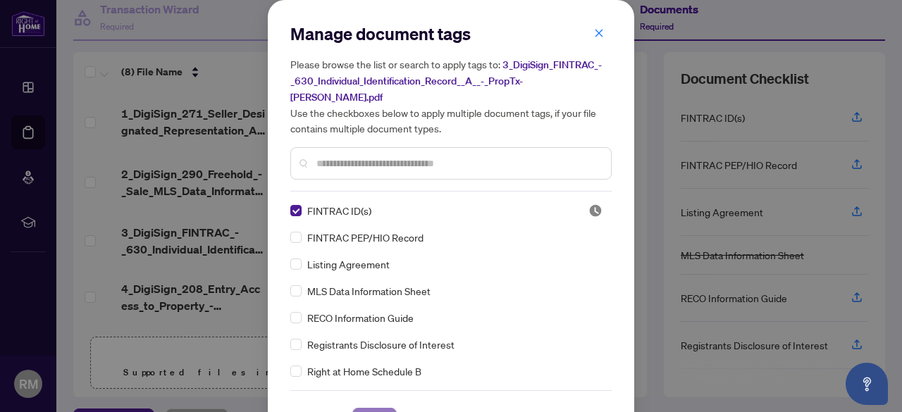
click at [364, 409] on span "Save" at bounding box center [375, 420] width 22 height 23
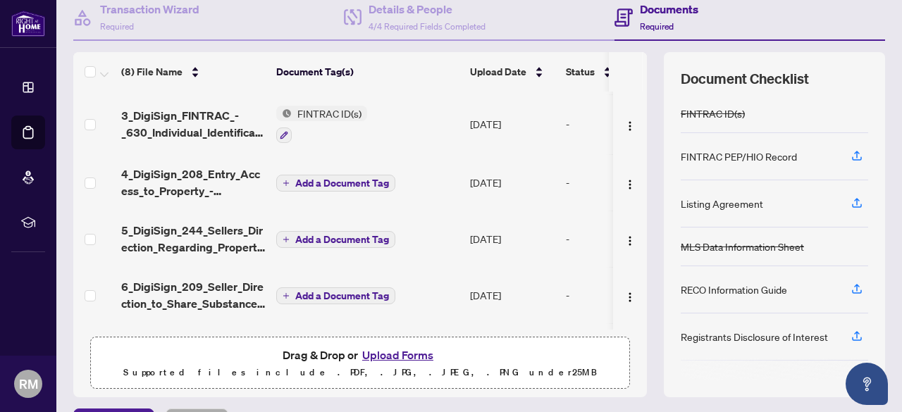
scroll to position [141, 0]
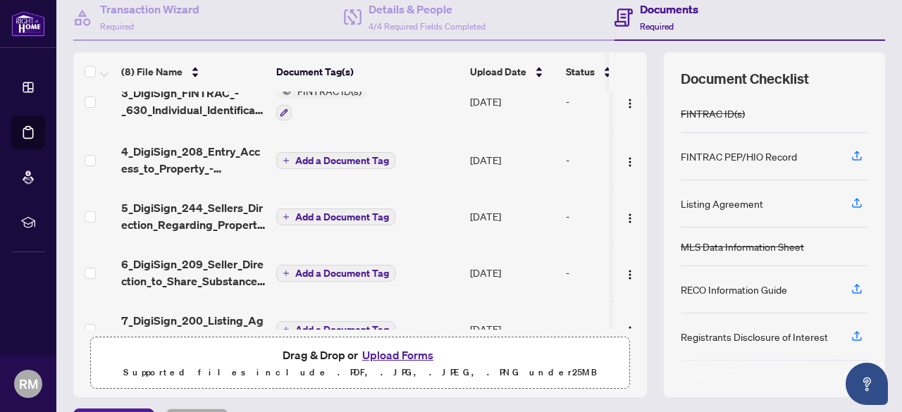
click at [348, 160] on span "Add a Document Tag" at bounding box center [342, 161] width 94 height 10
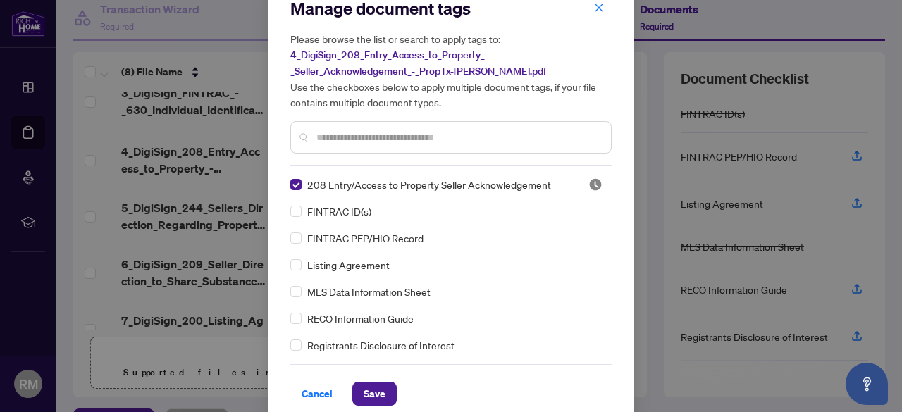
scroll to position [39, 0]
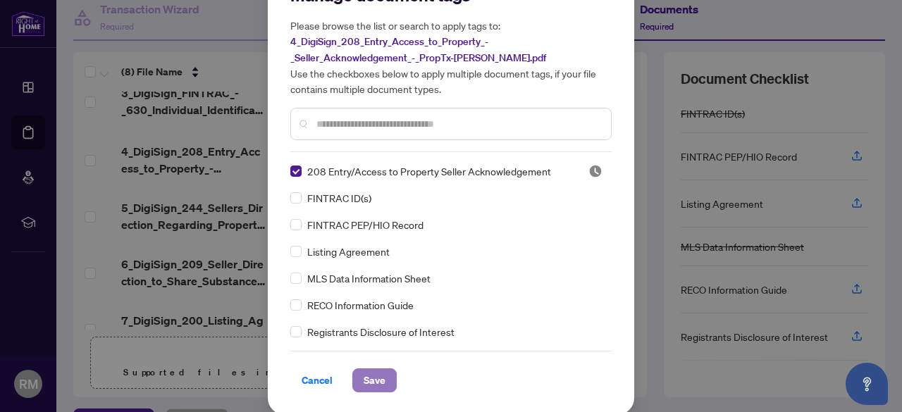
click at [369, 377] on span "Save" at bounding box center [375, 380] width 22 height 23
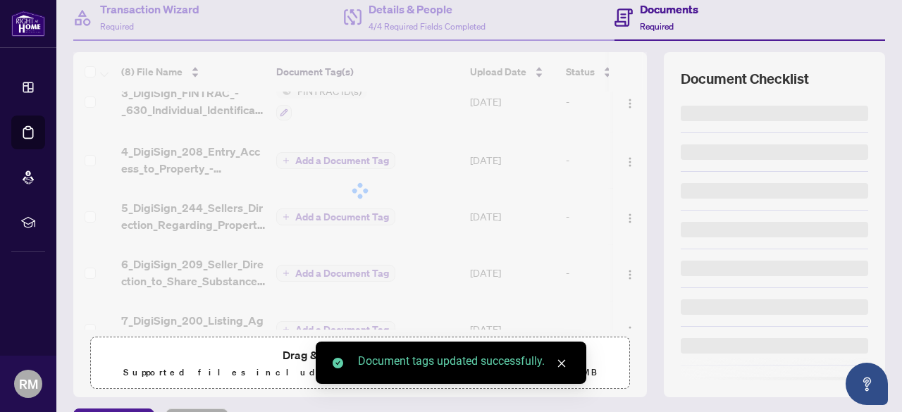
scroll to position [0, 0]
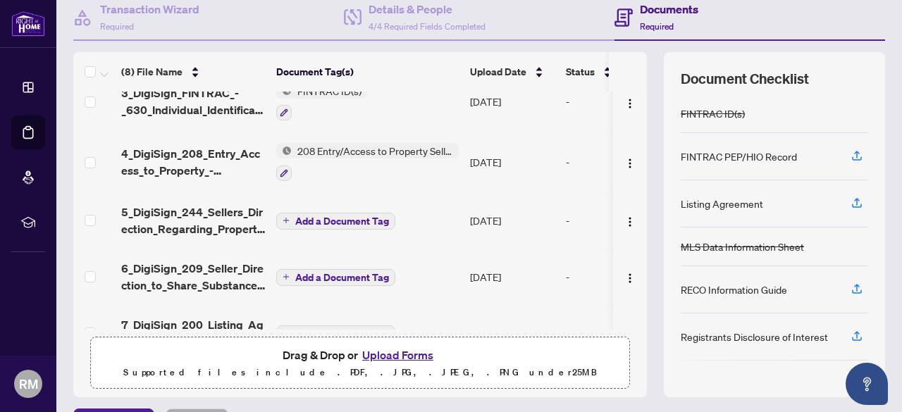
click at [329, 219] on span "Add a Document Tag" at bounding box center [342, 221] width 94 height 10
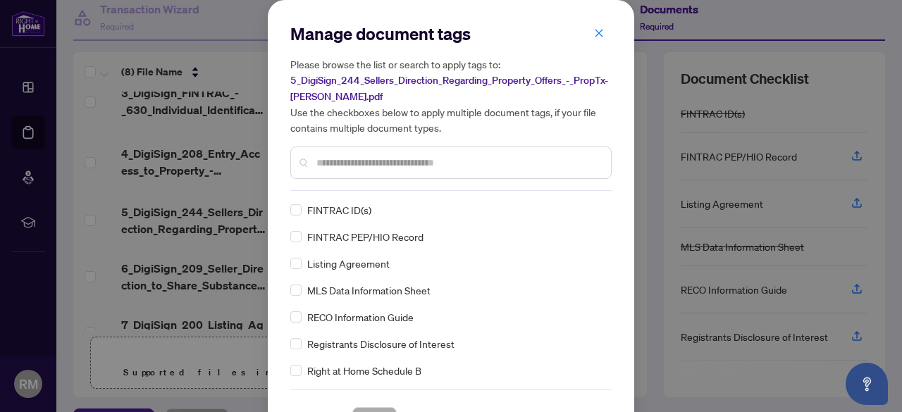
click at [399, 168] on input "text" at bounding box center [458, 163] width 283 height 16
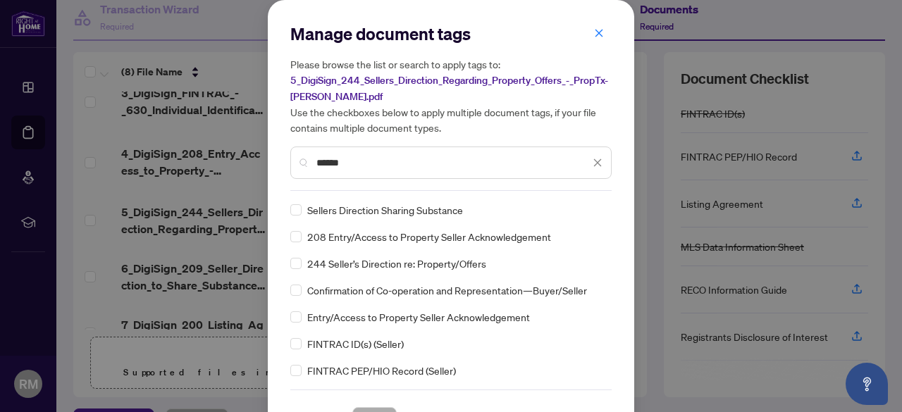
type input "******"
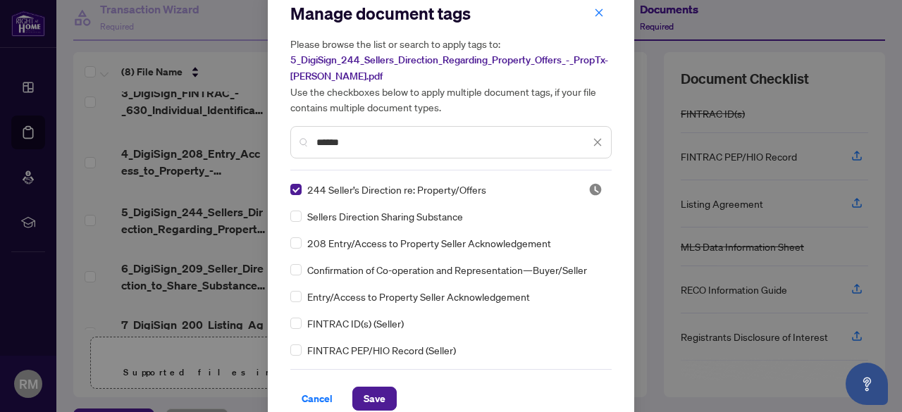
scroll to position [39, 0]
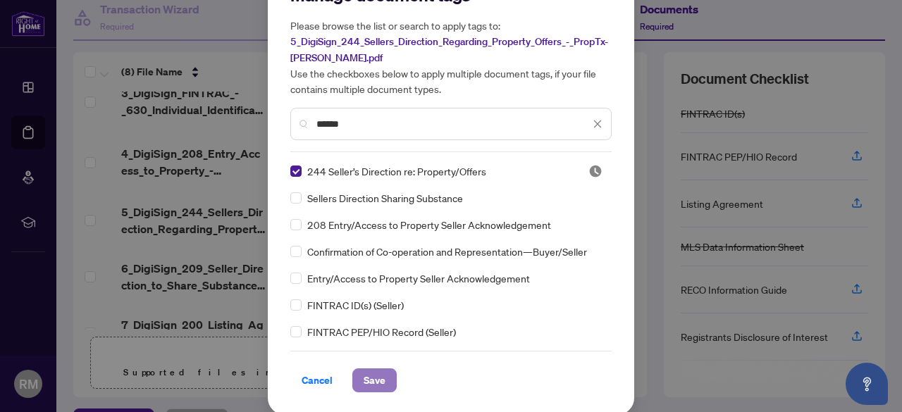
click at [371, 374] on span "Save" at bounding box center [375, 380] width 22 height 23
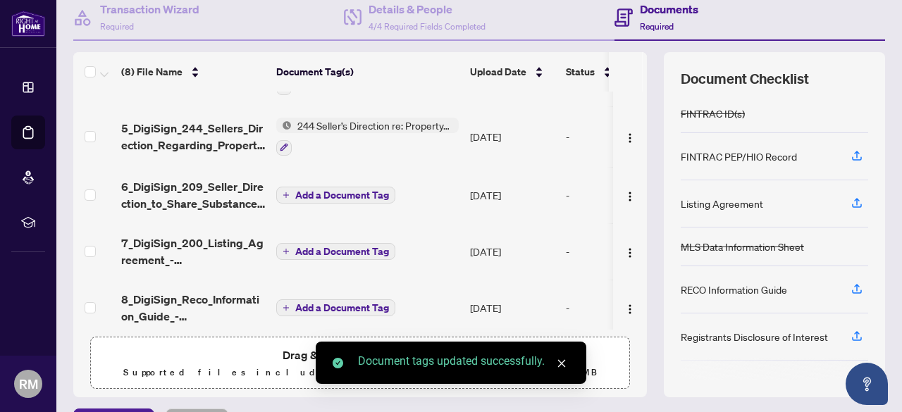
scroll to position [235, 0]
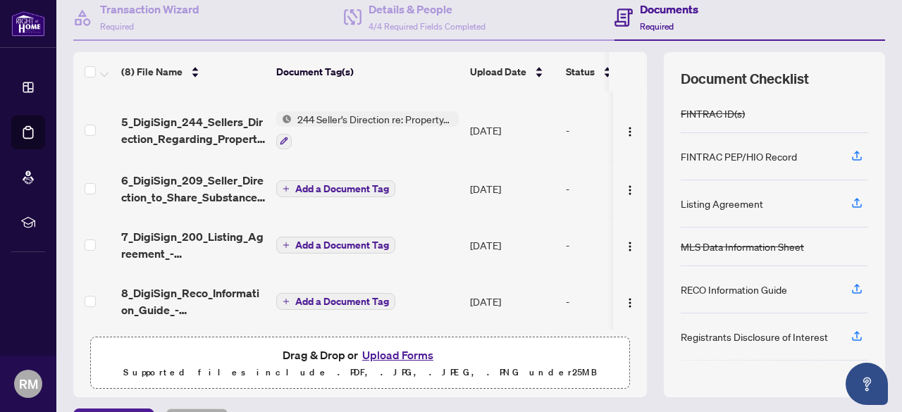
click at [329, 187] on span "Add a Document Tag" at bounding box center [342, 189] width 94 height 10
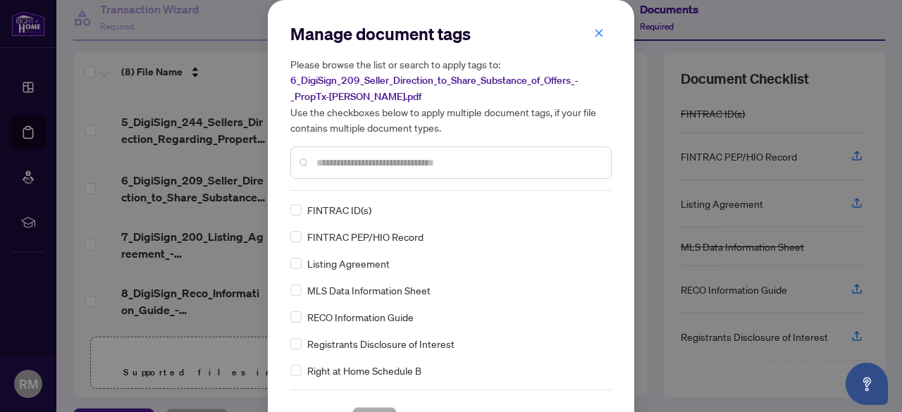
click at [331, 169] on div at bounding box center [450, 163] width 321 height 32
click at [330, 161] on input "text" at bounding box center [458, 163] width 283 height 16
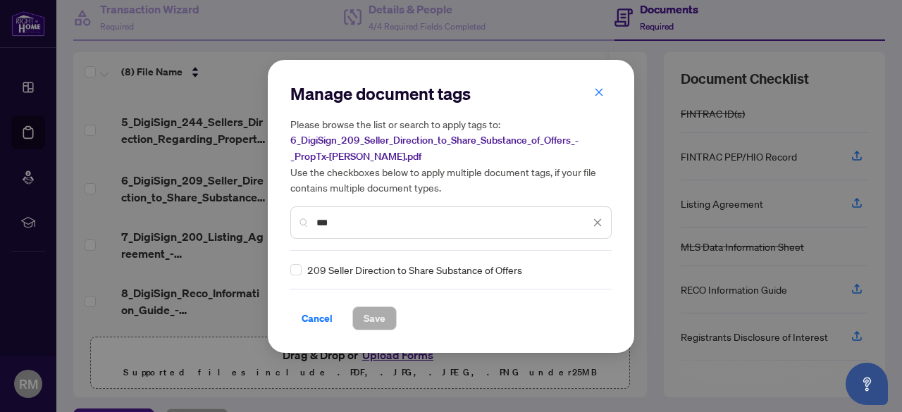
type input "***"
click at [379, 315] on span "Save" at bounding box center [375, 318] width 22 height 23
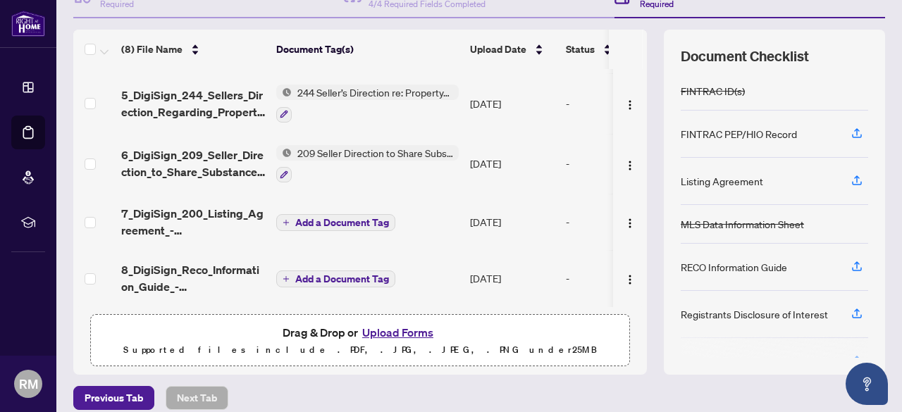
scroll to position [176, 0]
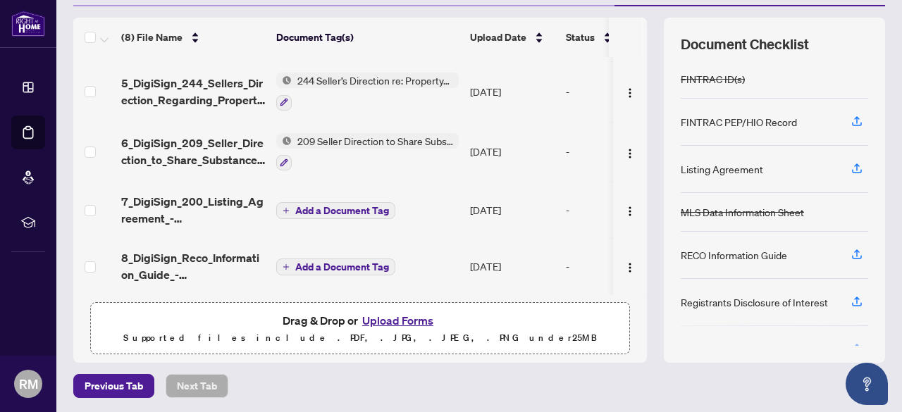
click at [577, 381] on div "Previous Tab Next Tab" at bounding box center [479, 386] width 812 height 24
click at [337, 208] on span "Add a Document Tag" at bounding box center [342, 211] width 94 height 10
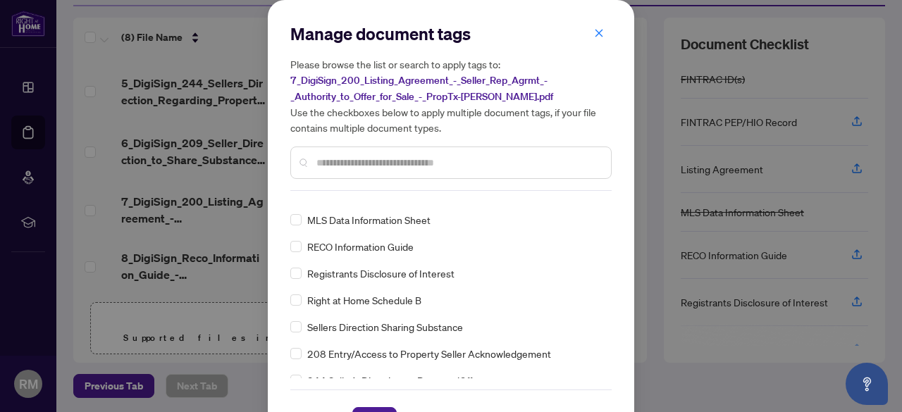
scroll to position [39, 0]
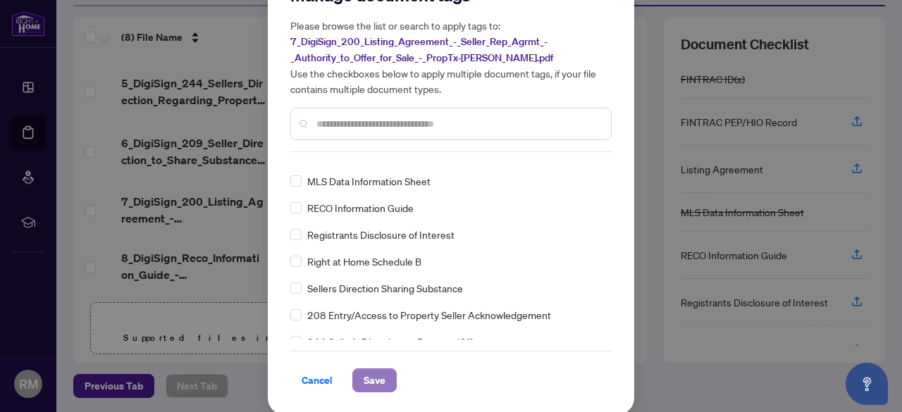
click at [368, 381] on span "Save" at bounding box center [375, 380] width 22 height 23
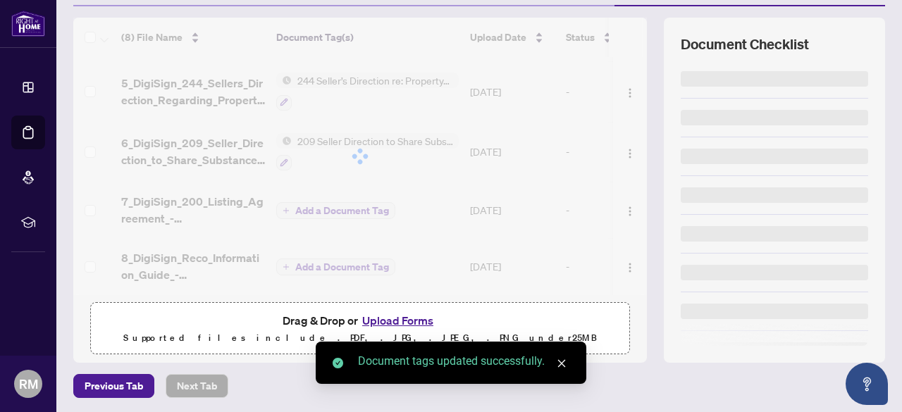
scroll to position [0, 0]
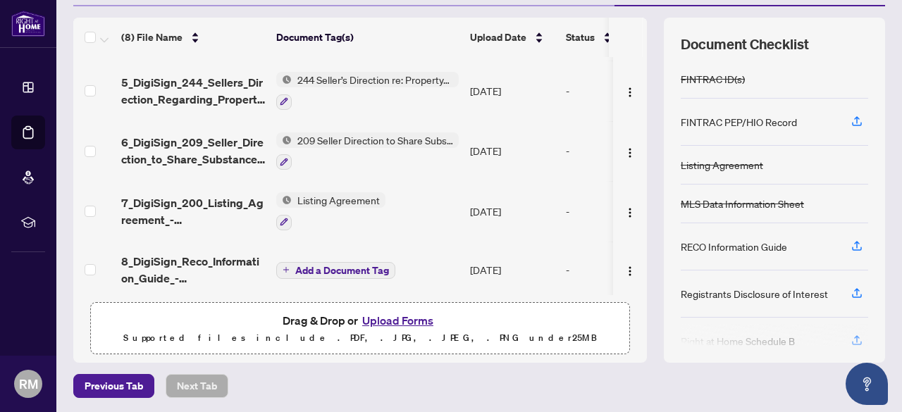
click at [345, 269] on span "Add a Document Tag" at bounding box center [342, 271] width 94 height 10
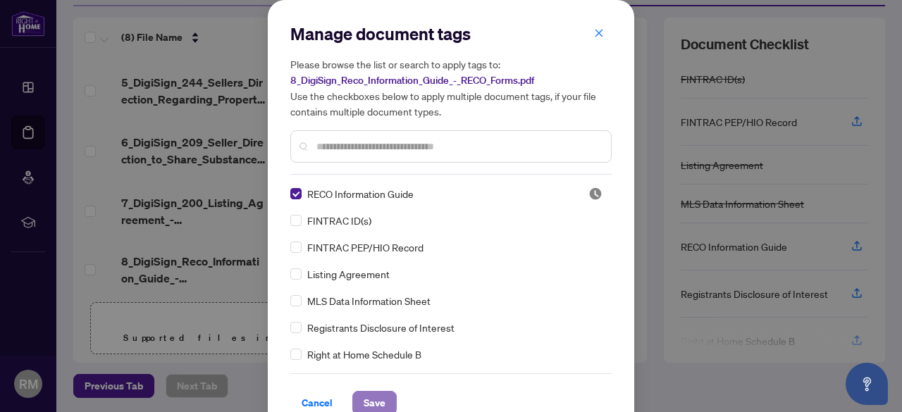
click at [368, 401] on span "Save" at bounding box center [375, 403] width 22 height 23
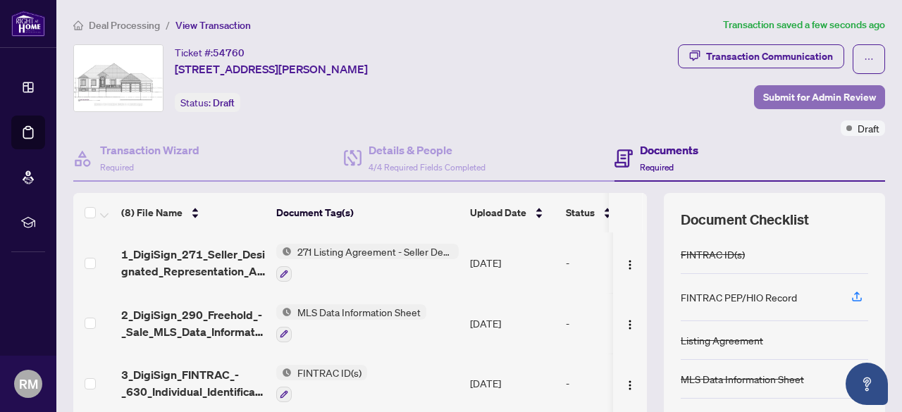
click at [785, 97] on span "Submit for Admin Review" at bounding box center [819, 97] width 113 height 23
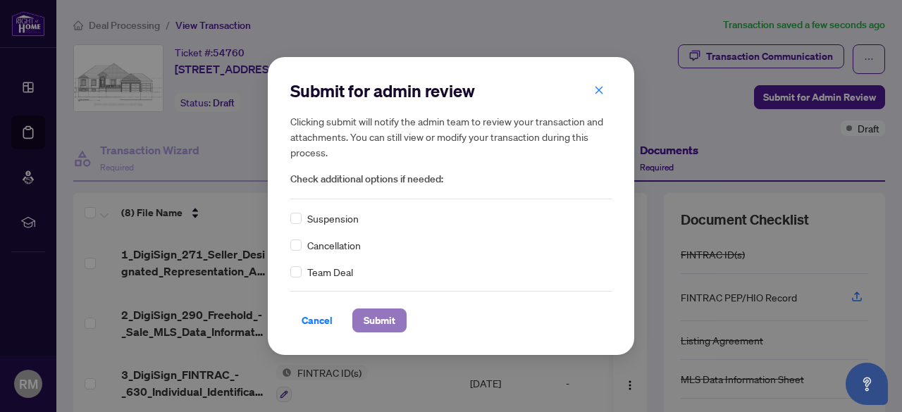
click at [389, 324] on span "Submit" at bounding box center [380, 320] width 32 height 23
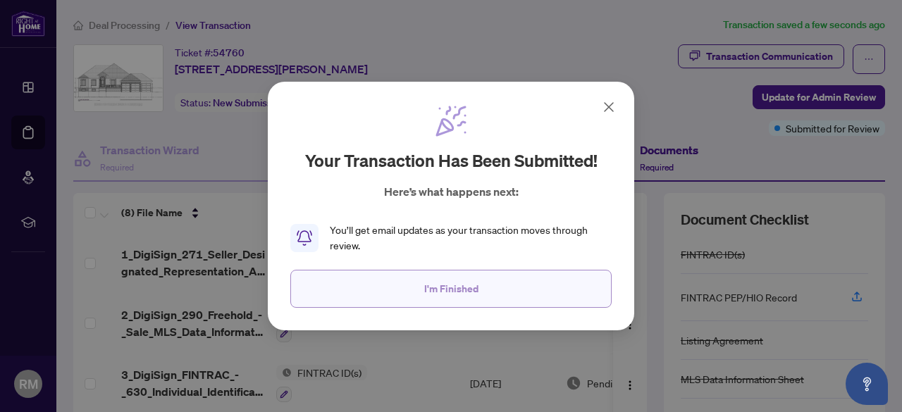
click at [510, 292] on button "I'm Finished" at bounding box center [450, 289] width 321 height 38
